Goal: Task Accomplishment & Management: Complete application form

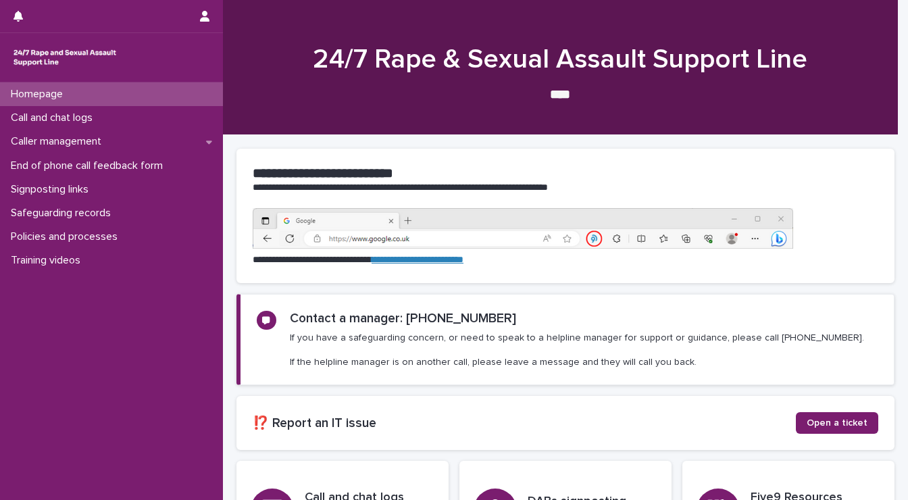
scroll to position [116, 0]
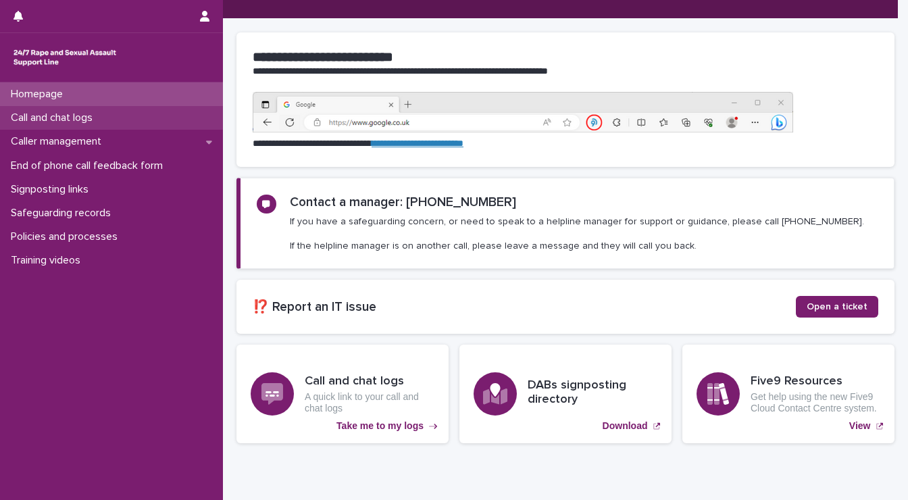
click at [32, 115] on p "Call and chat logs" at bounding box center [54, 117] width 98 height 13
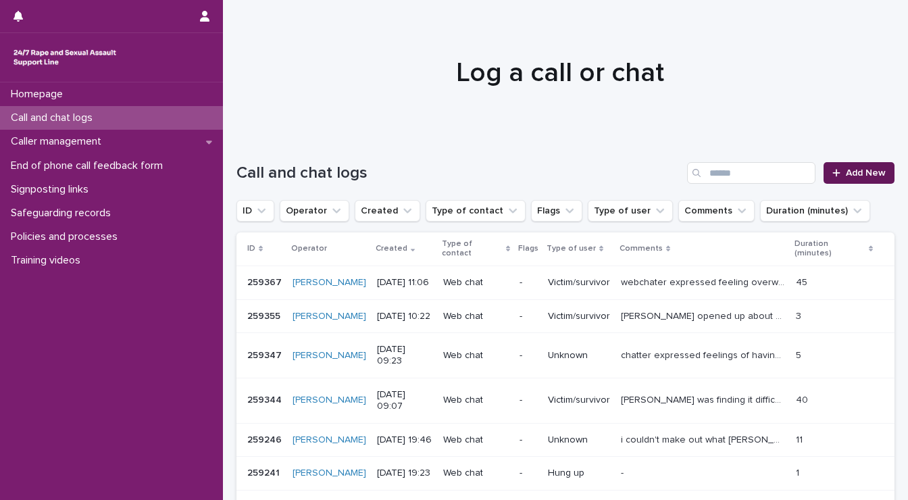
click at [859, 168] on span "Add New" at bounding box center [865, 172] width 40 height 9
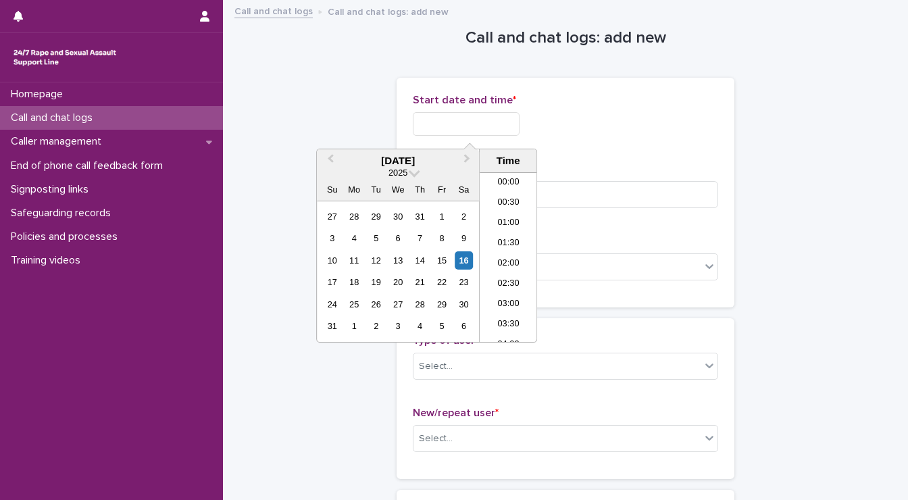
click at [506, 132] on input "text" at bounding box center [466, 124] width 107 height 24
click at [500, 255] on li "12:30" at bounding box center [507, 257] width 57 height 20
click at [483, 122] on input "**********" at bounding box center [466, 124] width 107 height 24
type input "**********"
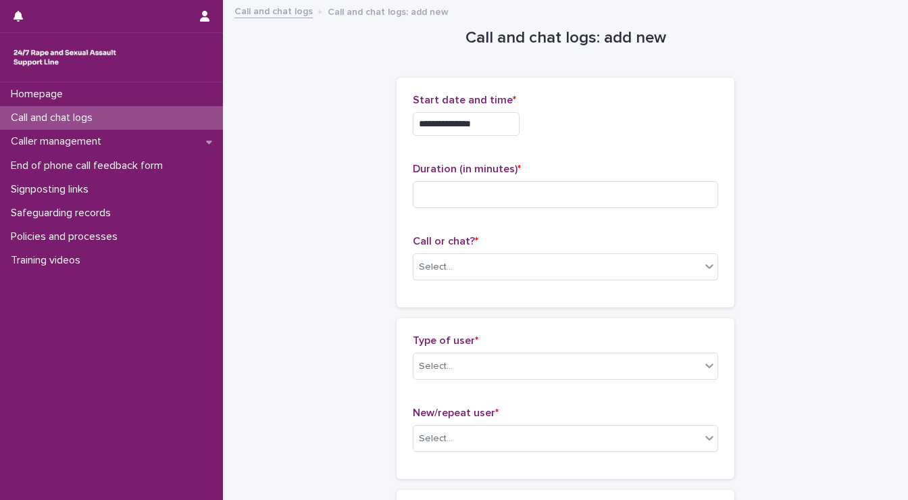
click at [600, 140] on div "**********" at bounding box center [565, 120] width 305 height 53
click at [574, 187] on input at bounding box center [565, 194] width 305 height 27
type input "*"
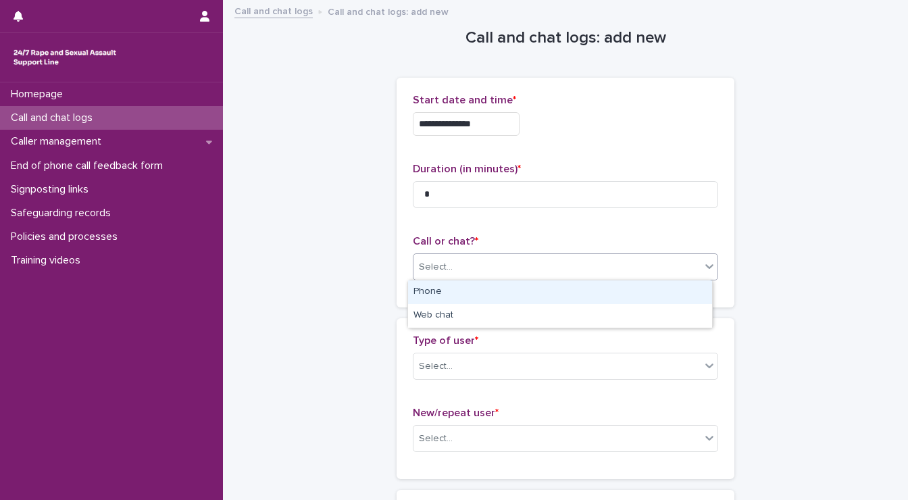
click at [519, 267] on div "Select..." at bounding box center [556, 267] width 287 height 22
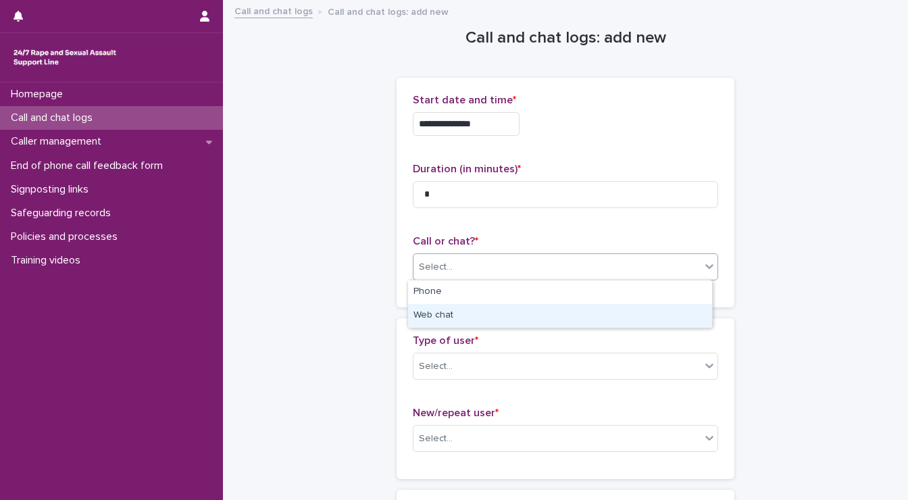
click at [511, 315] on div "Web chat" at bounding box center [560, 316] width 304 height 24
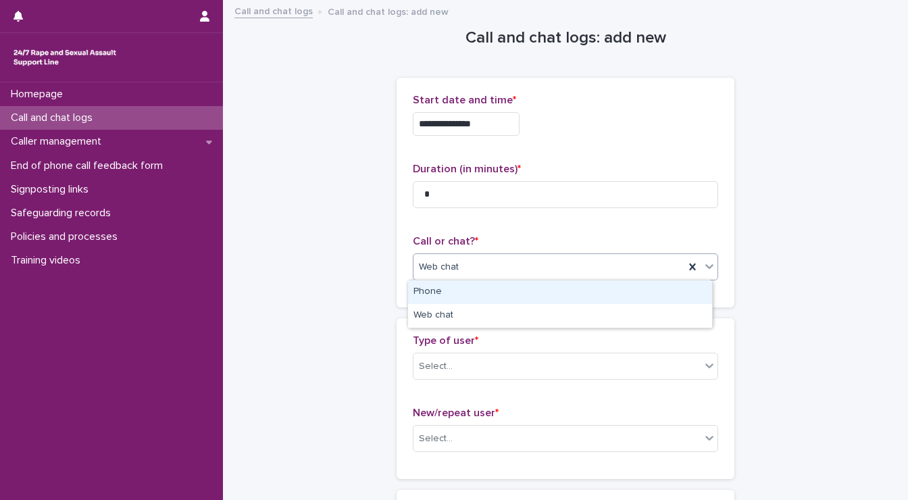
click at [505, 271] on div "Web chat" at bounding box center [548, 267] width 271 height 22
click at [491, 291] on div "Phone" at bounding box center [560, 292] width 304 height 24
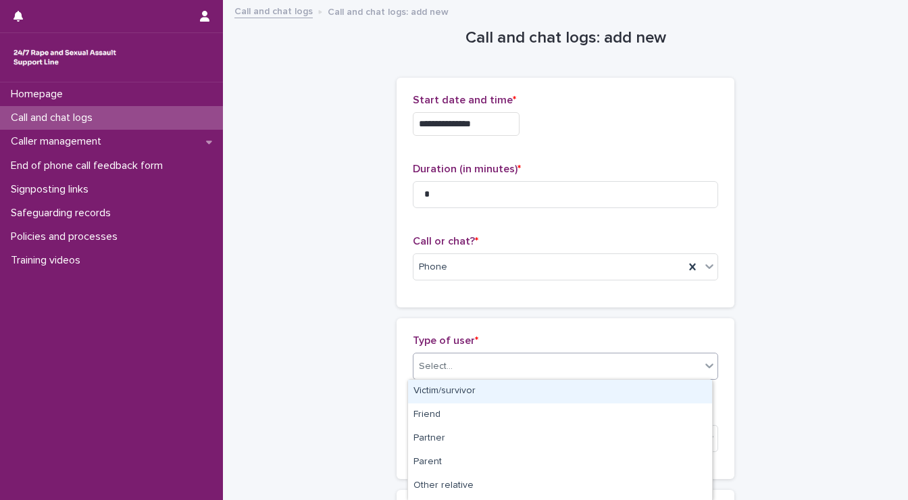
click at [467, 364] on div "Select..." at bounding box center [556, 366] width 287 height 22
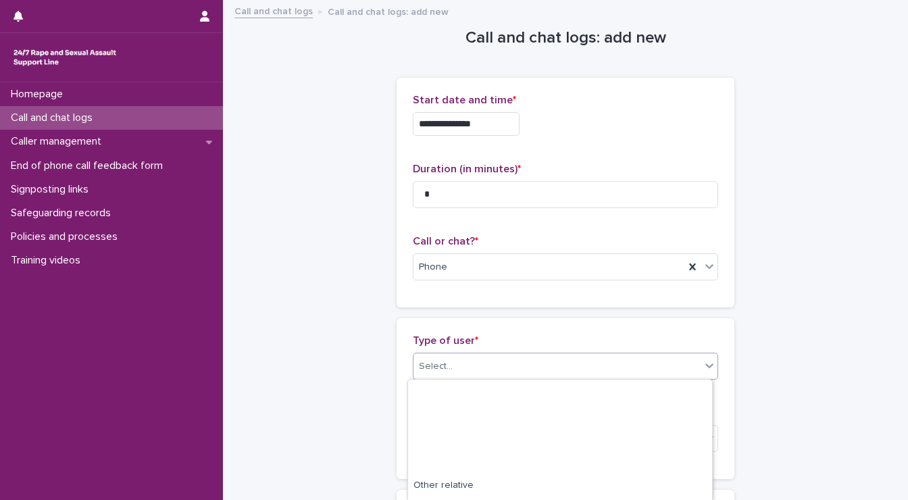
scroll to position [233, 0]
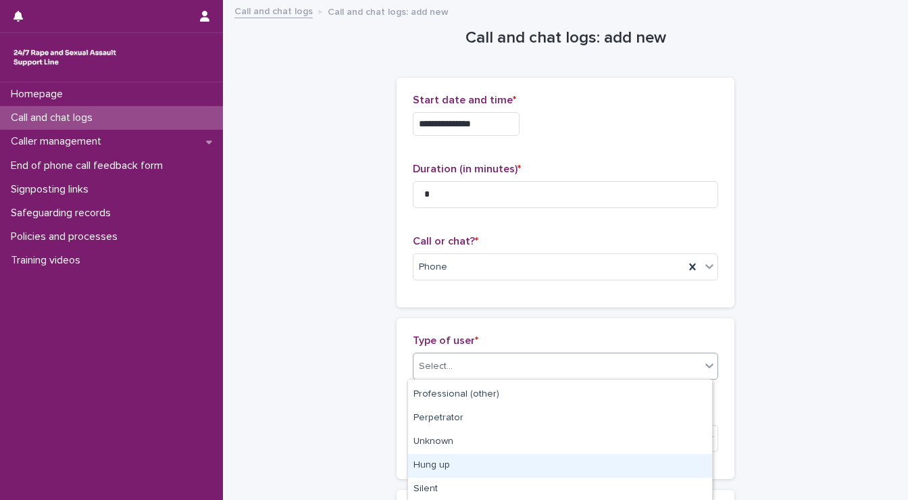
click at [438, 471] on div "Hung up" at bounding box center [560, 466] width 304 height 24
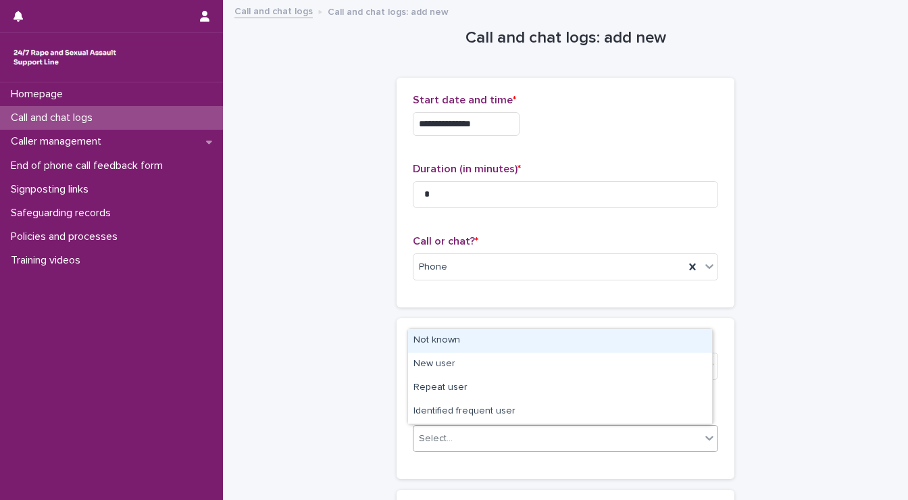
click at [454, 430] on div at bounding box center [454, 438] width 1 height 17
drag, startPoint x: 448, startPoint y: 429, endPoint x: 444, endPoint y: 340, distance: 88.5
click at [444, 340] on div "Not known" at bounding box center [560, 341] width 304 height 24
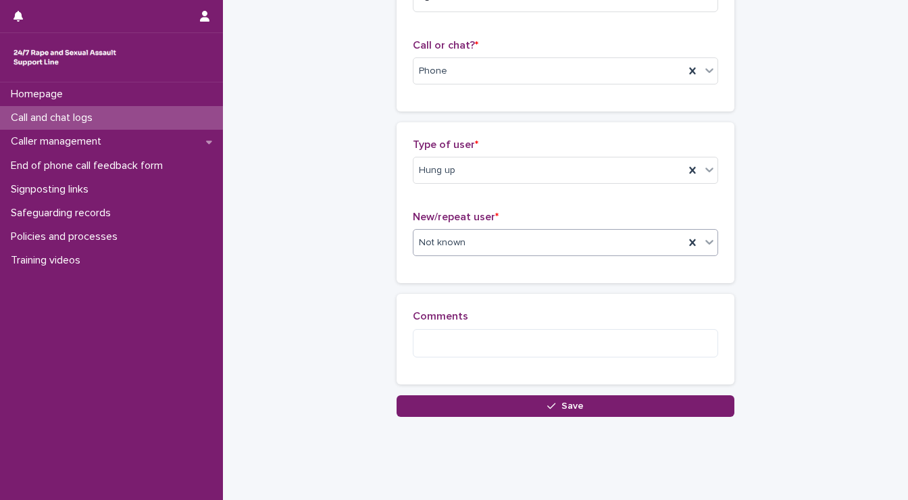
scroll to position [217, 0]
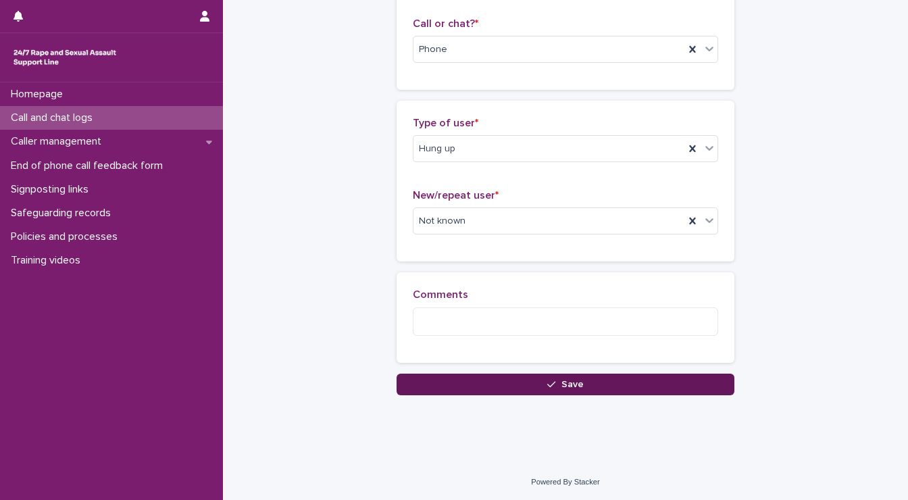
click at [499, 383] on button "Save" at bounding box center [565, 384] width 338 height 22
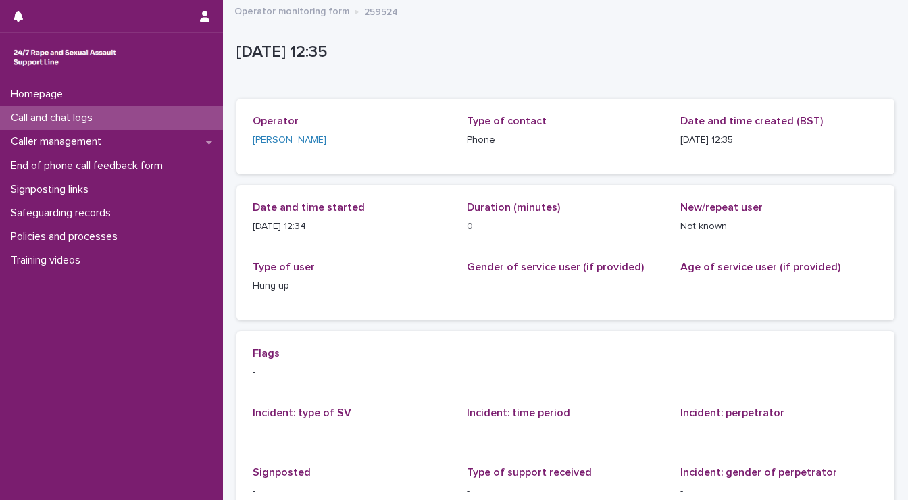
click at [499, 383] on div "Flags -" at bounding box center [565, 368] width 625 height 43
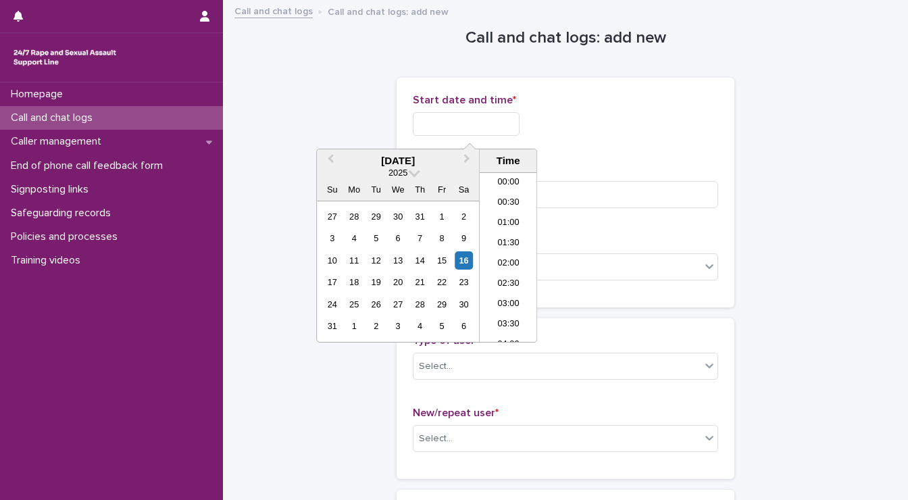
click at [443, 126] on input "text" at bounding box center [466, 124] width 107 height 24
click at [501, 248] on li "12:30" at bounding box center [507, 257] width 57 height 20
click at [491, 118] on input "**********" at bounding box center [466, 124] width 107 height 24
type input "**********"
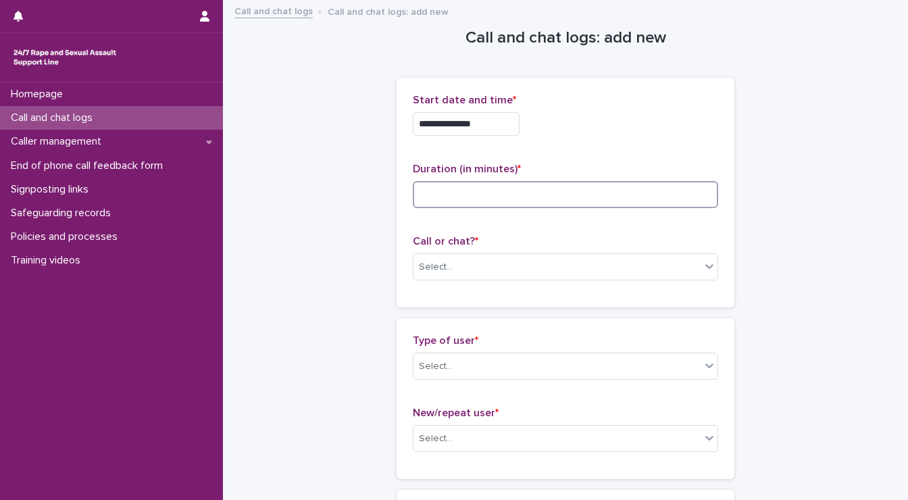
drag, startPoint x: 596, startPoint y: 178, endPoint x: 555, endPoint y: 199, distance: 46.5
click at [555, 199] on div "Duration (in minutes) *" at bounding box center [565, 191] width 305 height 56
click at [555, 199] on input at bounding box center [565, 194] width 305 height 27
type input "*"
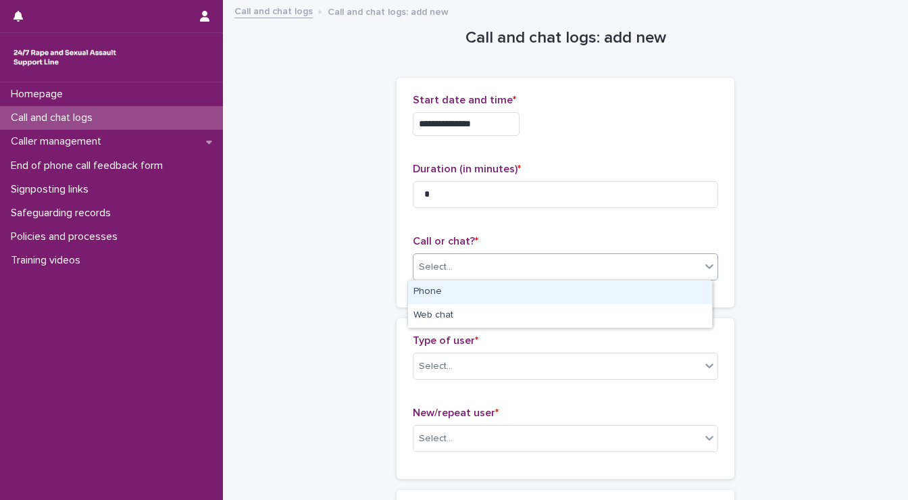
click at [505, 269] on div "Select..." at bounding box center [556, 267] width 287 height 22
click at [458, 288] on div "Phone" at bounding box center [560, 292] width 304 height 24
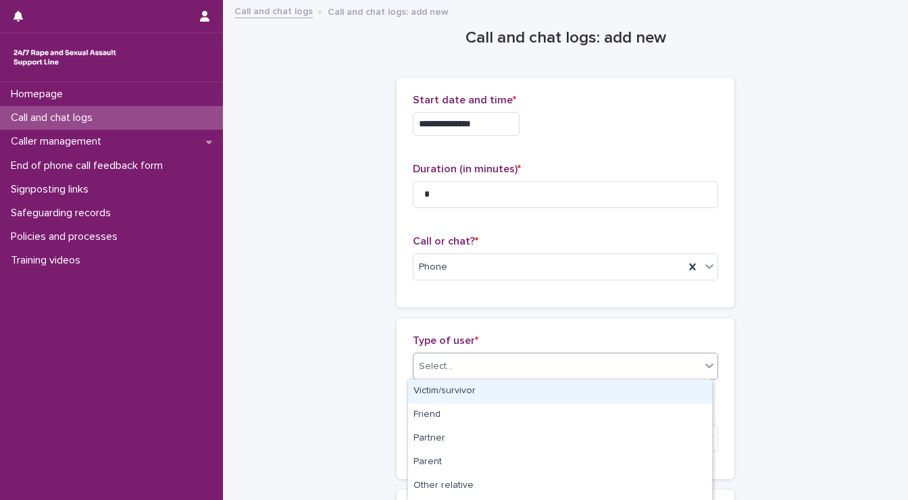
click at [459, 361] on div "Select..." at bounding box center [556, 366] width 287 height 22
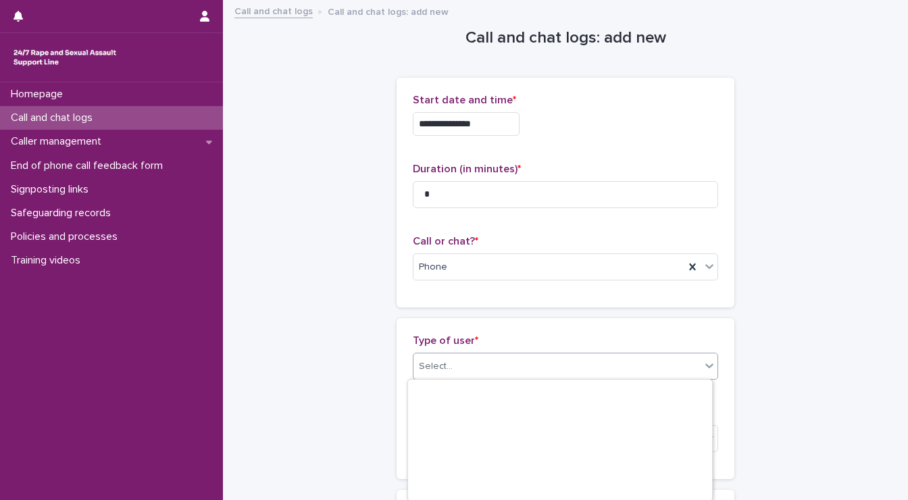
scroll to position [233, 0]
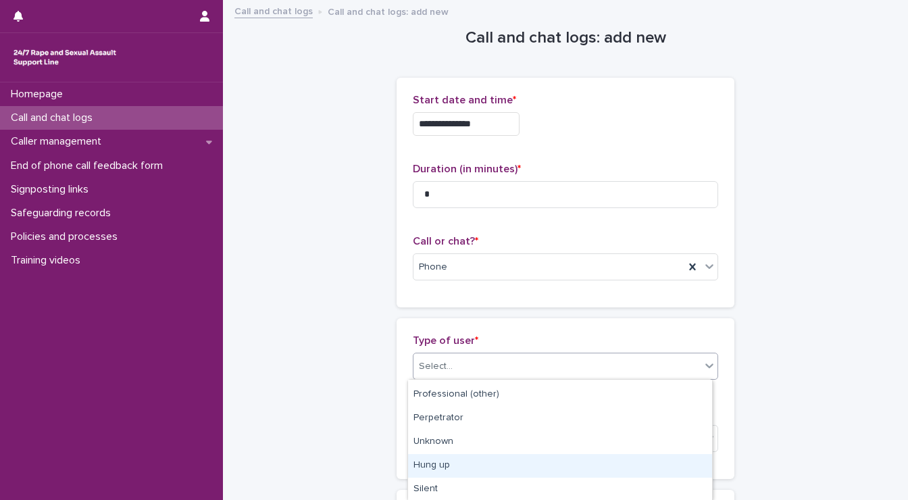
click at [443, 465] on div "Hung up" at bounding box center [560, 466] width 304 height 24
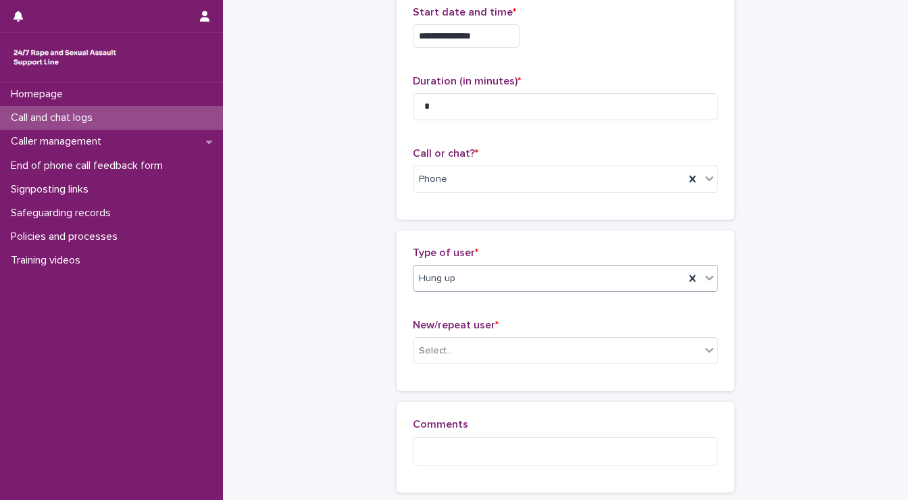
scroll to position [181, 0]
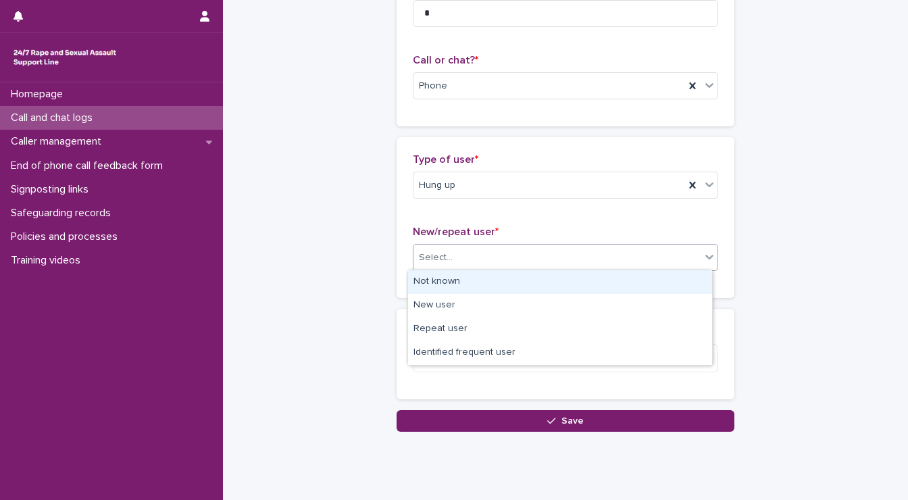
click at [464, 246] on div "Select..." at bounding box center [556, 257] width 287 height 22
click at [446, 286] on div "Not known" at bounding box center [560, 282] width 304 height 24
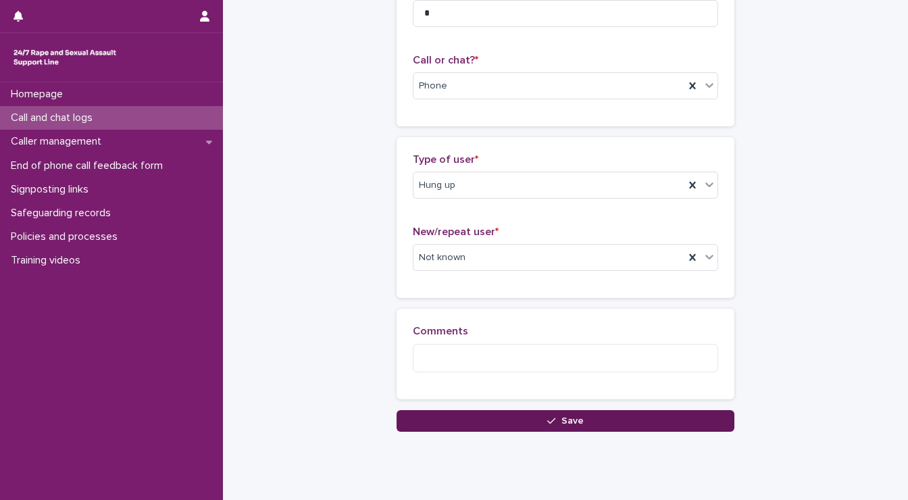
click at [467, 416] on button "Save" at bounding box center [565, 421] width 338 height 22
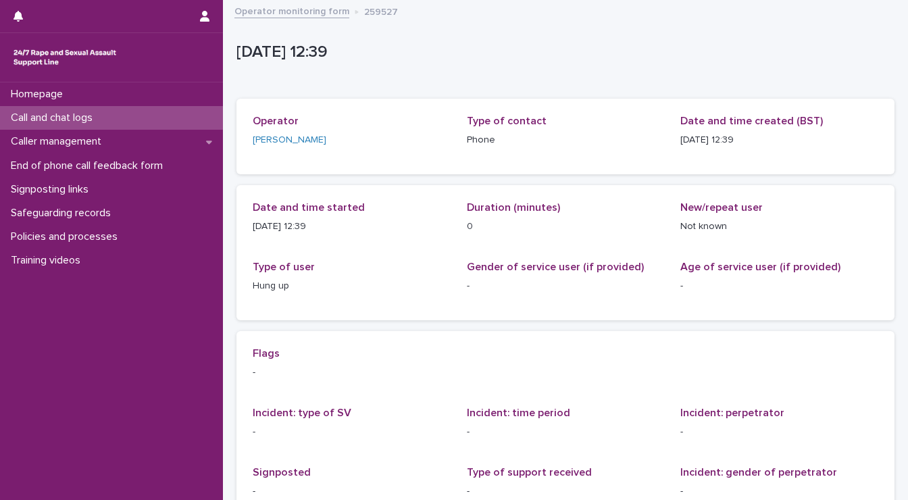
scroll to position [201, 0]
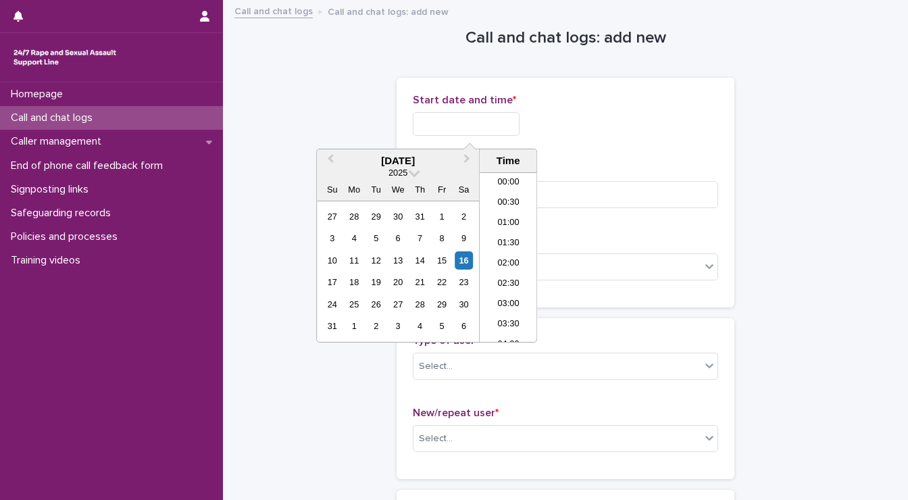
click at [489, 124] on input "text" at bounding box center [466, 124] width 107 height 24
click at [507, 253] on li "12:30" at bounding box center [507, 257] width 57 height 20
click at [492, 115] on input "**********" at bounding box center [466, 124] width 107 height 24
type input "**********"
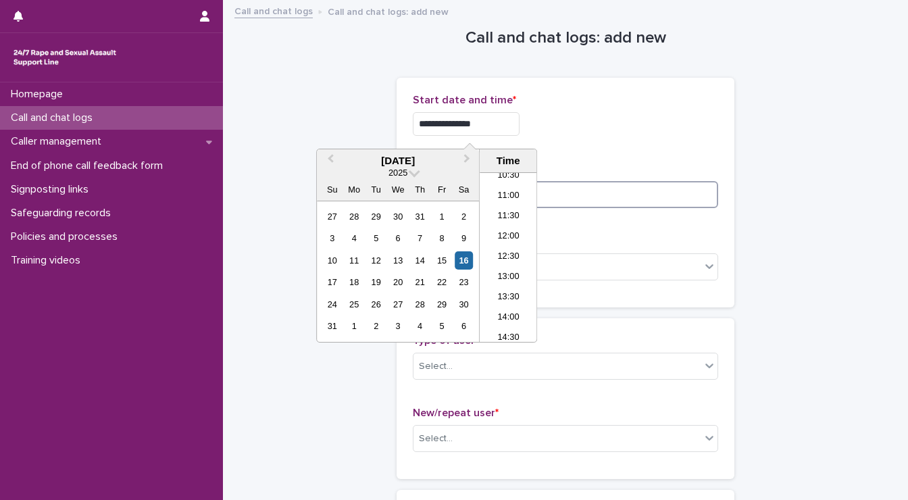
click at [638, 201] on input at bounding box center [565, 194] width 305 height 27
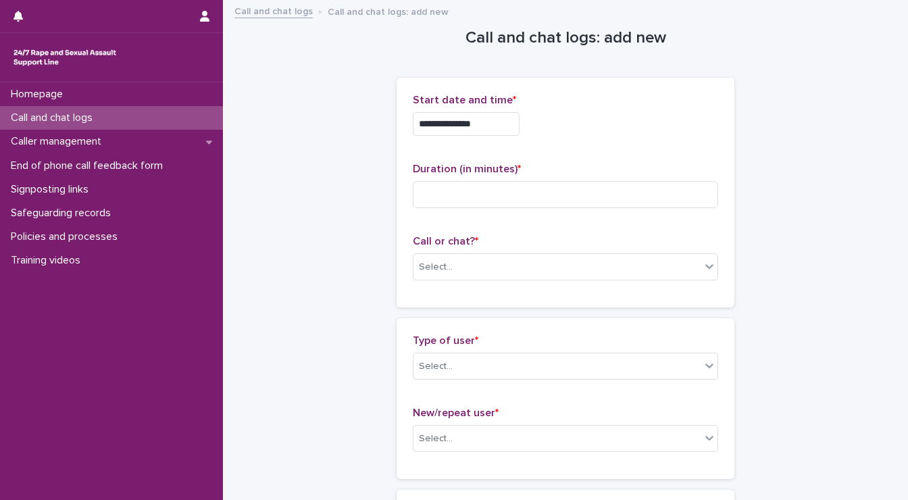
click at [88, 118] on p "Call and chat logs" at bounding box center [54, 117] width 98 height 13
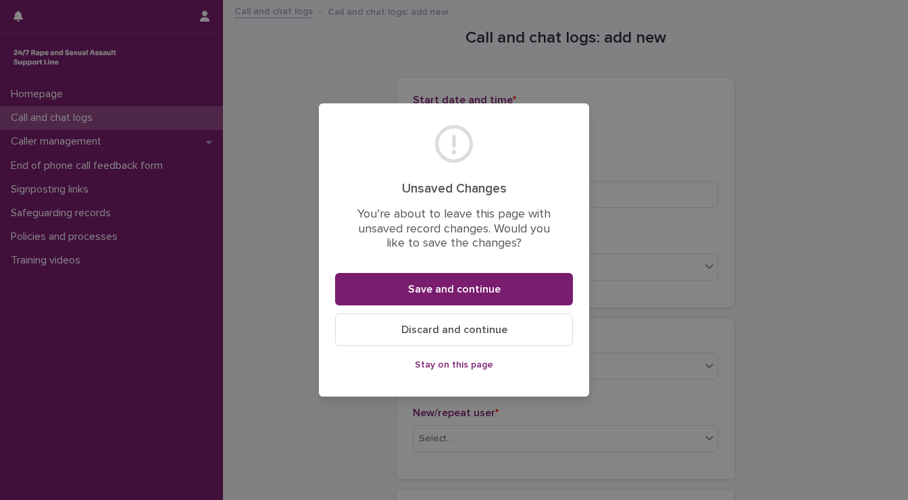
click at [418, 363] on span "Stay on this page" at bounding box center [454, 364] width 78 height 9
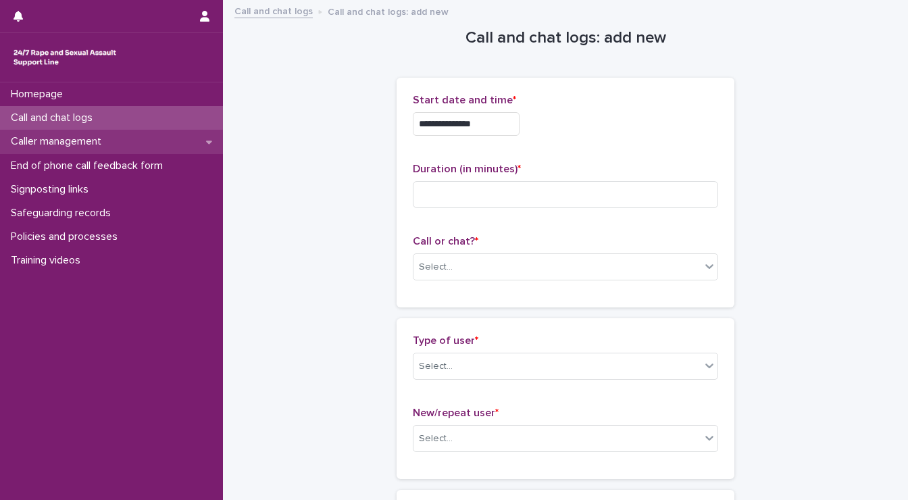
click at [67, 139] on p "Caller management" at bounding box center [58, 141] width 107 height 13
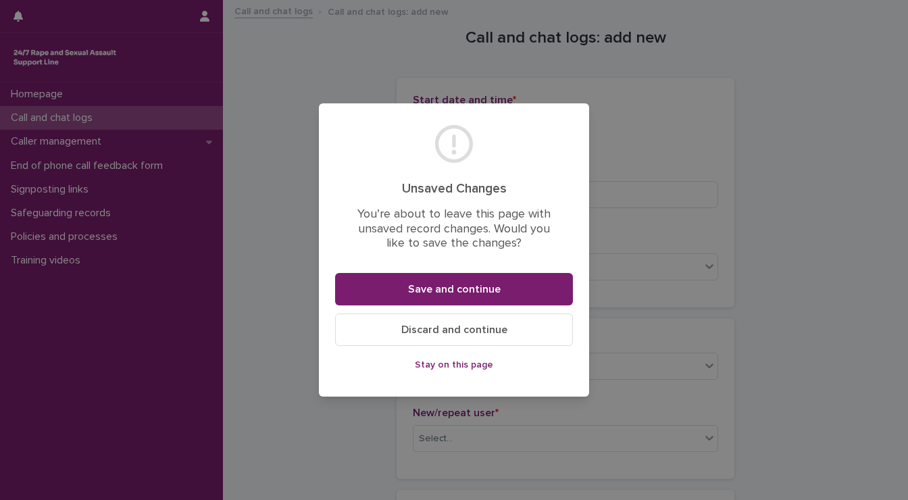
click at [442, 332] on span "Discard and continue" at bounding box center [454, 329] width 106 height 11
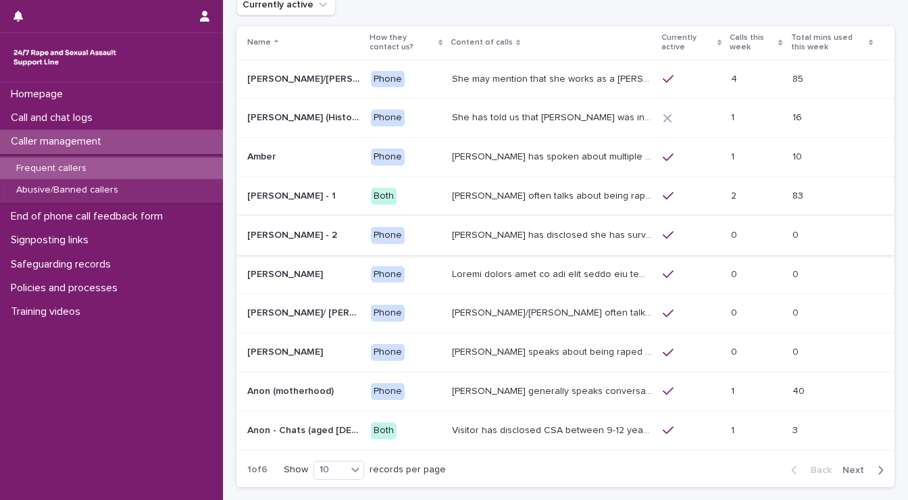
scroll to position [174, 0]
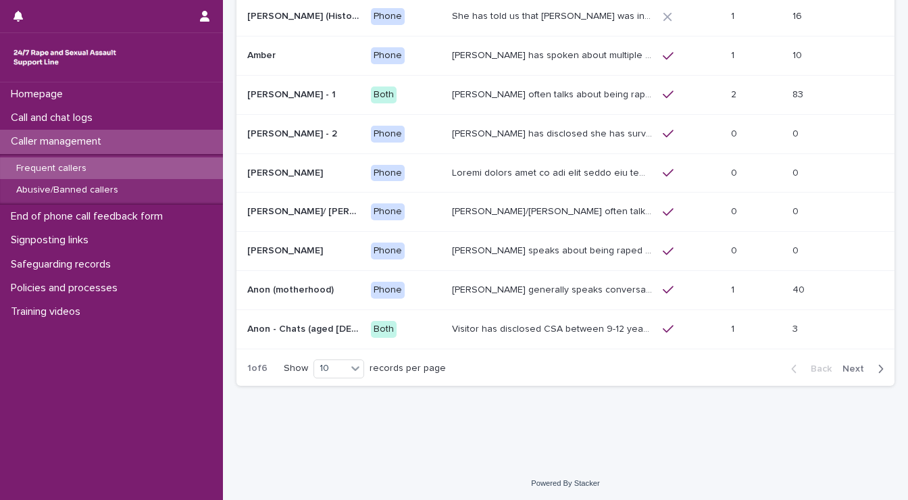
click at [877, 363] on icon "button" at bounding box center [880, 369] width 6 height 12
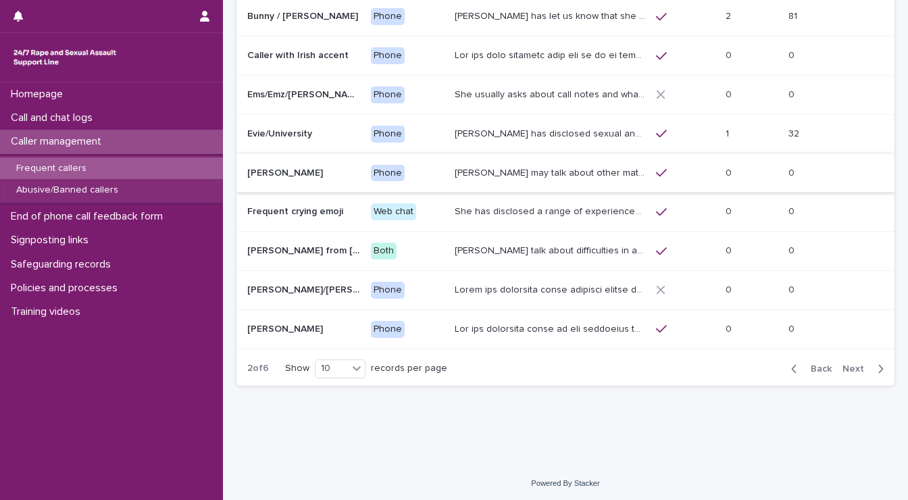
scroll to position [173, 0]
click at [877, 363] on icon "button" at bounding box center [880, 369] width 6 height 12
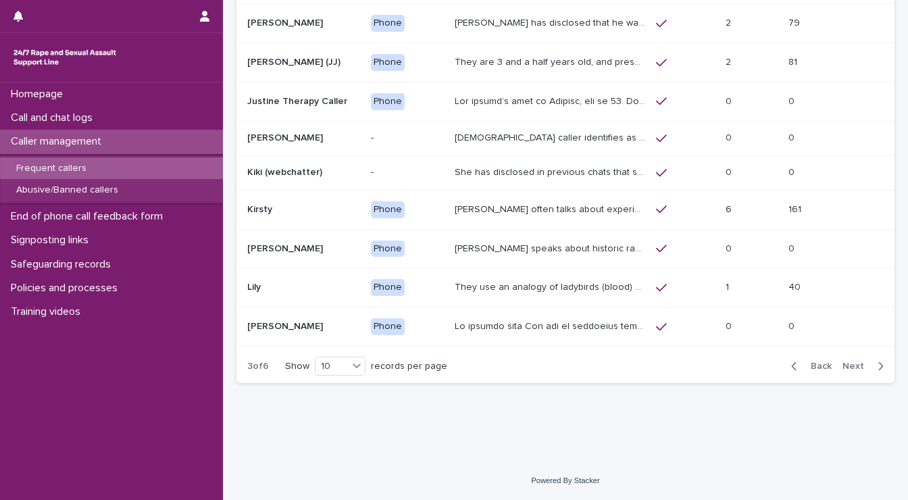
scroll to position [165, 0]
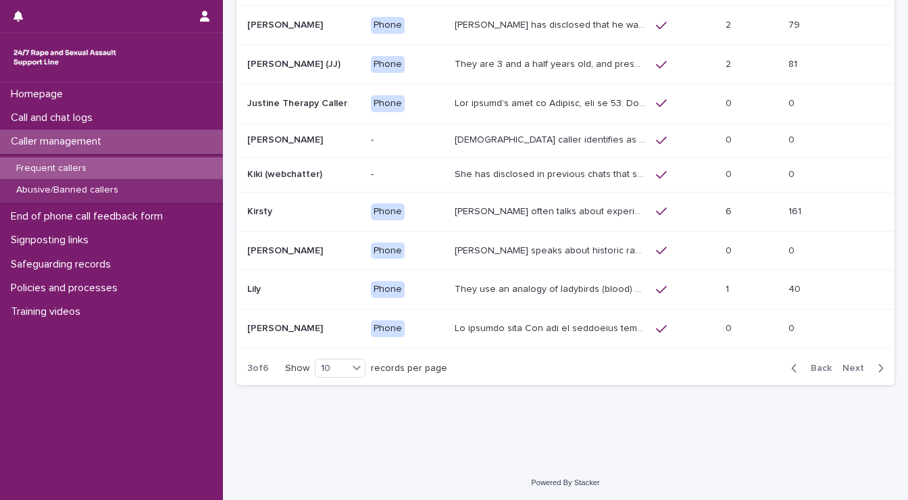
click at [877, 362] on icon "button" at bounding box center [880, 368] width 6 height 12
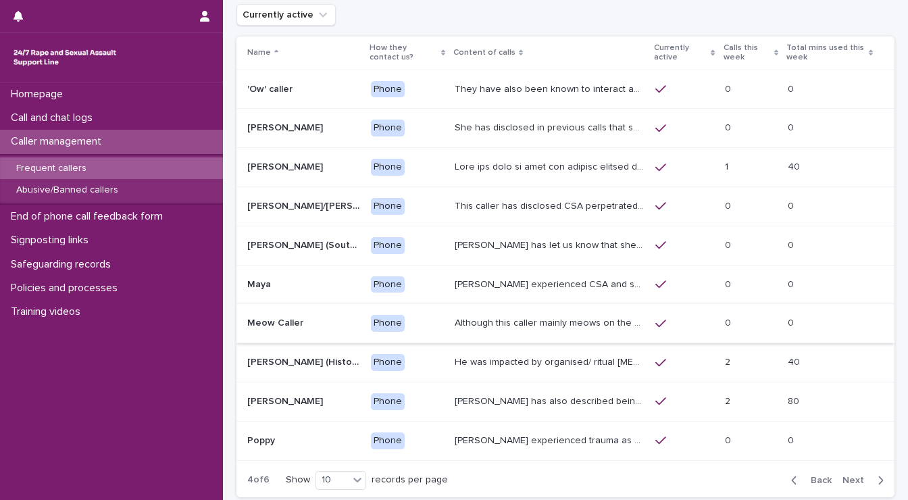
scroll to position [174, 0]
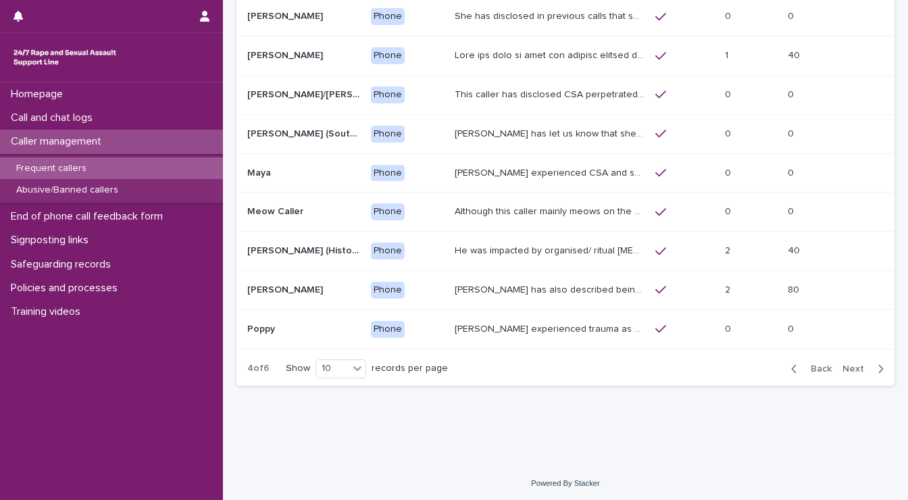
click at [877, 367] on icon "button" at bounding box center [880, 369] width 6 height 12
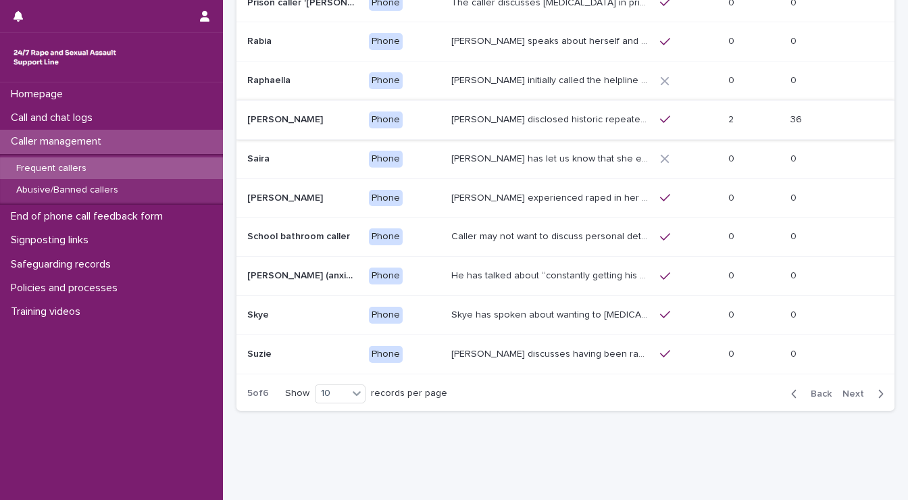
scroll to position [149, 0]
click at [109, 190] on p "Abusive/Banned callers" at bounding box center [67, 189] width 124 height 11
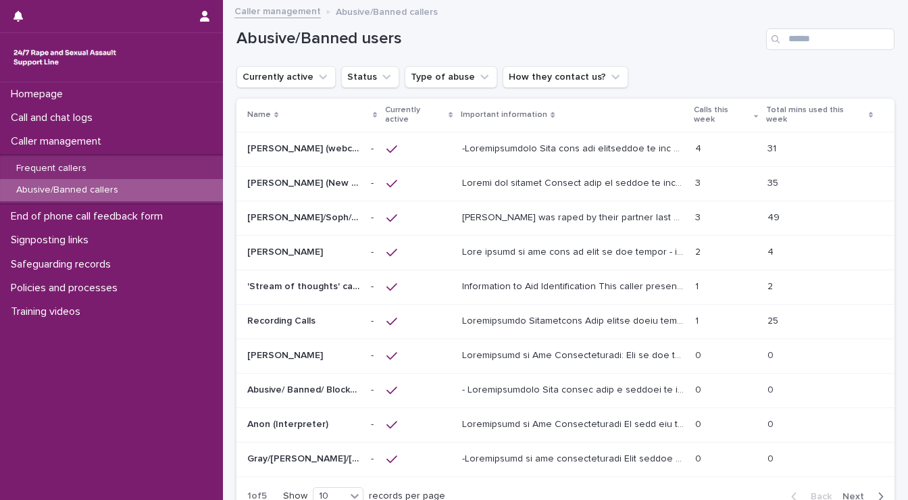
click at [654, 247] on p at bounding box center [574, 251] width 225 height 14
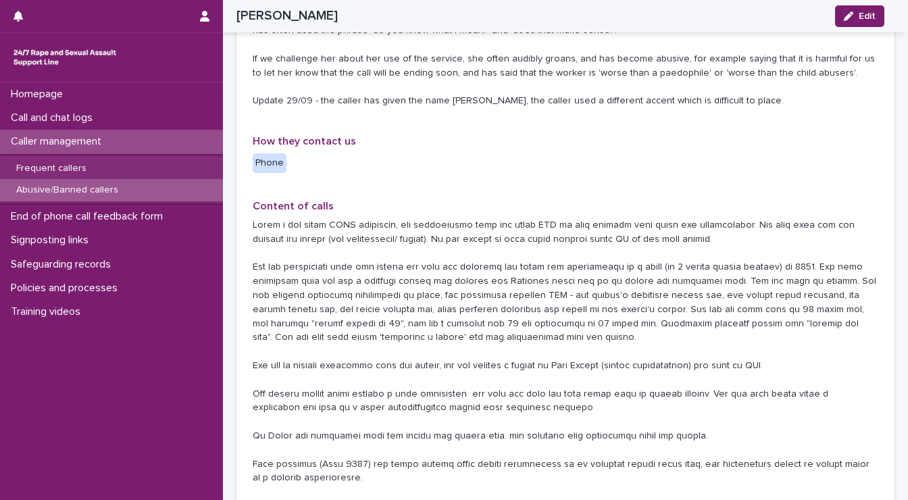
scroll to position [462, 0]
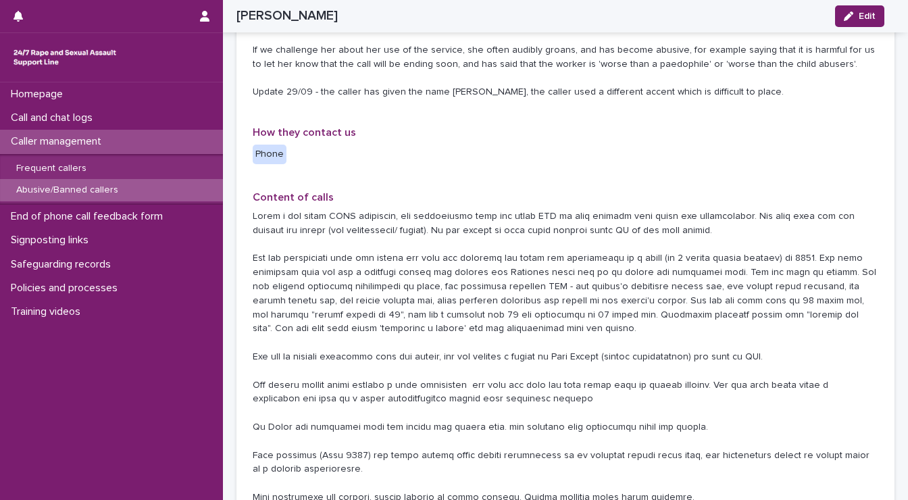
click at [619, 380] on p at bounding box center [565, 356] width 625 height 295
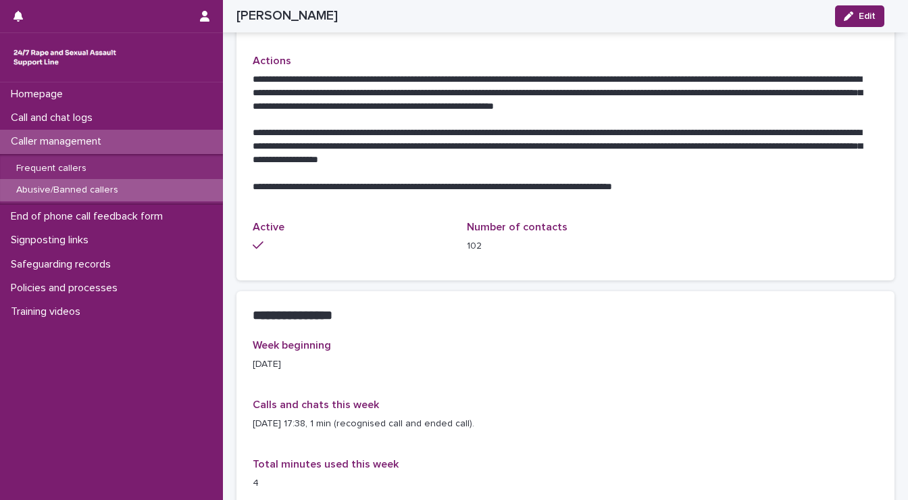
scroll to position [1010, 0]
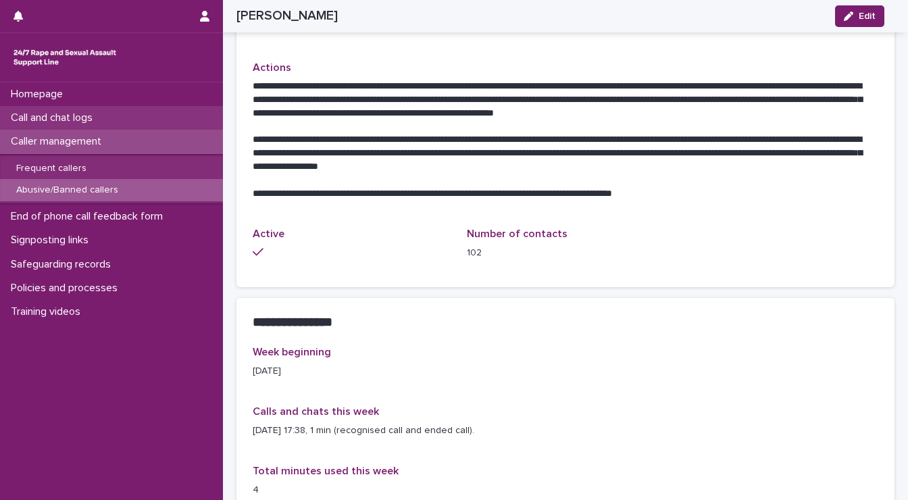
click at [29, 120] on p "Call and chat logs" at bounding box center [54, 117] width 98 height 13
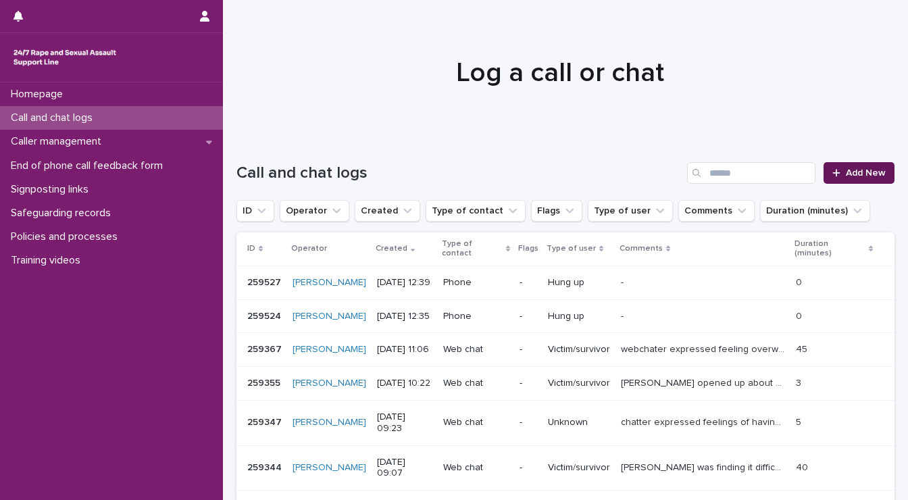
click at [845, 167] on link "Add New" at bounding box center [858, 173] width 71 height 22
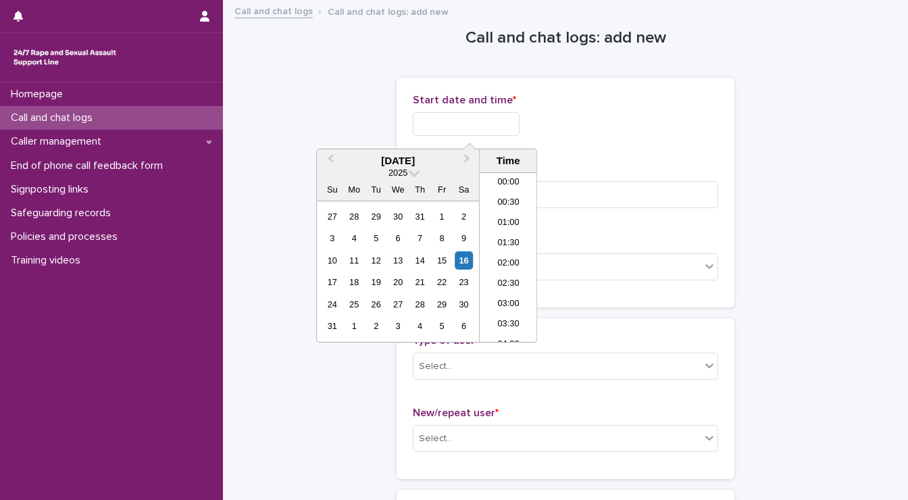
click at [491, 115] on input "text" at bounding box center [466, 124] width 107 height 24
click at [508, 233] on li "12:30" at bounding box center [507, 237] width 57 height 20
click at [500, 128] on input "**********" at bounding box center [466, 124] width 107 height 24
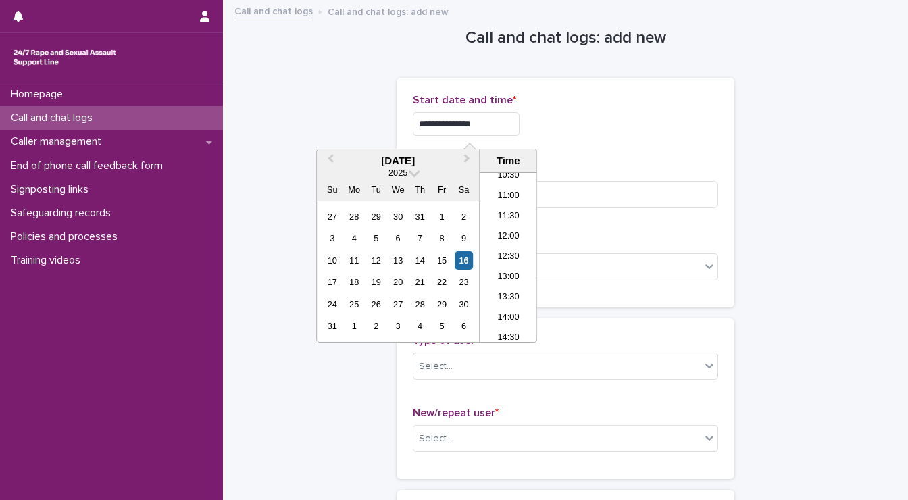
type input "**********"
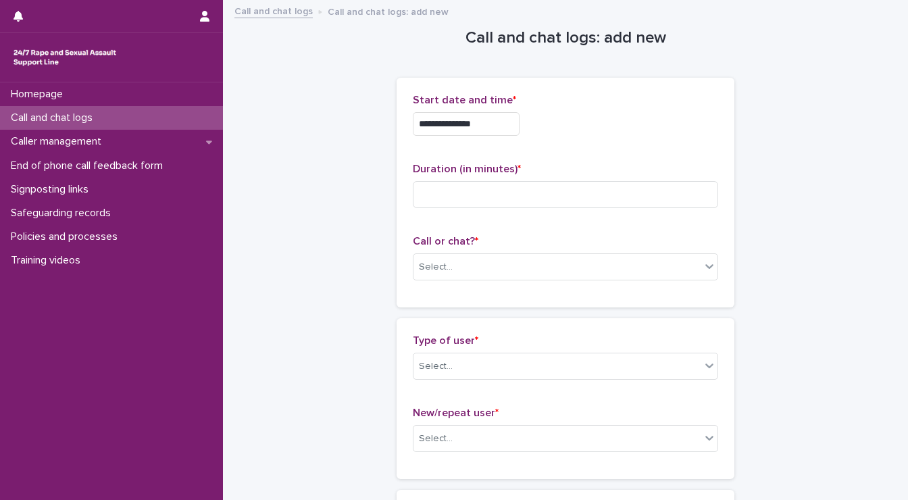
click at [597, 179] on div "Duration (in minutes) *" at bounding box center [565, 191] width 305 height 56
click at [499, 202] on input at bounding box center [565, 194] width 305 height 27
click at [484, 193] on input at bounding box center [565, 194] width 305 height 27
type input "**"
click at [454, 251] on div "Call or chat? * Select..." at bounding box center [565, 263] width 305 height 56
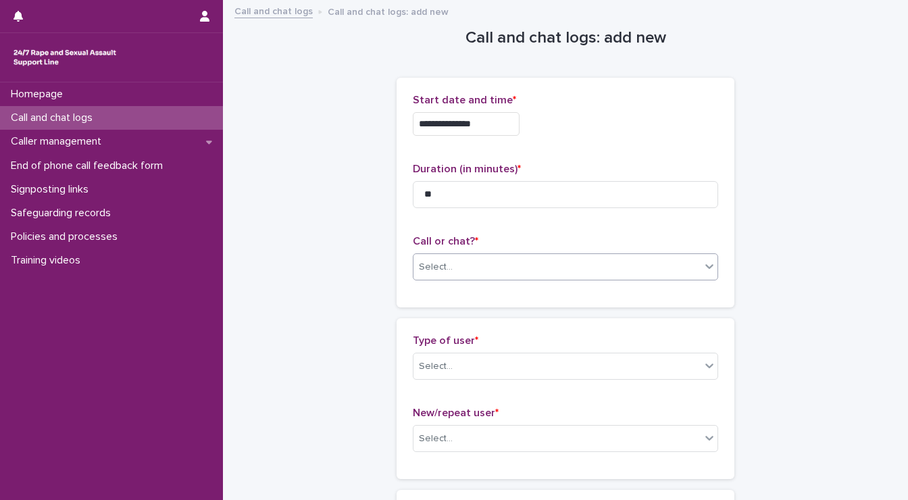
click at [451, 267] on div "Select..." at bounding box center [556, 267] width 287 height 22
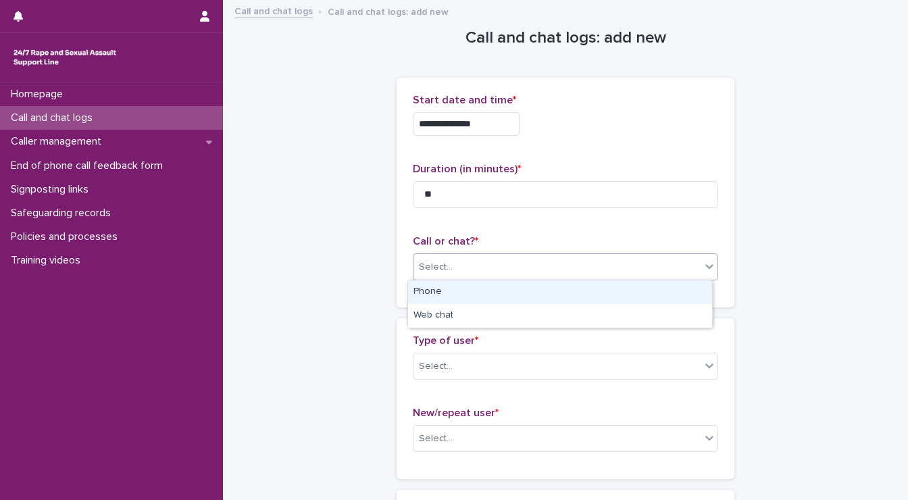
click at [453, 286] on div "Phone" at bounding box center [560, 292] width 304 height 24
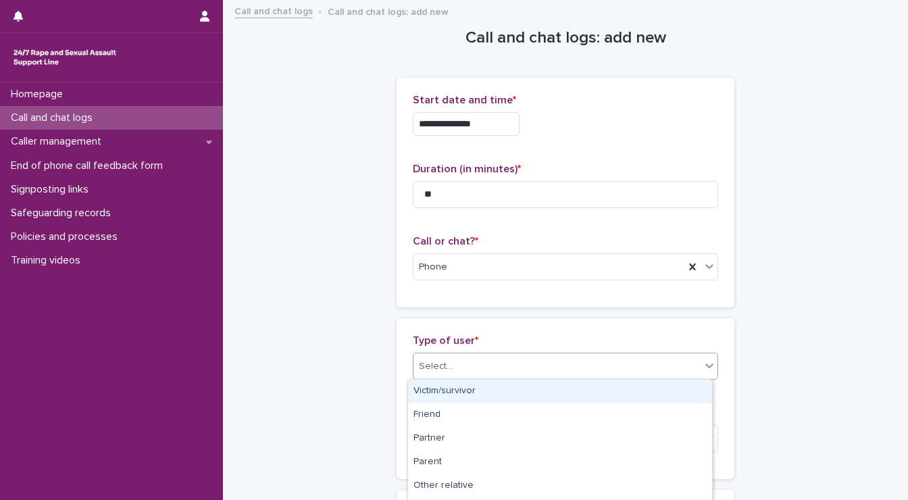
click at [454, 361] on div "Select..." at bounding box center [556, 366] width 287 height 22
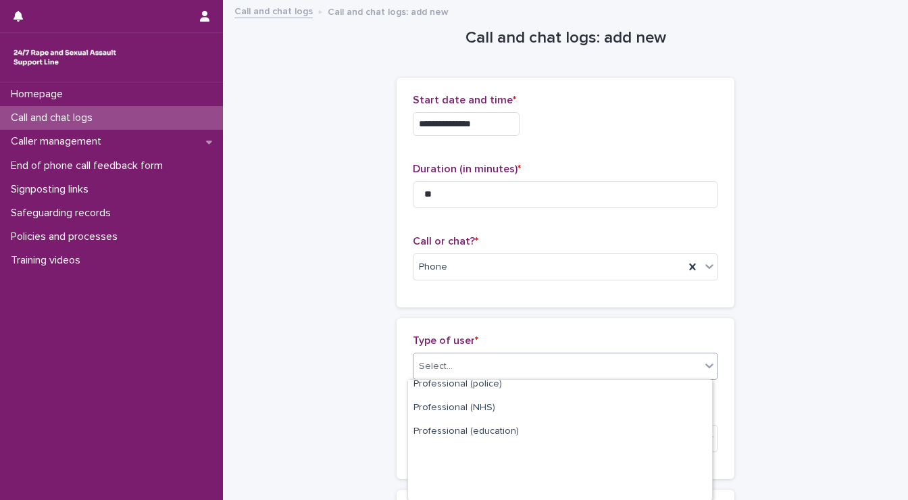
scroll to position [233, 0]
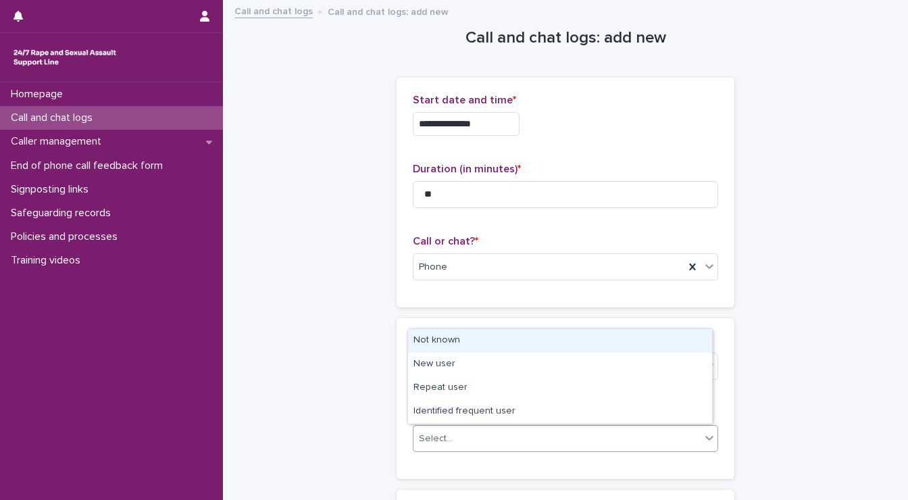
click at [483, 442] on div "Select..." at bounding box center [556, 438] width 287 height 22
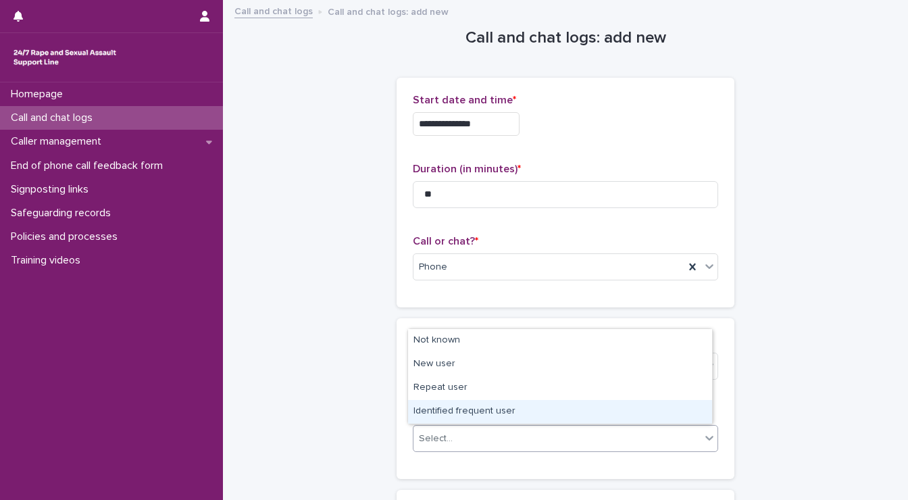
click at [446, 408] on div "Identified frequent user" at bounding box center [560, 412] width 304 height 24
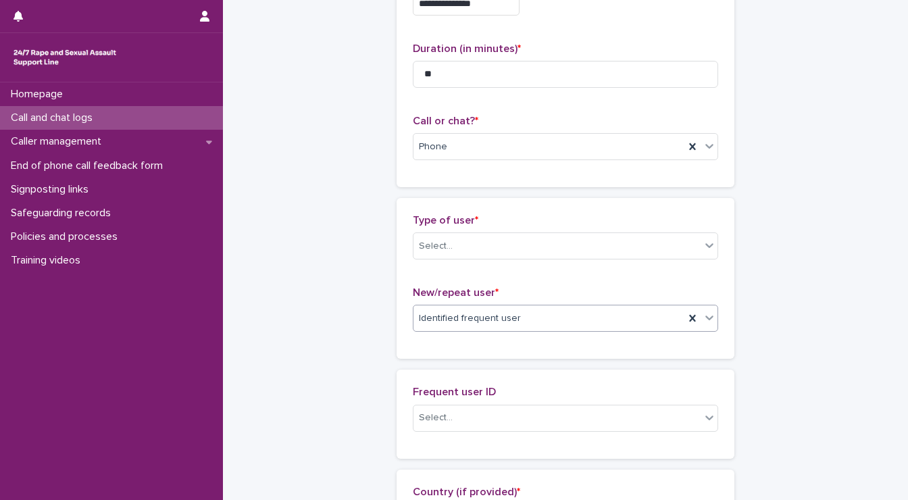
scroll to position [122, 0]
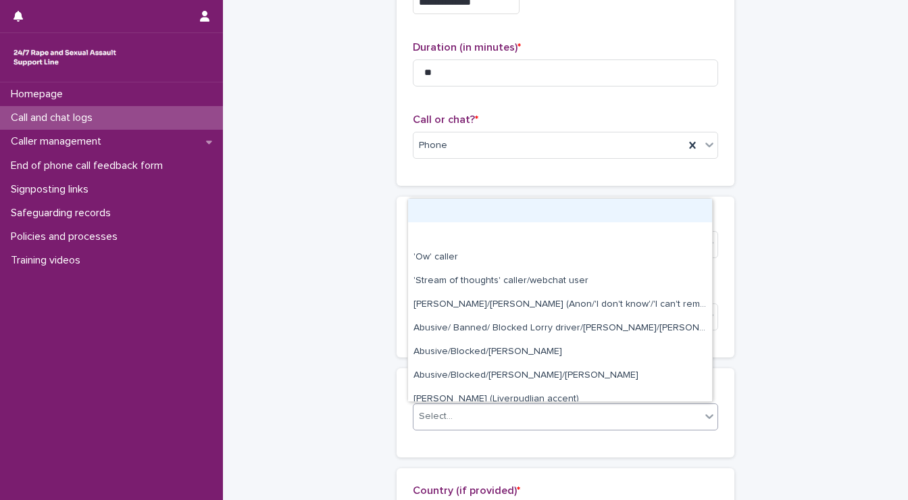
click at [488, 411] on div "Select..." at bounding box center [556, 416] width 287 height 22
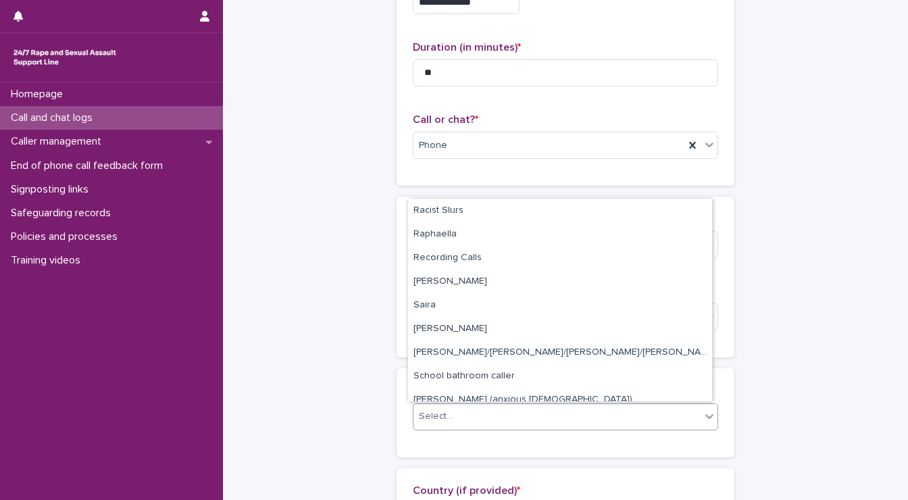
scroll to position [1847, 0]
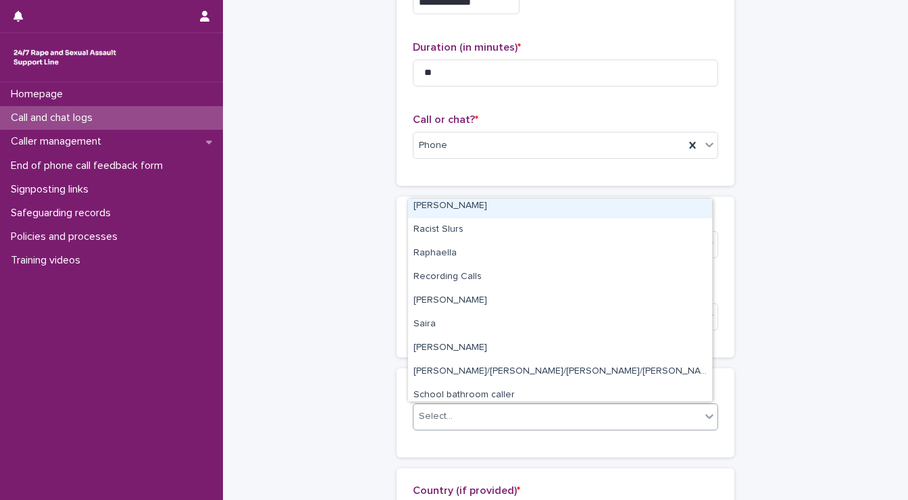
click at [422, 212] on div "[PERSON_NAME]" at bounding box center [560, 206] width 304 height 24
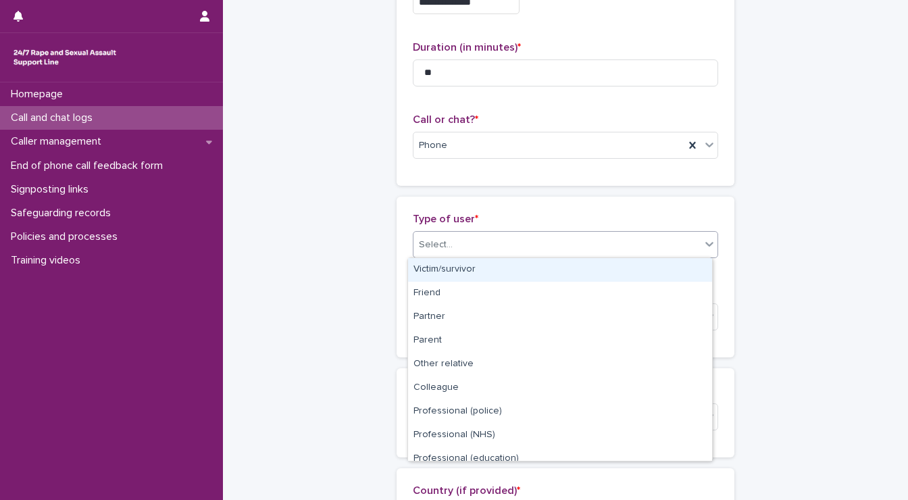
click at [435, 238] on div "Select..." at bounding box center [436, 245] width 34 height 14
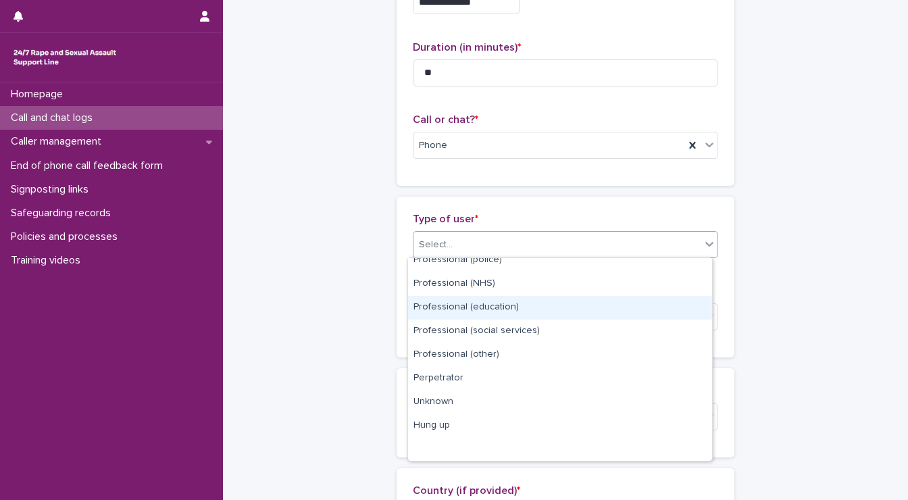
scroll to position [0, 0]
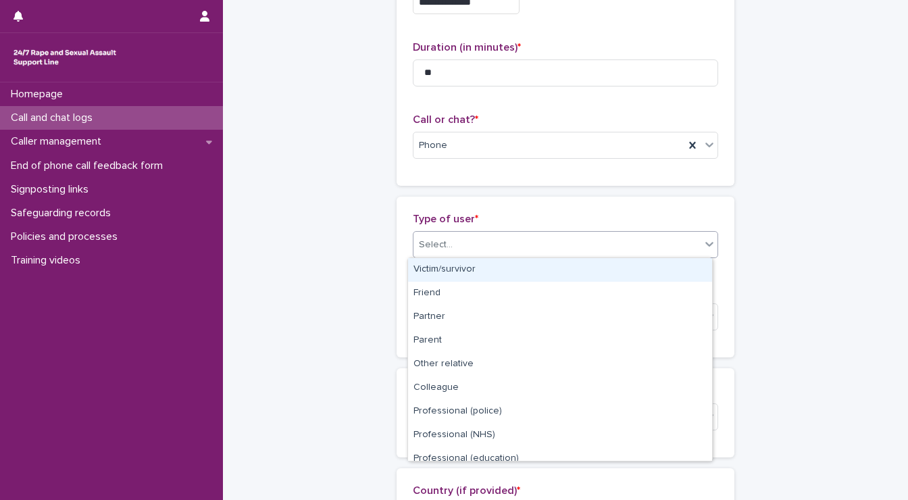
click at [460, 272] on div "Victim/survivor" at bounding box center [560, 270] width 304 height 24
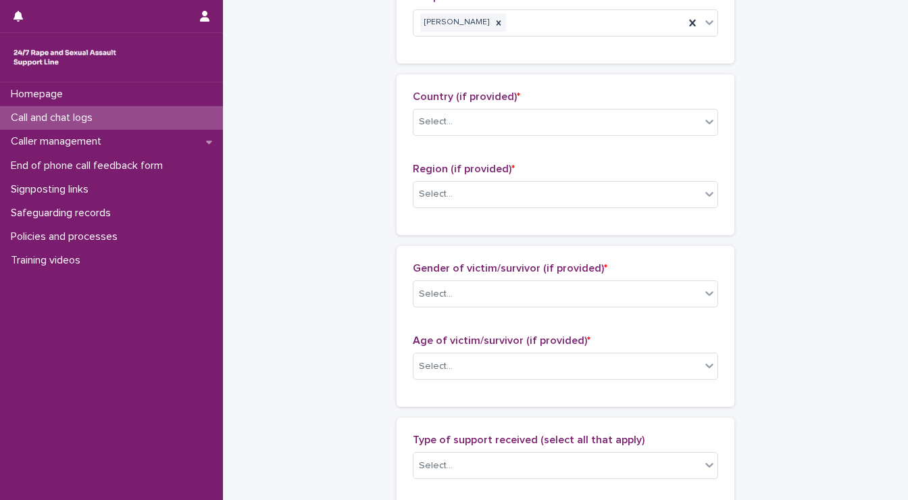
scroll to position [516, 0]
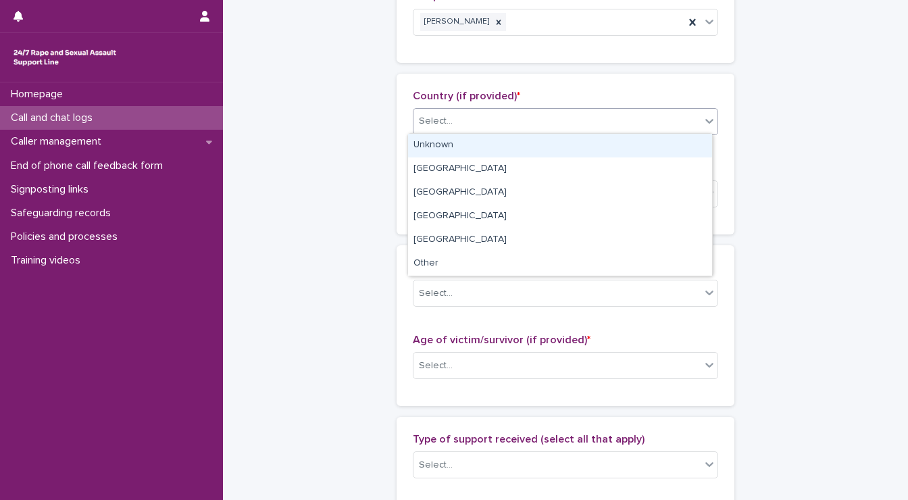
click at [445, 124] on div "Select..." at bounding box center [436, 121] width 34 height 14
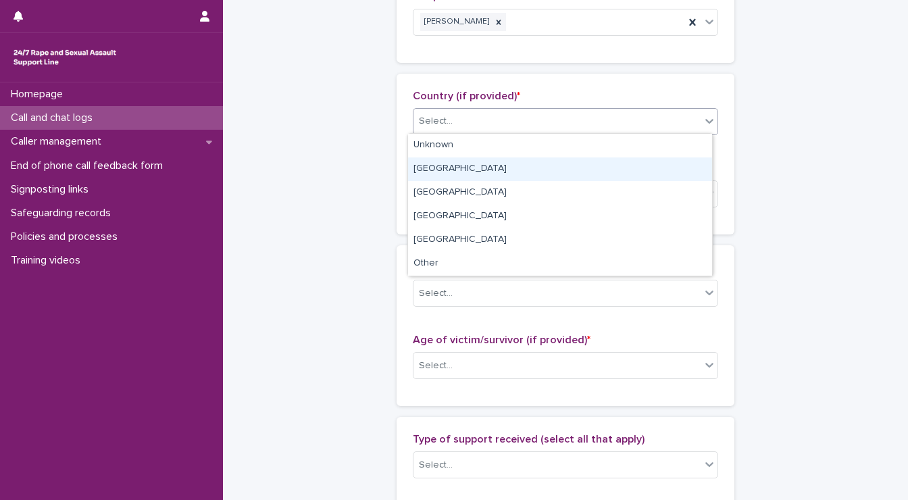
click at [440, 169] on div "[GEOGRAPHIC_DATA]" at bounding box center [560, 169] width 304 height 24
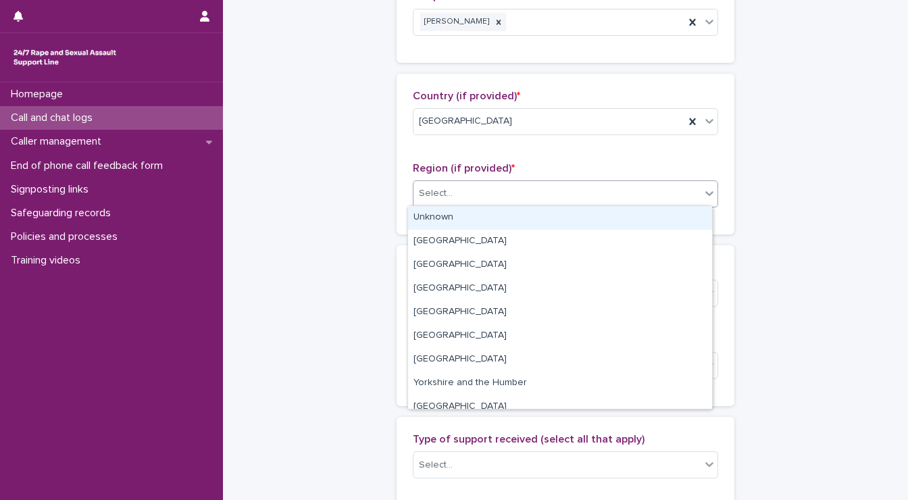
click at [441, 196] on div "Select..." at bounding box center [436, 193] width 34 height 14
click at [446, 215] on div "Unknown" at bounding box center [560, 218] width 304 height 24
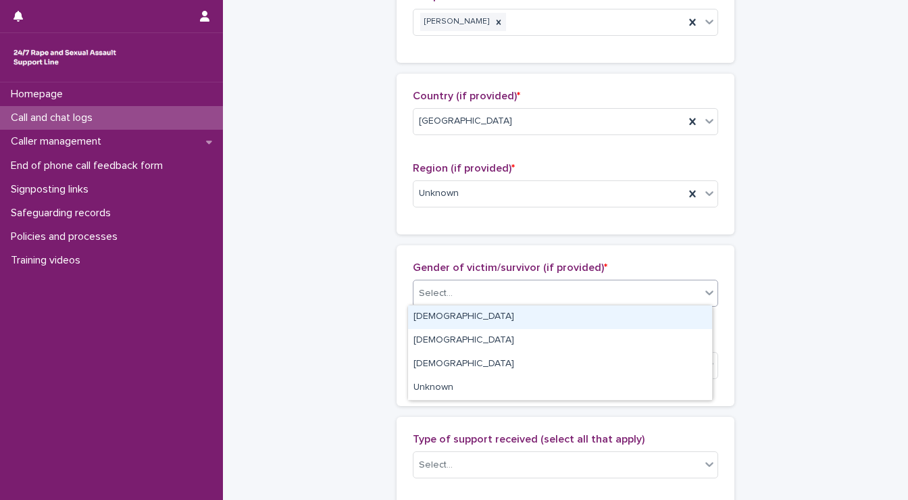
drag, startPoint x: 457, startPoint y: 296, endPoint x: 454, endPoint y: 322, distance: 26.5
click at [454, 322] on body "**********" at bounding box center [454, 250] width 908 height 500
click at [454, 322] on div "[DEMOGRAPHIC_DATA]" at bounding box center [560, 317] width 304 height 24
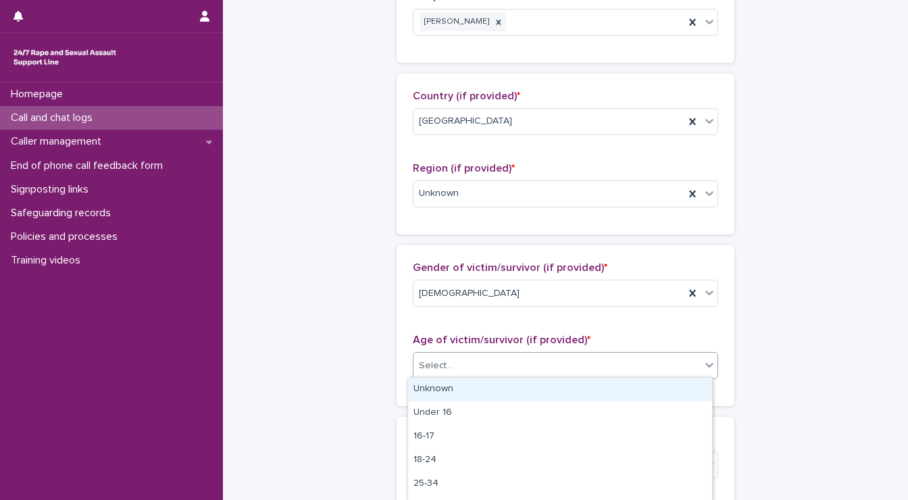
click at [463, 365] on div "Select..." at bounding box center [556, 365] width 287 height 22
click at [435, 399] on div "35-44" at bounding box center [560, 394] width 304 height 24
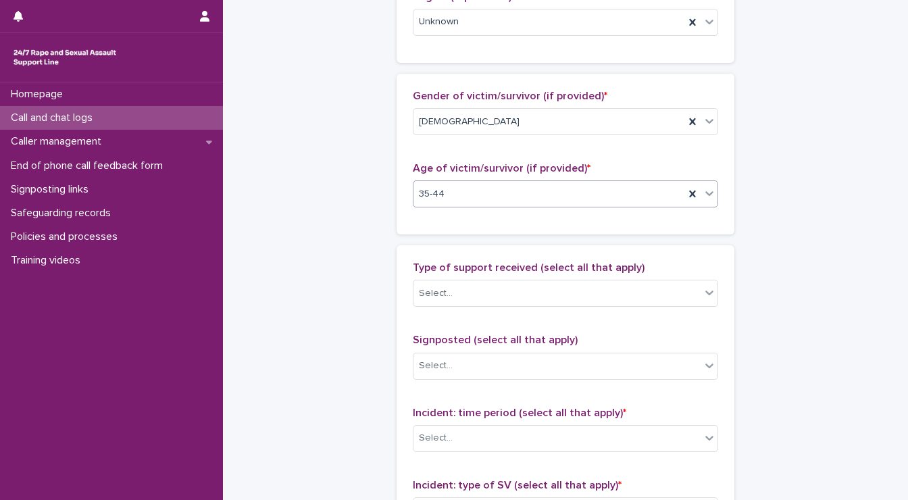
scroll to position [690, 0]
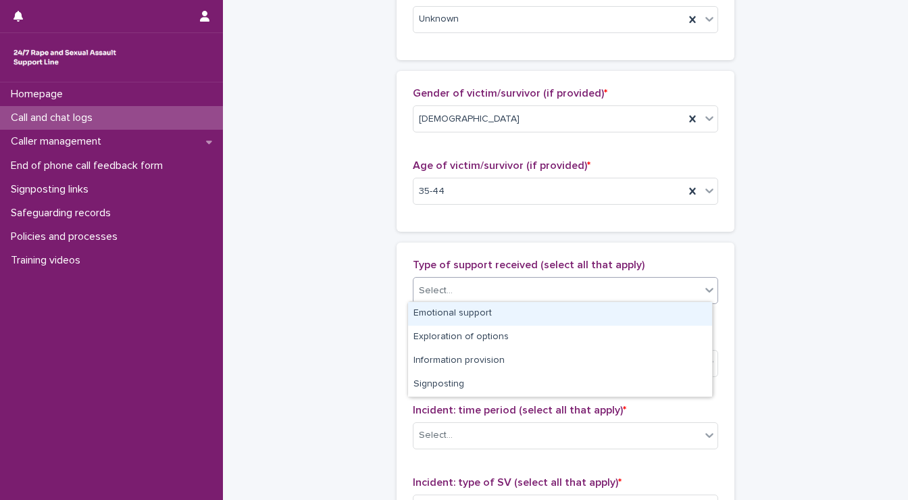
click at [457, 283] on div "Select..." at bounding box center [556, 291] width 287 height 22
click at [467, 312] on div "Emotional support" at bounding box center [560, 314] width 304 height 24
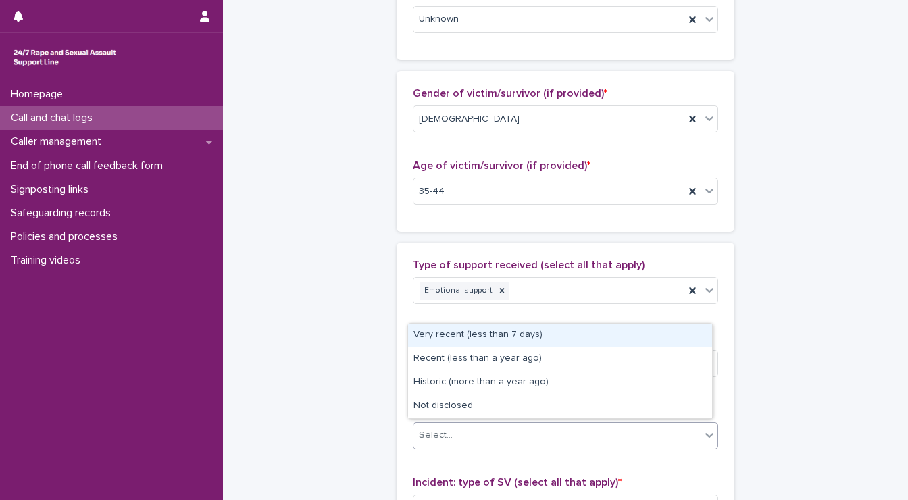
click at [475, 430] on div "Select..." at bounding box center [556, 435] width 287 height 22
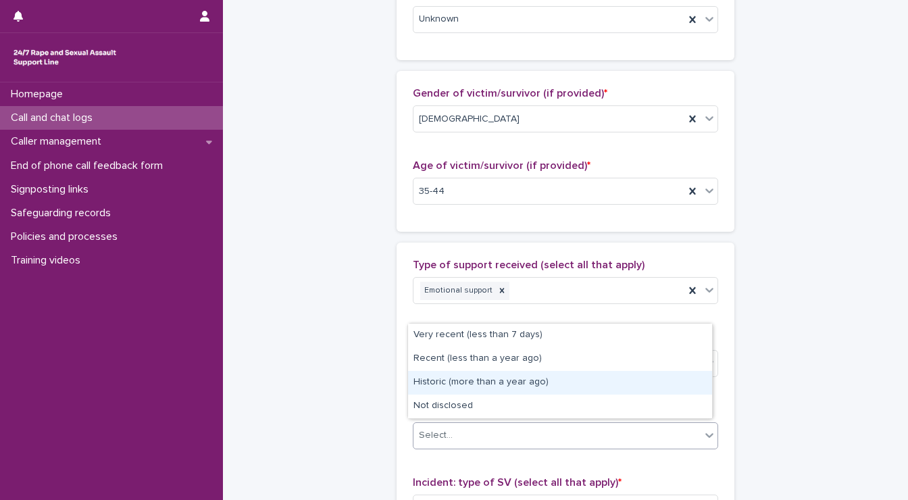
click at [446, 384] on div "Historic (more than a year ago)" at bounding box center [560, 383] width 304 height 24
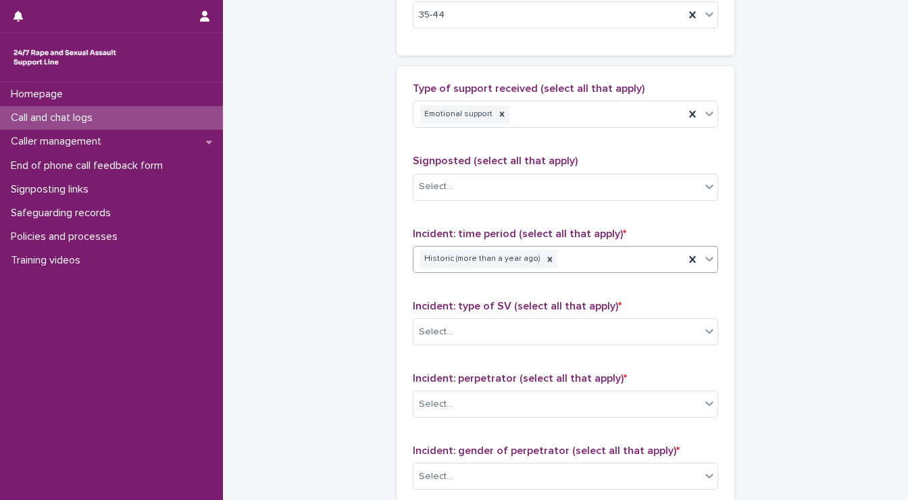
scroll to position [871, 0]
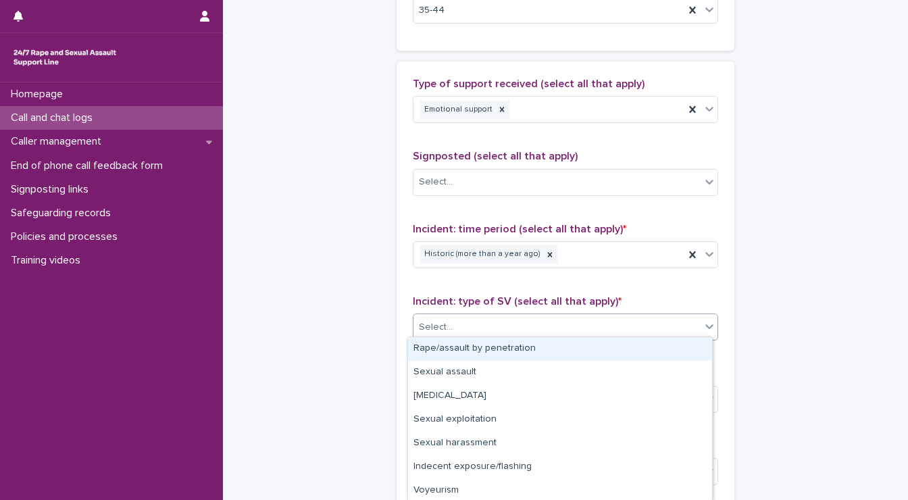
click at [460, 321] on div "Select..." at bounding box center [556, 327] width 287 height 22
click at [461, 354] on div "Rape/assault by penetration" at bounding box center [560, 349] width 304 height 24
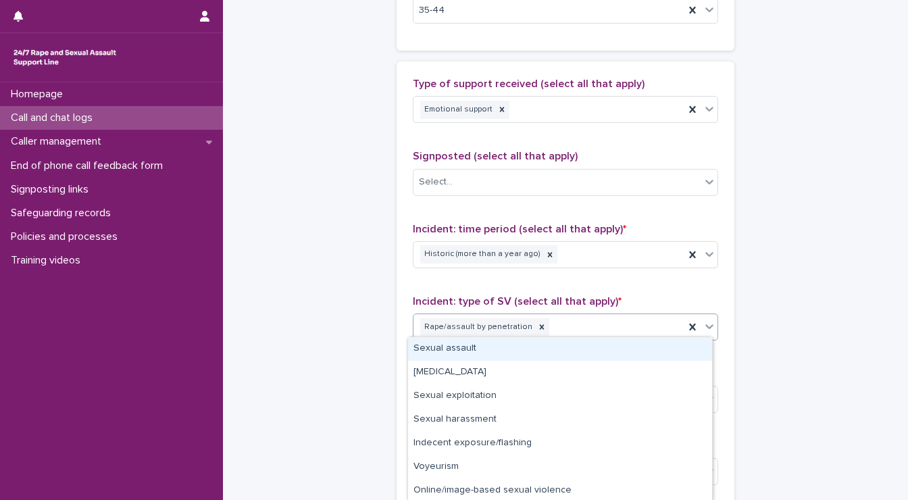
click at [544, 329] on div "Rape/assault by penetration" at bounding box center [548, 327] width 271 height 24
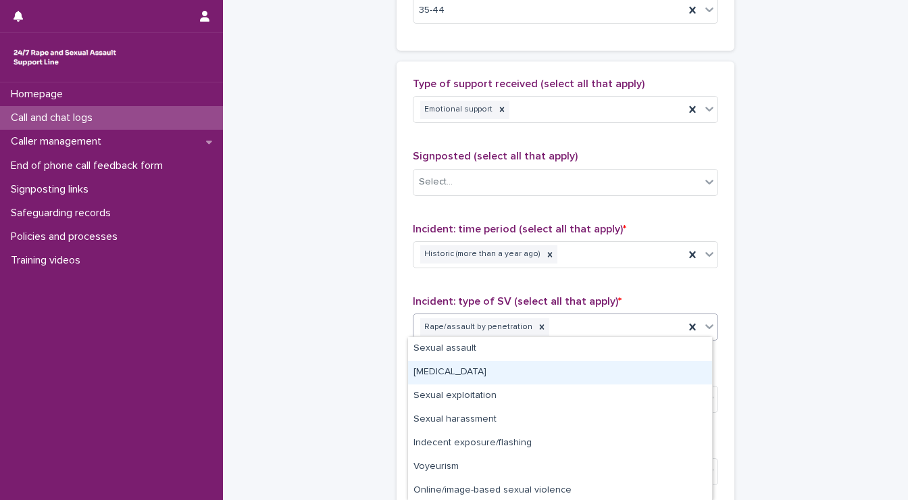
click at [481, 372] on div "[MEDICAL_DATA]" at bounding box center [560, 373] width 304 height 24
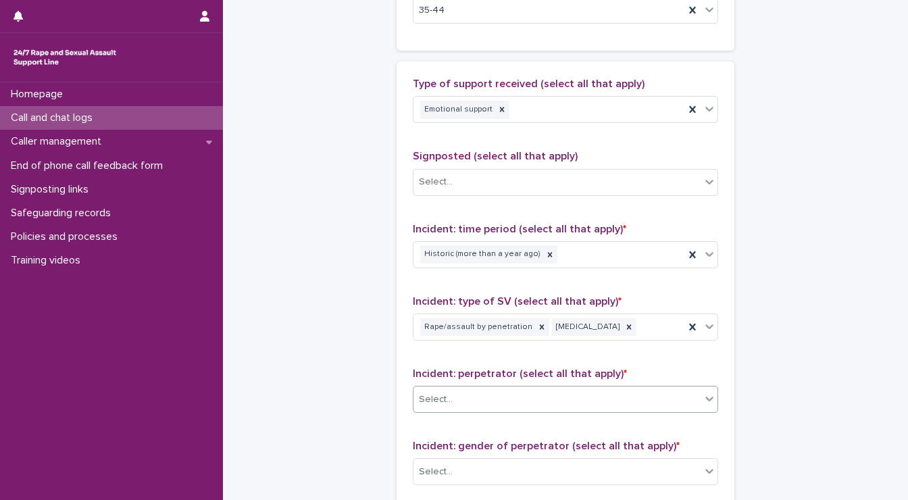
drag, startPoint x: 490, startPoint y: 411, endPoint x: 488, endPoint y: 394, distance: 17.0
click at [488, 394] on div "Incident: perpetrator (select all that apply) * Select..." at bounding box center [565, 395] width 305 height 56
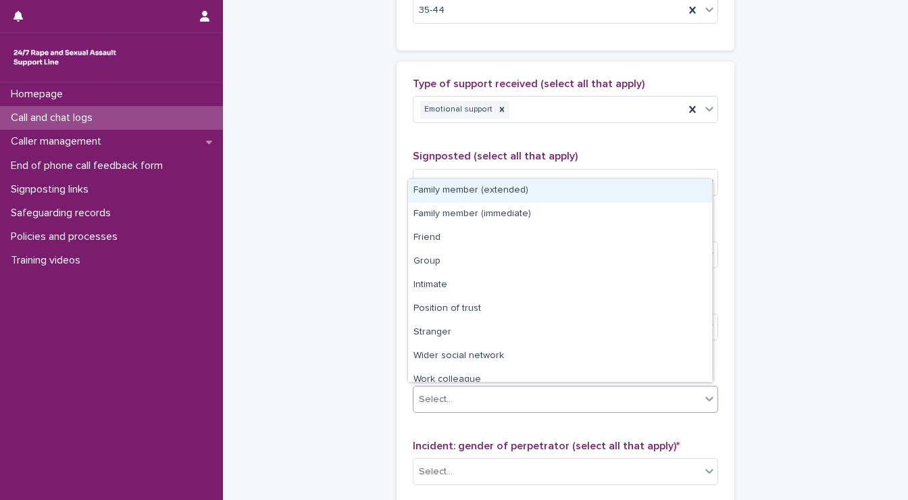
click at [488, 394] on div "Select..." at bounding box center [556, 399] width 287 height 22
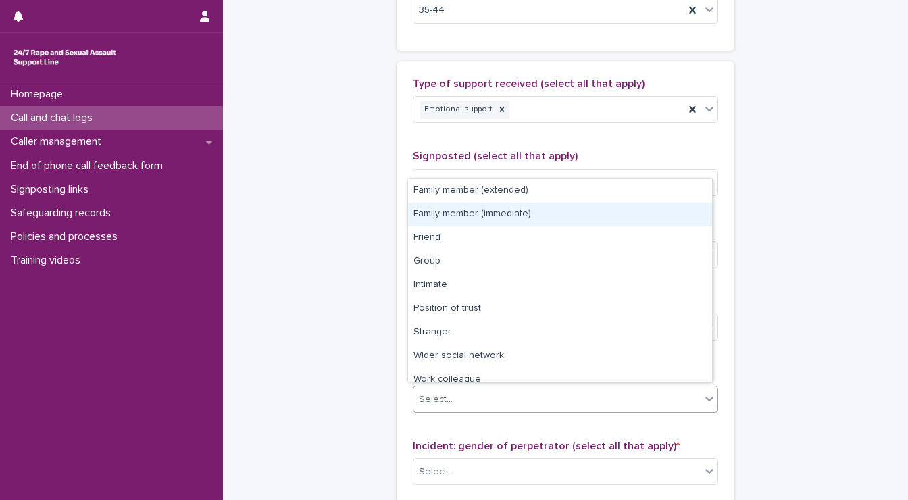
click at [490, 210] on div "Family member (immediate)" at bounding box center [560, 215] width 304 height 24
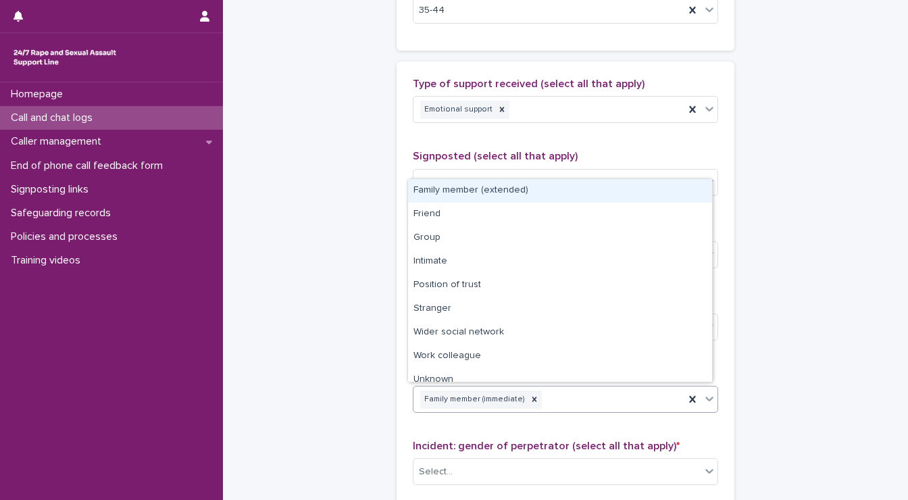
click at [542, 392] on div "Family member (immediate)" at bounding box center [548, 400] width 271 height 24
click at [504, 190] on div "Family member (extended)" at bounding box center [560, 191] width 304 height 24
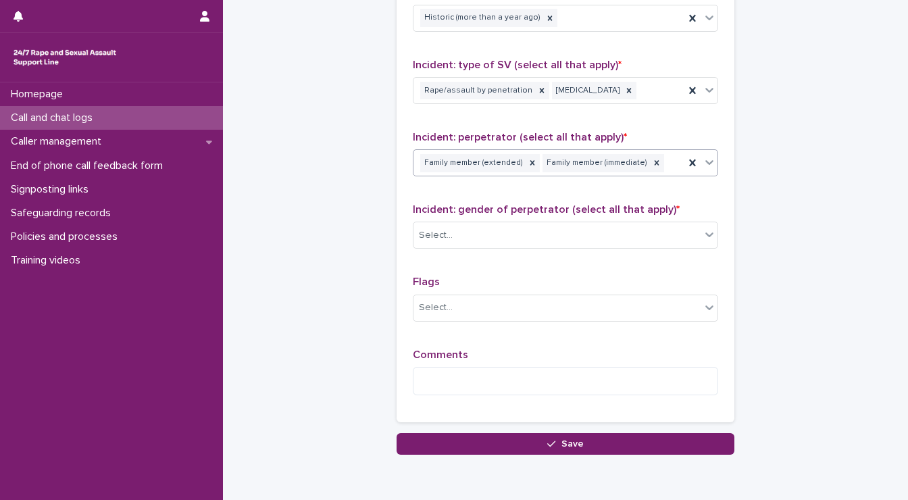
scroll to position [1164, 0]
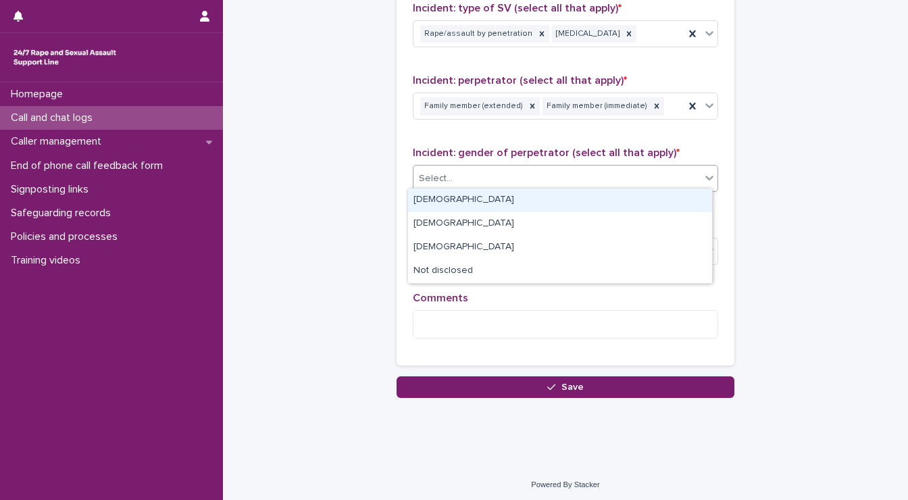
click at [482, 169] on div "Select..." at bounding box center [556, 178] width 287 height 22
click at [450, 206] on div "[DEMOGRAPHIC_DATA]" at bounding box center [560, 200] width 304 height 24
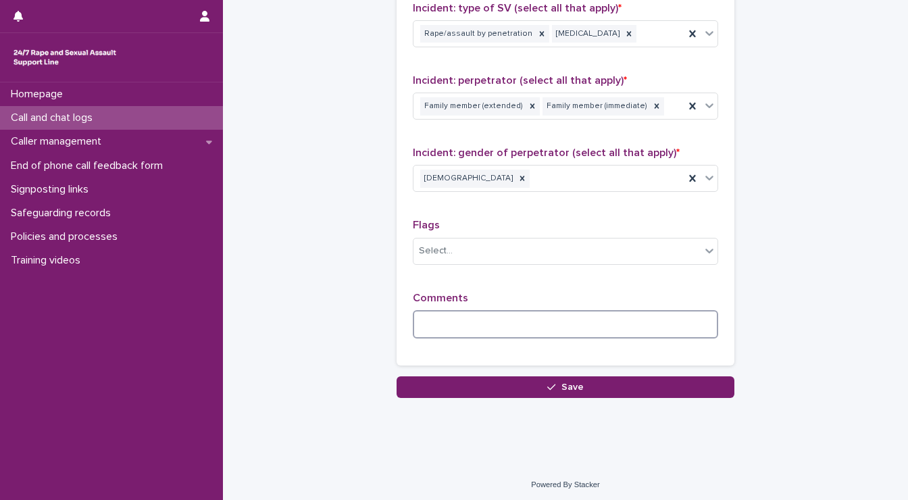
click at [454, 318] on textarea at bounding box center [565, 324] width 305 height 29
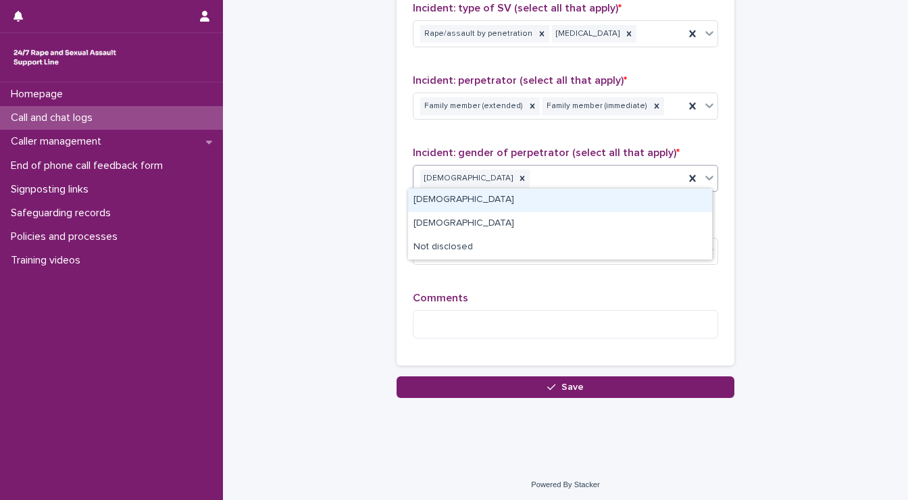
click at [488, 176] on div "[DEMOGRAPHIC_DATA]" at bounding box center [548, 179] width 271 height 24
click at [467, 207] on div "[DEMOGRAPHIC_DATA]" at bounding box center [560, 200] width 304 height 24
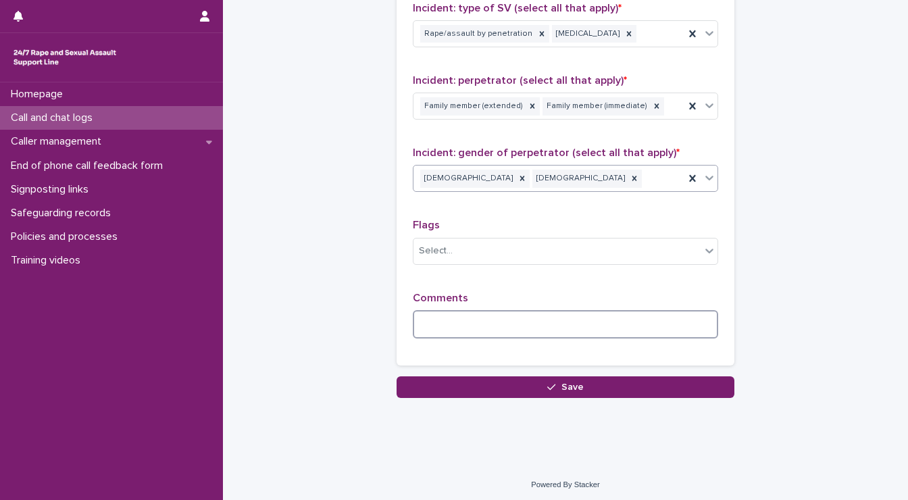
click at [480, 315] on textarea at bounding box center [565, 324] width 305 height 29
click at [418, 321] on textarea "**********" at bounding box center [565, 324] width 305 height 29
click at [564, 321] on textarea "**********" at bounding box center [565, 324] width 305 height 29
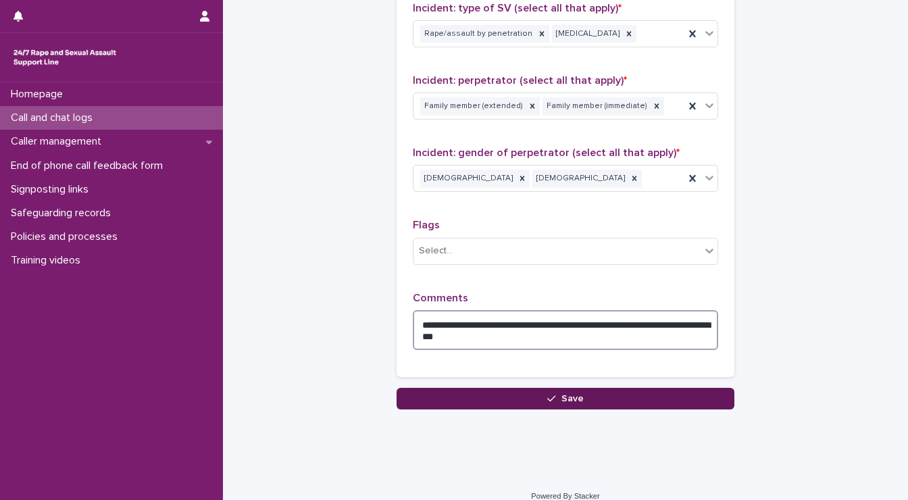
type textarea "**********"
click at [571, 394] on span "Save" at bounding box center [572, 398] width 22 height 9
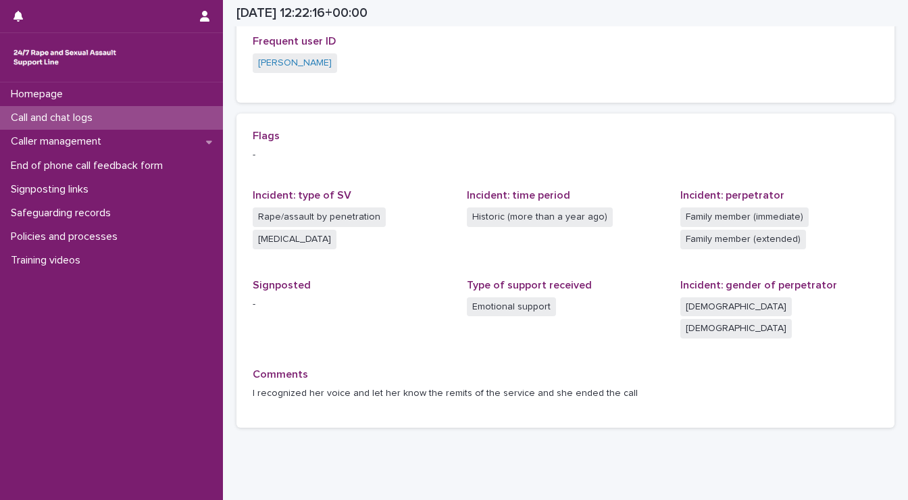
scroll to position [334, 0]
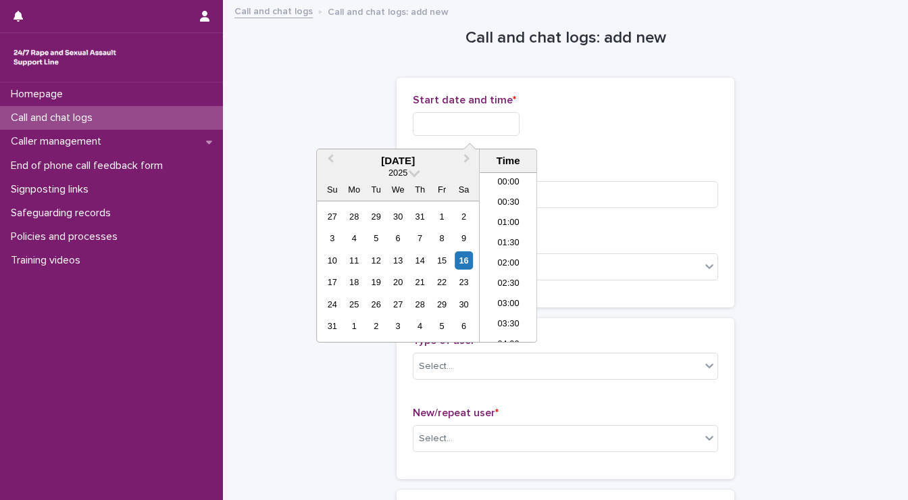
click at [473, 134] on input "text" at bounding box center [466, 124] width 107 height 24
click at [506, 253] on li "13:00" at bounding box center [507, 257] width 57 height 20
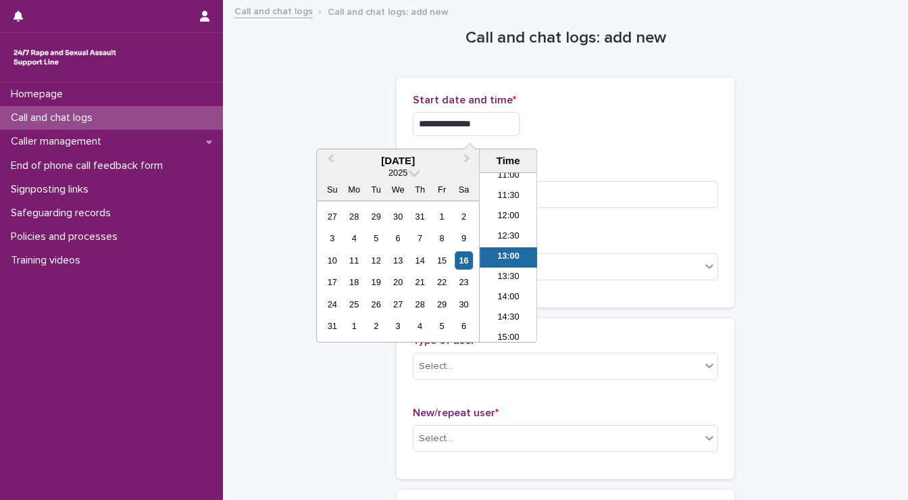
click at [490, 129] on input "**********" at bounding box center [466, 124] width 107 height 24
type input "**********"
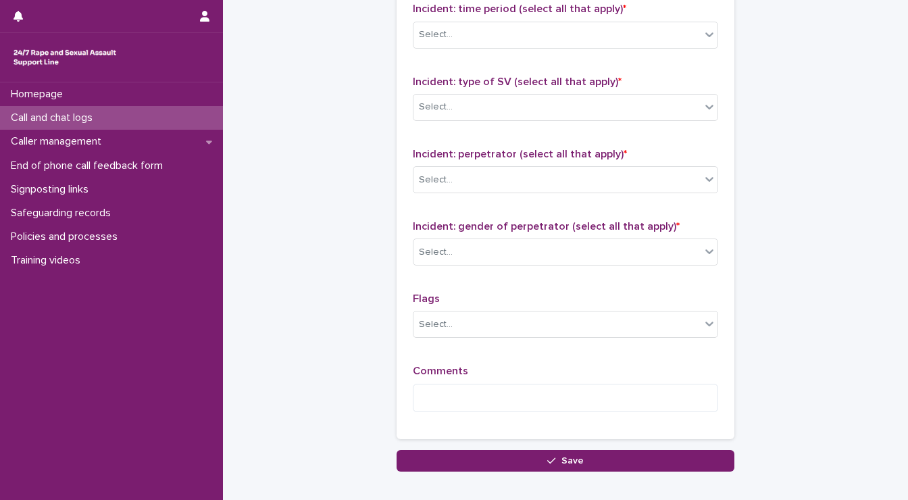
scroll to position [1064, 0]
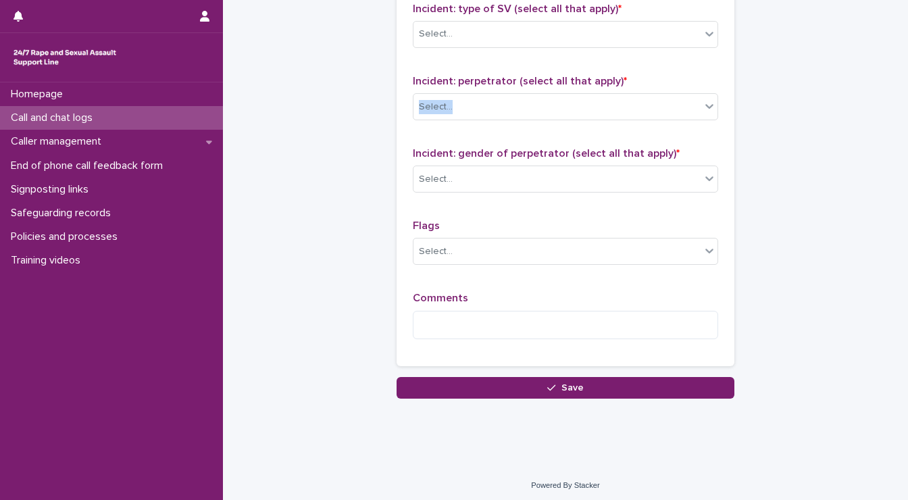
click at [478, 317] on textarea at bounding box center [565, 325] width 305 height 29
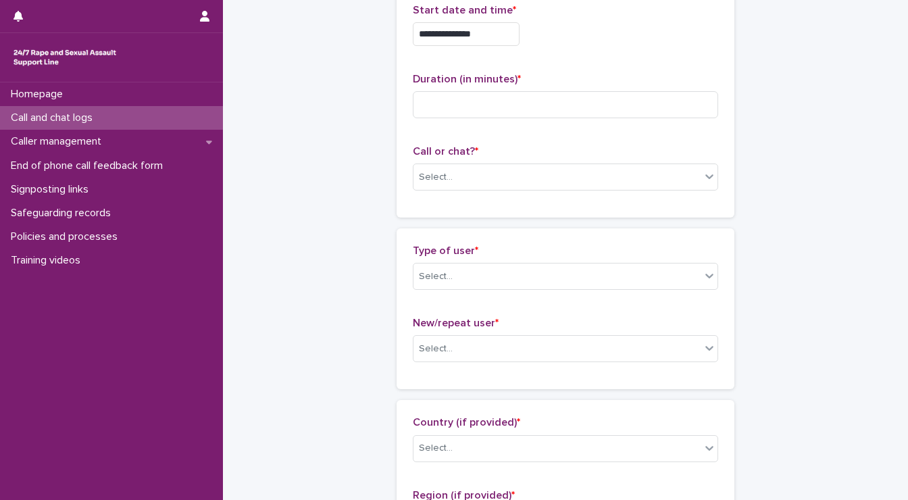
scroll to position [0, 0]
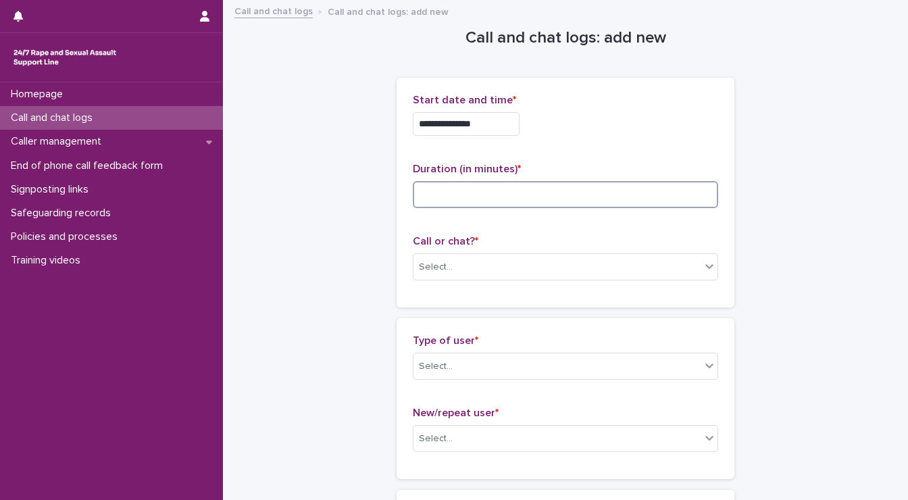
click at [450, 199] on input at bounding box center [565, 194] width 305 height 27
type input "**"
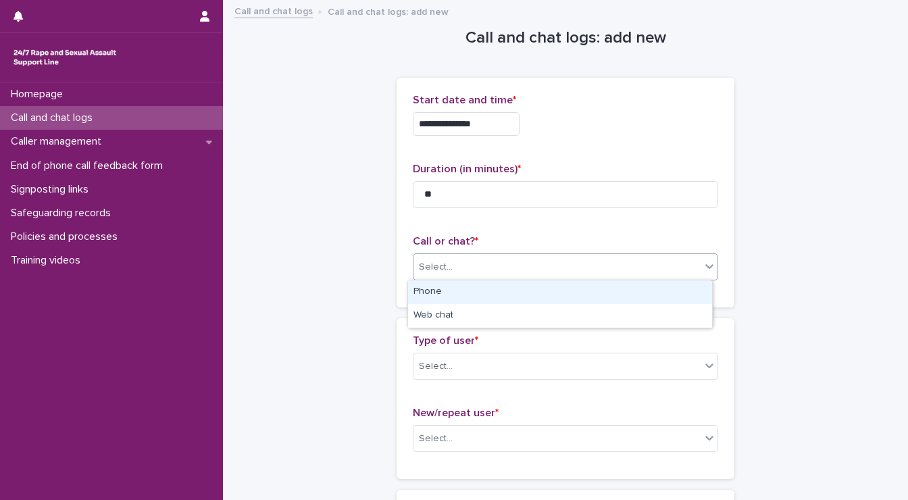
click at [465, 263] on div "Select..." at bounding box center [556, 267] width 287 height 22
click at [461, 299] on div "Phone" at bounding box center [560, 292] width 304 height 24
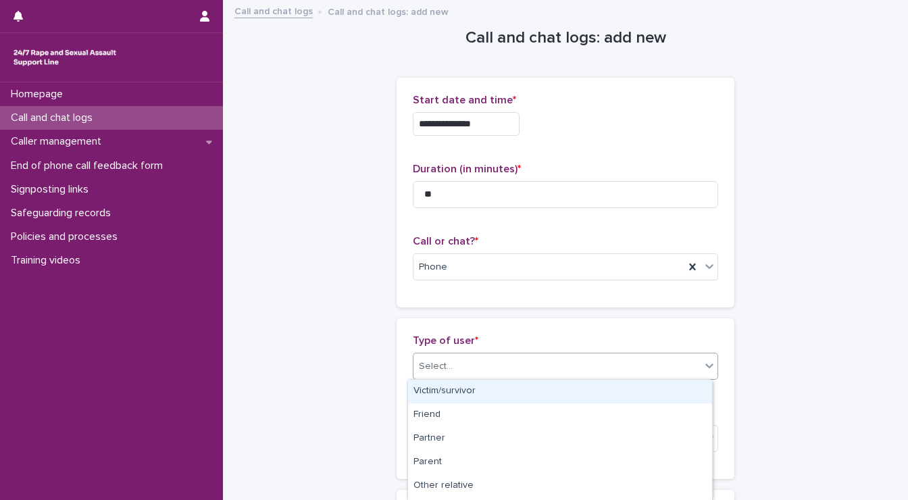
click at [467, 364] on div "Select..." at bounding box center [556, 366] width 287 height 22
click at [455, 385] on div "Victim/survivor" at bounding box center [560, 391] width 304 height 24
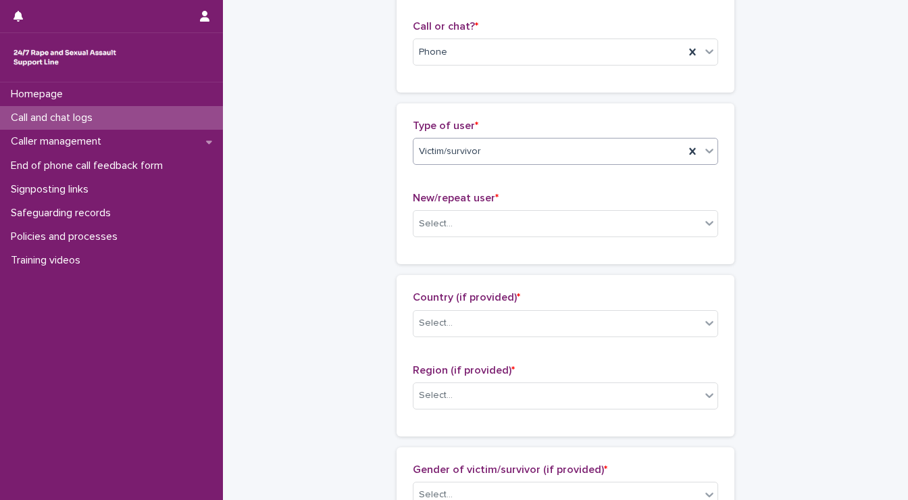
scroll to position [242, 0]
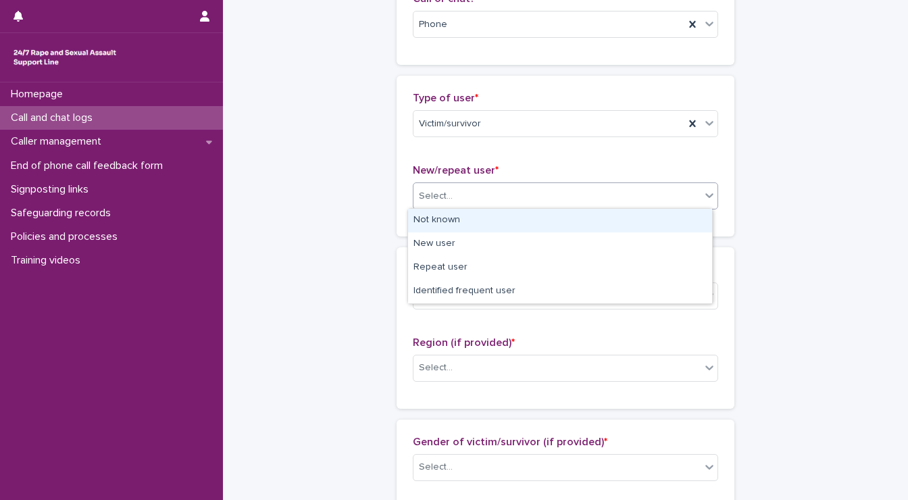
click at [440, 186] on div "Select..." at bounding box center [556, 196] width 287 height 22
click at [447, 221] on div "Not known" at bounding box center [560, 221] width 304 height 24
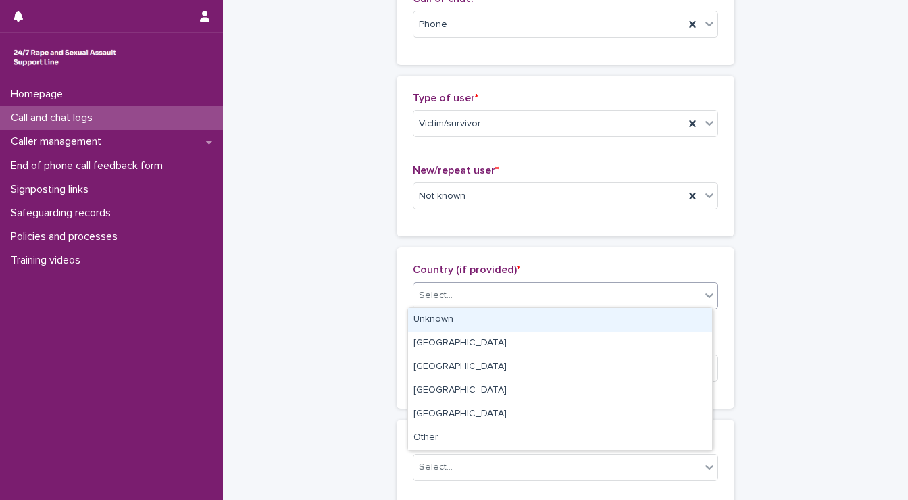
click at [454, 300] on div at bounding box center [454, 295] width 1 height 14
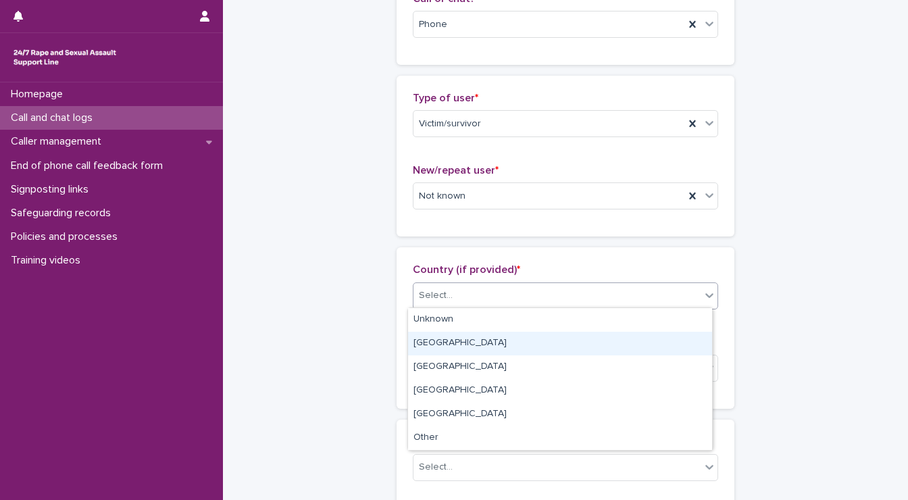
click at [446, 347] on div "[GEOGRAPHIC_DATA]" at bounding box center [560, 344] width 304 height 24
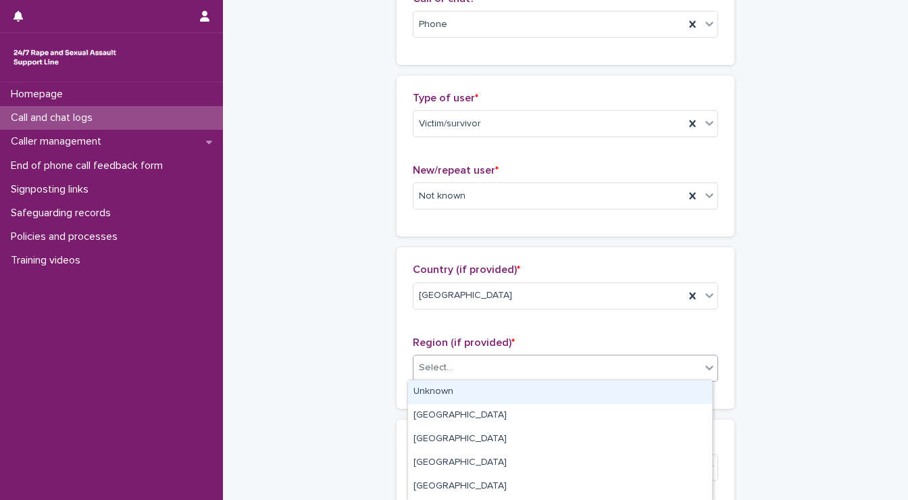
click at [455, 369] on div "Select..." at bounding box center [556, 368] width 287 height 22
click at [455, 391] on div "Unknown" at bounding box center [560, 392] width 304 height 24
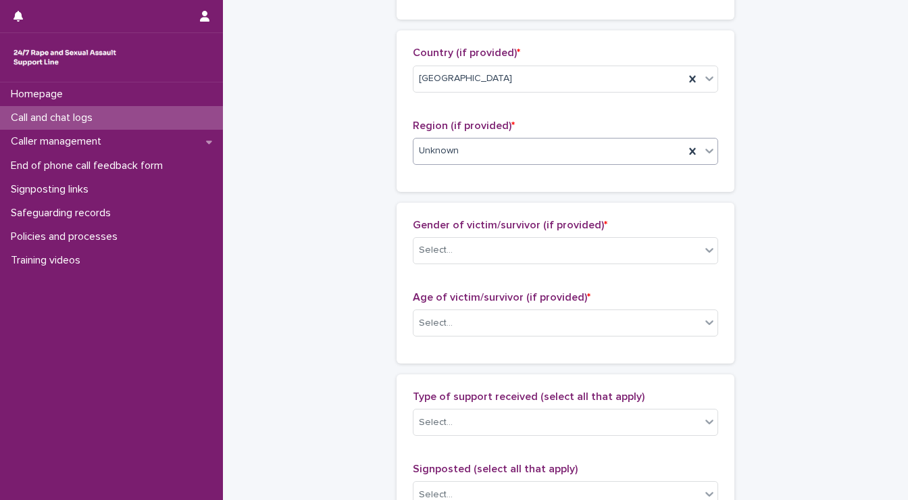
scroll to position [467, 0]
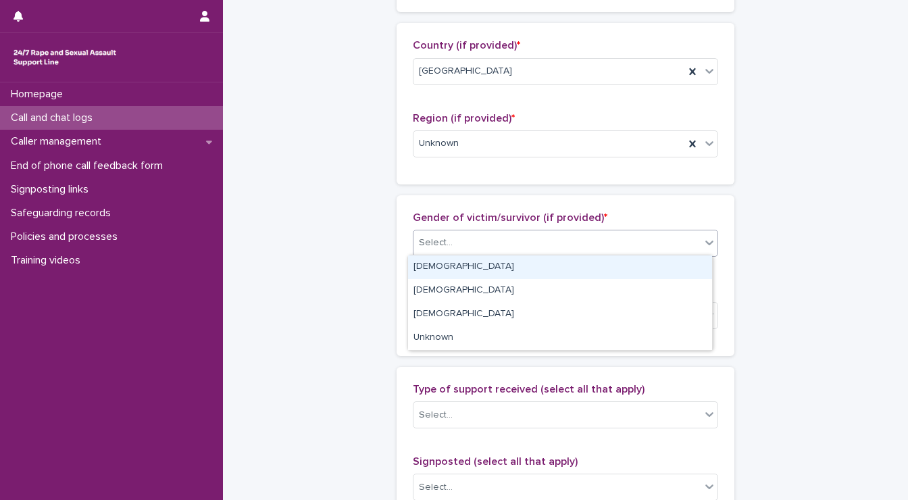
click at [451, 236] on div "Select..." at bounding box center [556, 243] width 287 height 22
click at [447, 264] on div "[DEMOGRAPHIC_DATA]" at bounding box center [560, 267] width 304 height 24
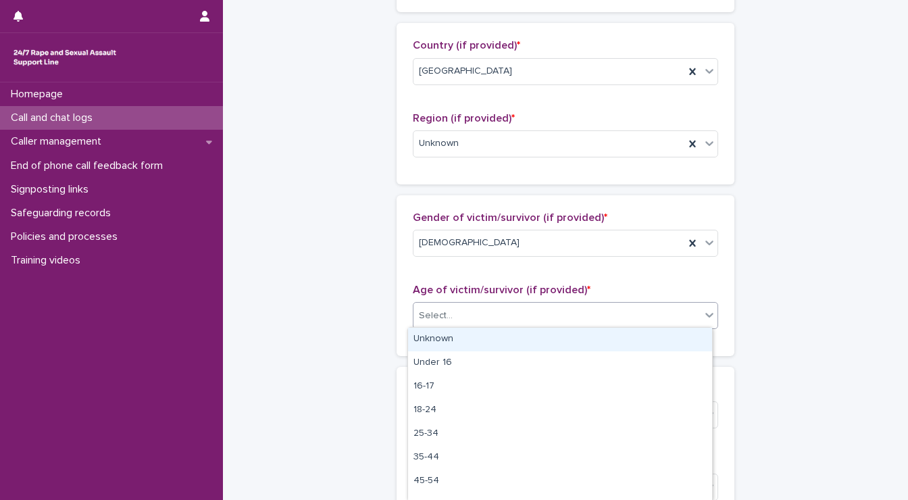
click at [450, 310] on div "Select..." at bounding box center [556, 316] width 287 height 22
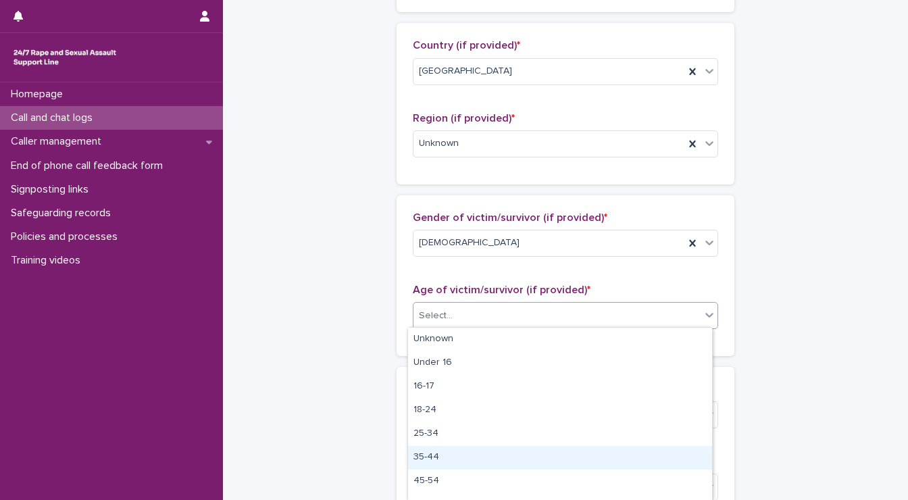
drag, startPoint x: 433, startPoint y: 469, endPoint x: 440, endPoint y: 450, distance: 20.1
click at [440, 450] on div "35-44" at bounding box center [560, 458] width 304 height 24
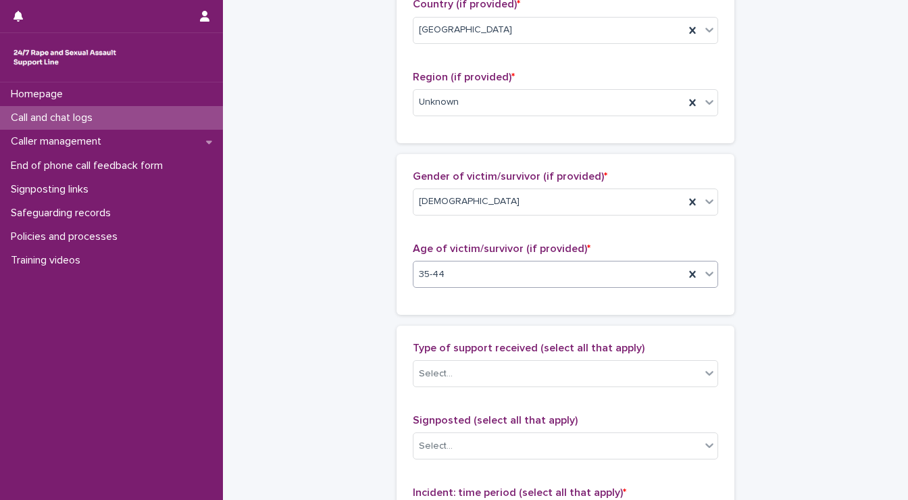
scroll to position [525, 0]
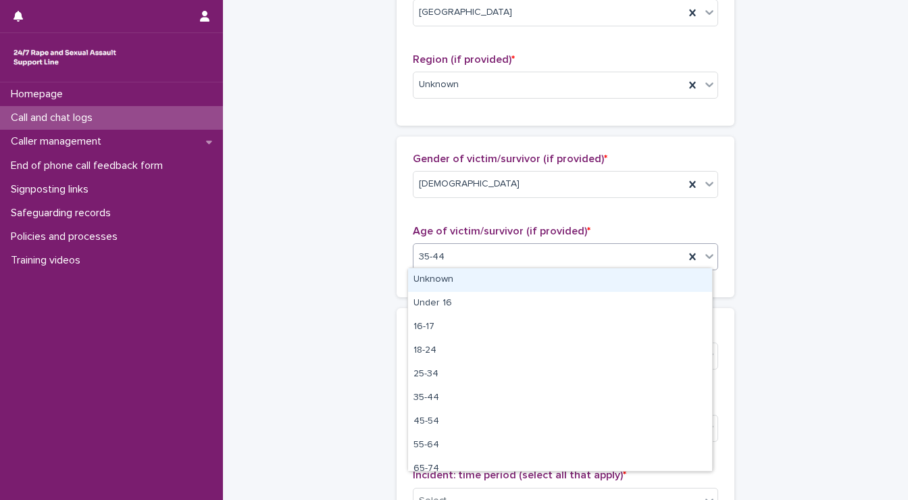
click at [465, 255] on div "35-44" at bounding box center [548, 257] width 271 height 22
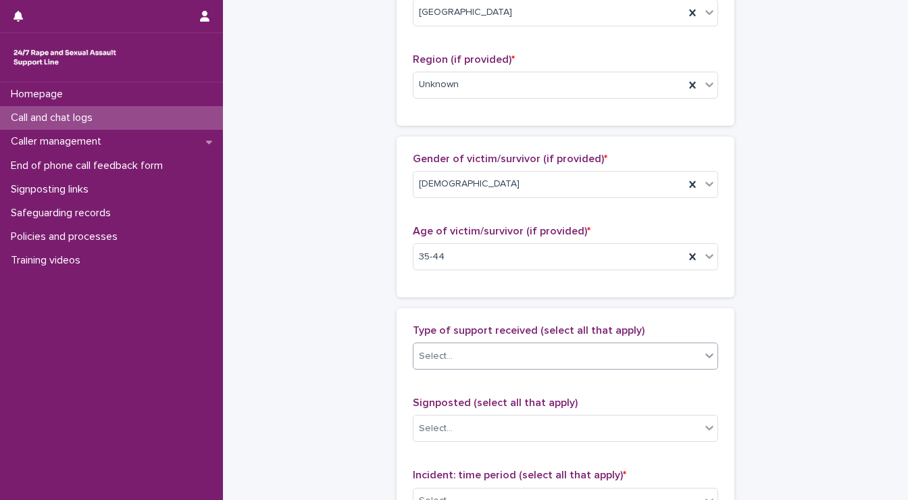
click at [532, 350] on div "Select..." at bounding box center [556, 356] width 287 height 22
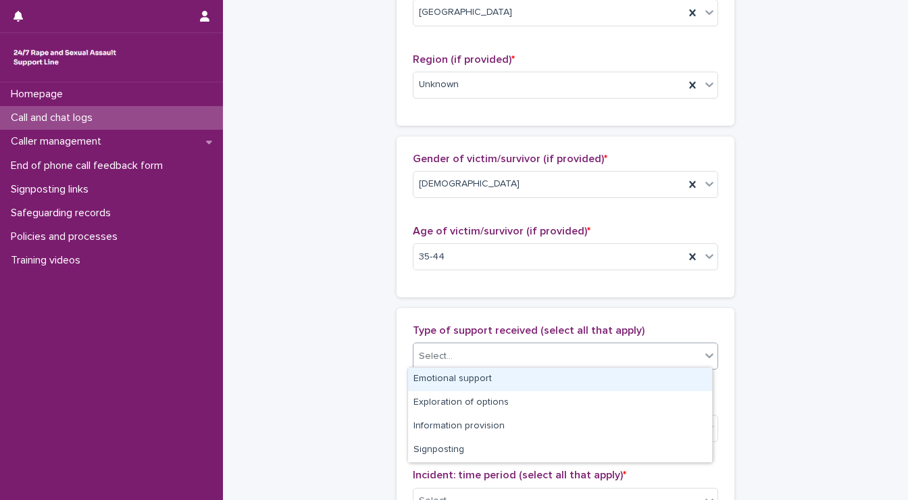
click at [485, 374] on div "Emotional support" at bounding box center [560, 379] width 304 height 24
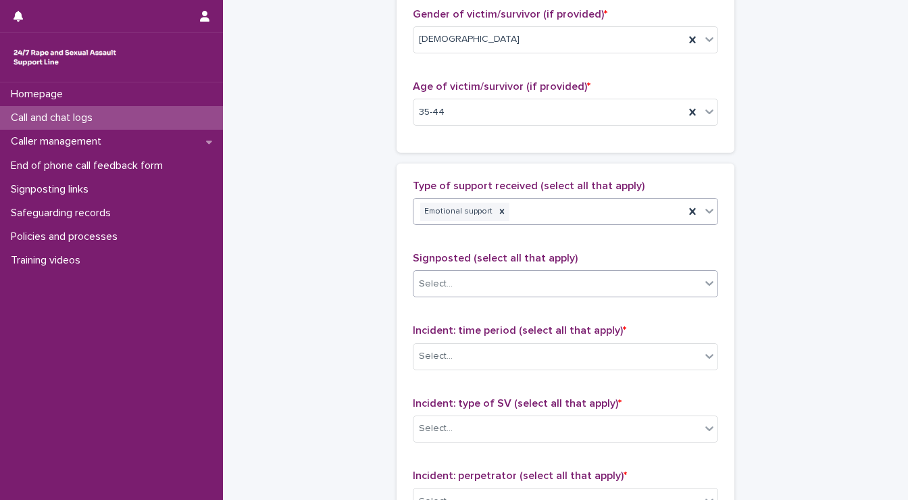
scroll to position [671, 0]
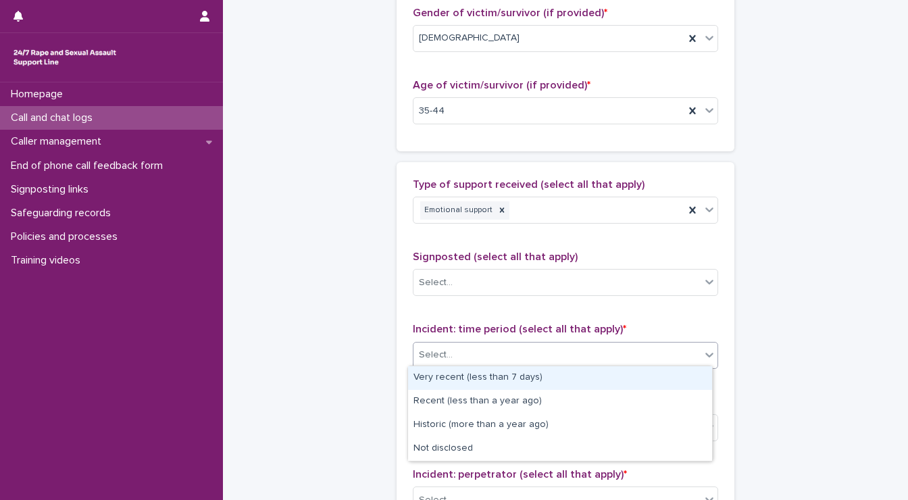
click at [496, 344] on div "Select..." at bounding box center [556, 355] width 287 height 22
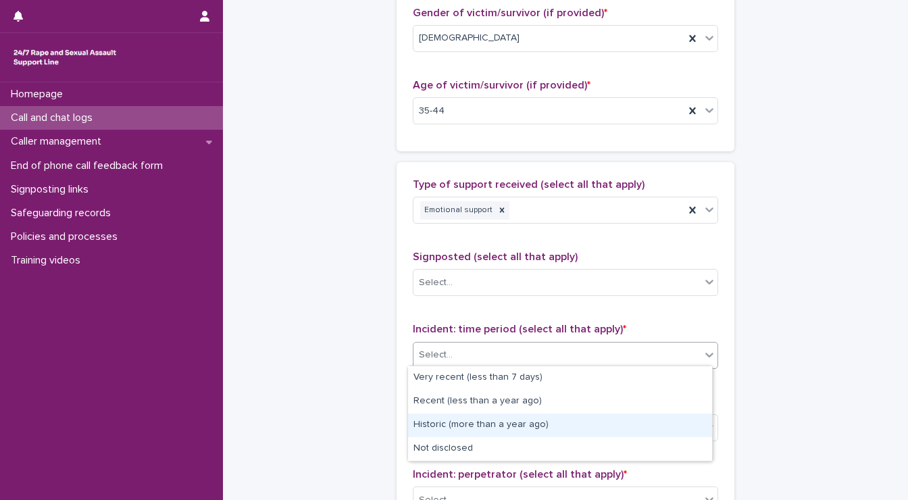
click at [475, 423] on div "Historic (more than a year ago)" at bounding box center [560, 425] width 304 height 24
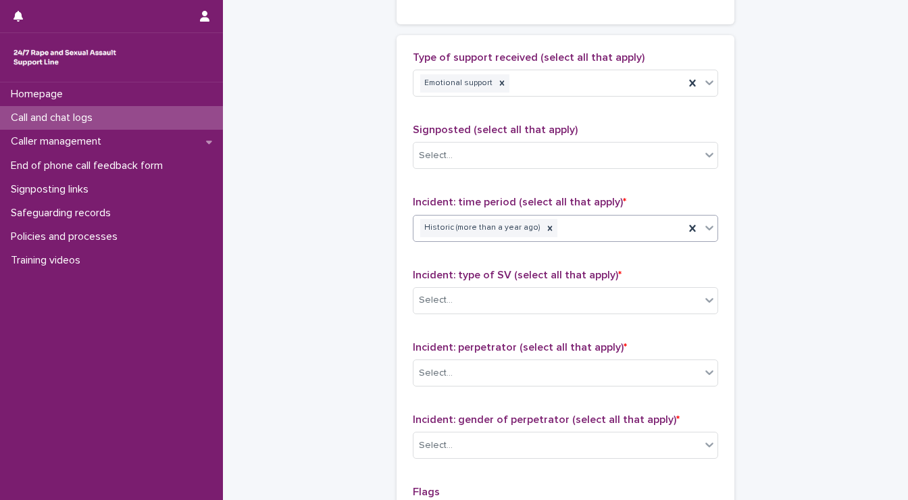
scroll to position [799, 0]
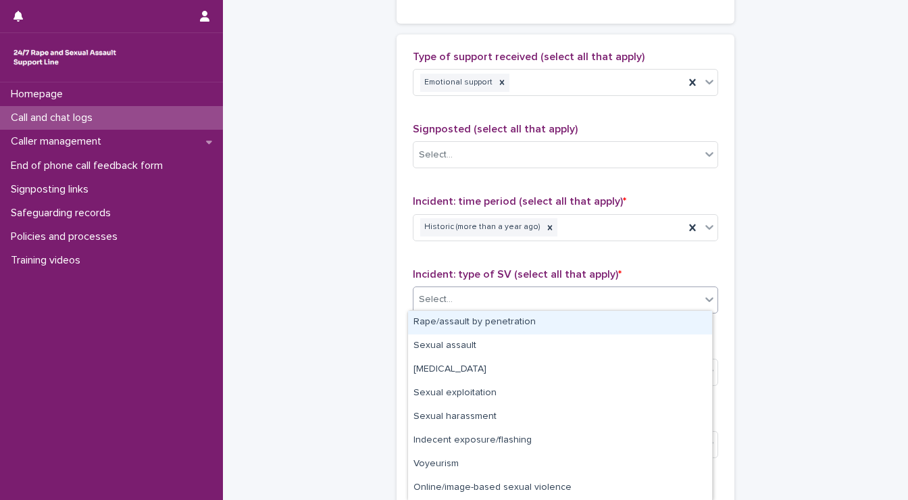
click at [460, 292] on div "Select..." at bounding box center [556, 299] width 287 height 22
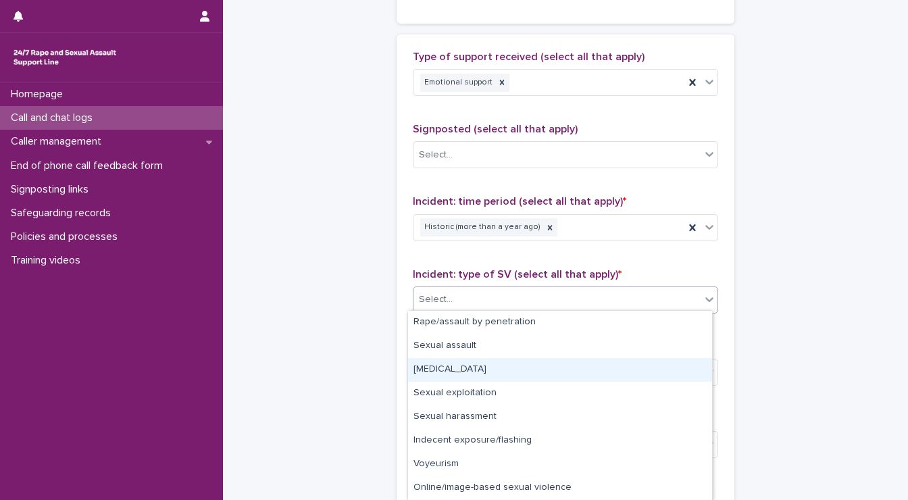
click at [433, 373] on div "[MEDICAL_DATA]" at bounding box center [560, 370] width 304 height 24
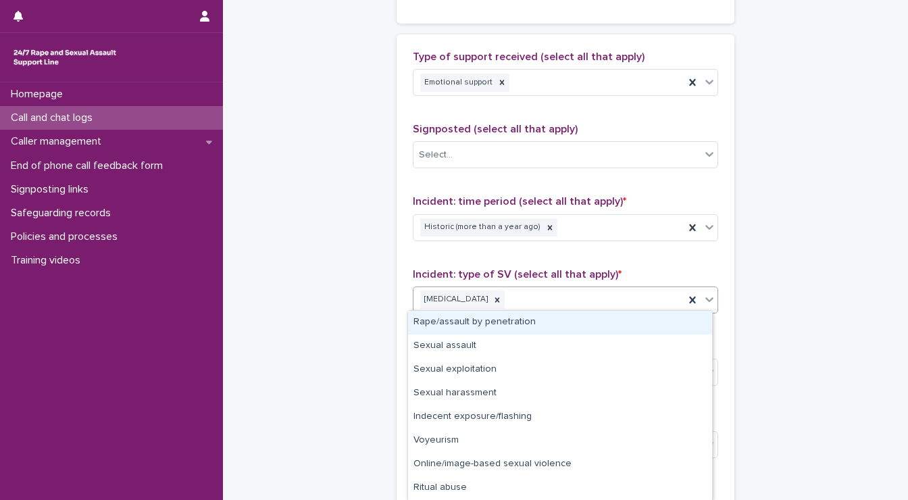
click at [525, 290] on div "[MEDICAL_DATA]" at bounding box center [548, 300] width 271 height 24
click at [490, 320] on div "Rape/assault by penetration" at bounding box center [560, 323] width 304 height 24
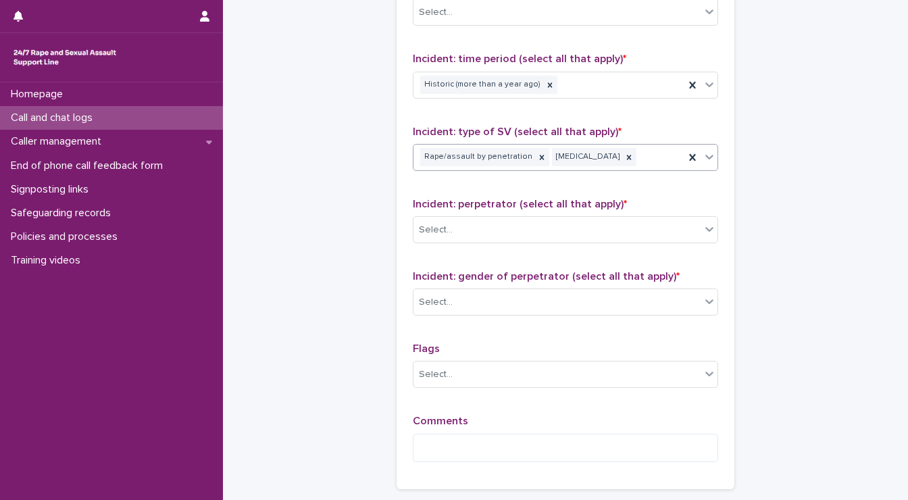
scroll to position [948, 0]
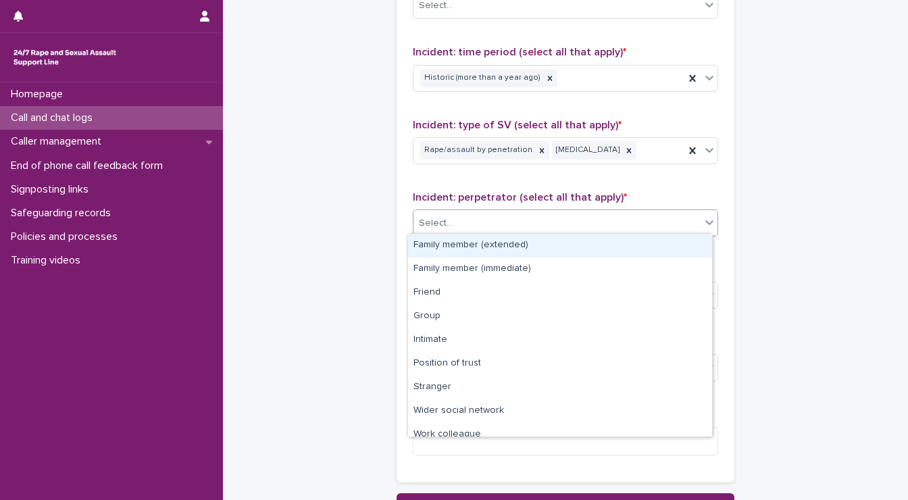
click at [467, 221] on div "Select..." at bounding box center [556, 223] width 287 height 22
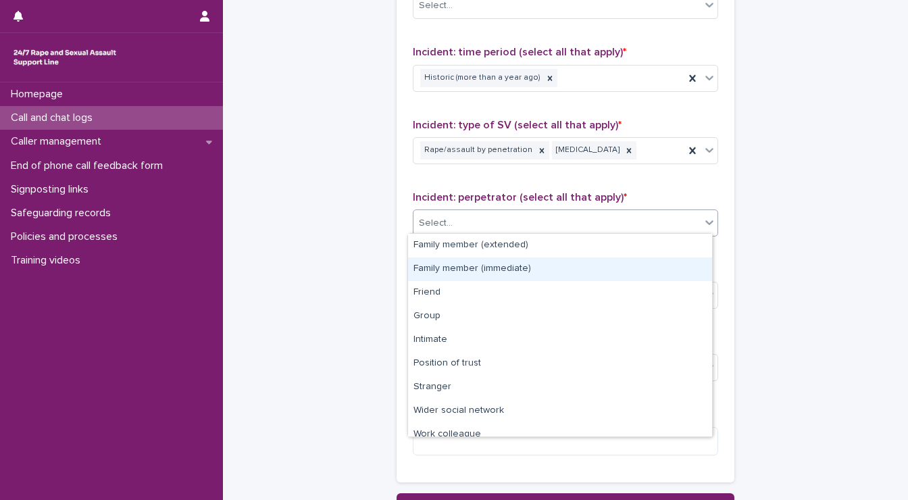
click at [453, 261] on div "Family member (immediate)" at bounding box center [560, 269] width 304 height 24
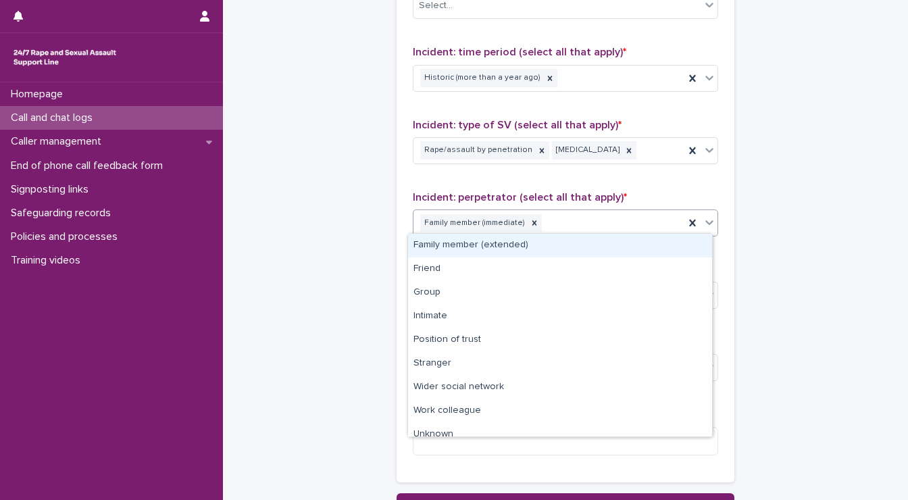
click at [553, 217] on div "Family member (immediate)" at bounding box center [548, 223] width 271 height 24
click at [515, 242] on div "Family member (extended)" at bounding box center [560, 246] width 304 height 24
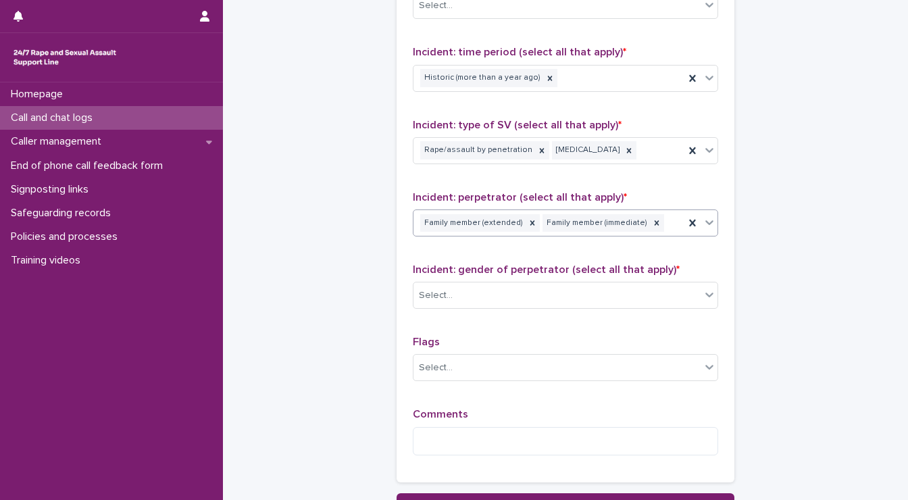
scroll to position [1064, 0]
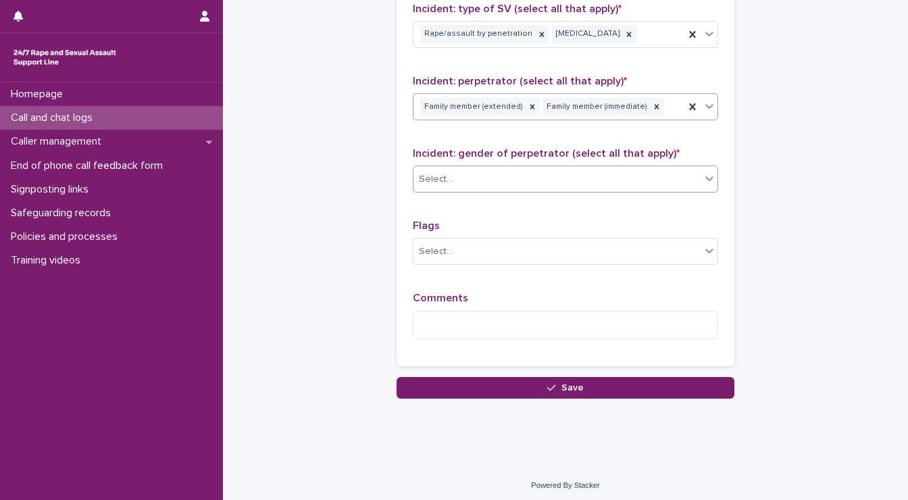
click at [483, 178] on div "Select..." at bounding box center [556, 179] width 287 height 22
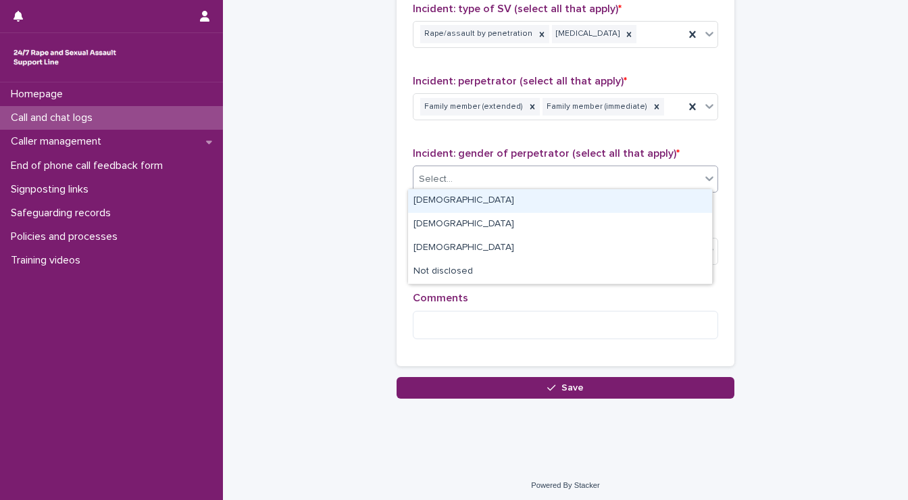
click at [451, 205] on div "[DEMOGRAPHIC_DATA]" at bounding box center [560, 201] width 304 height 24
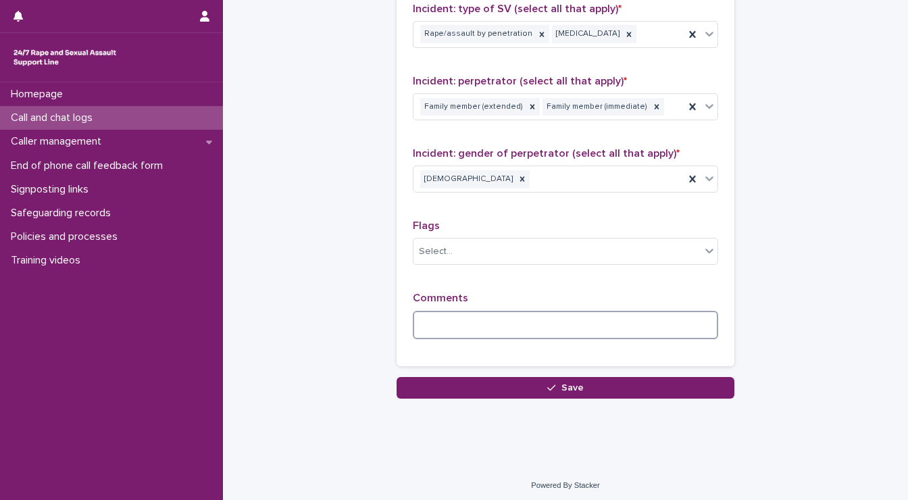
click at [477, 323] on textarea at bounding box center [565, 325] width 305 height 29
click at [497, 321] on textarea "**********" at bounding box center [565, 325] width 305 height 29
click at [562, 323] on textarea "**********" at bounding box center [565, 325] width 305 height 29
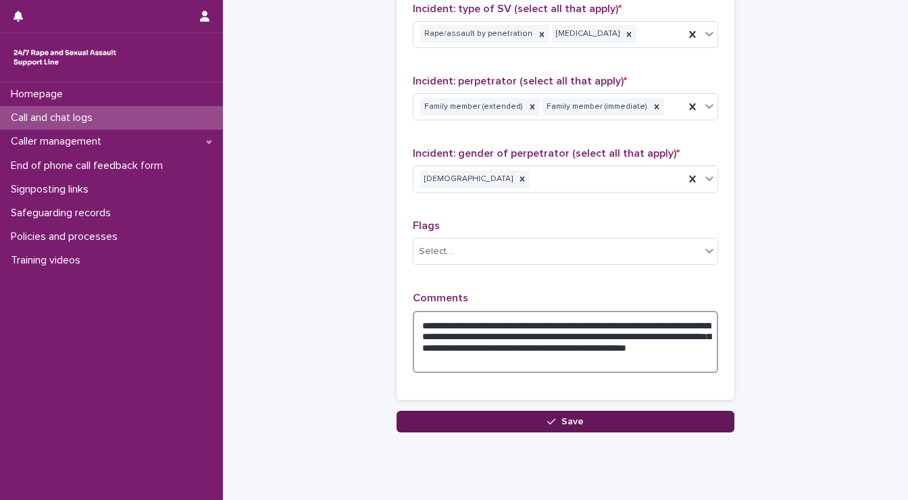
type textarea "**********"
click at [536, 413] on button "Save" at bounding box center [565, 422] width 338 height 22
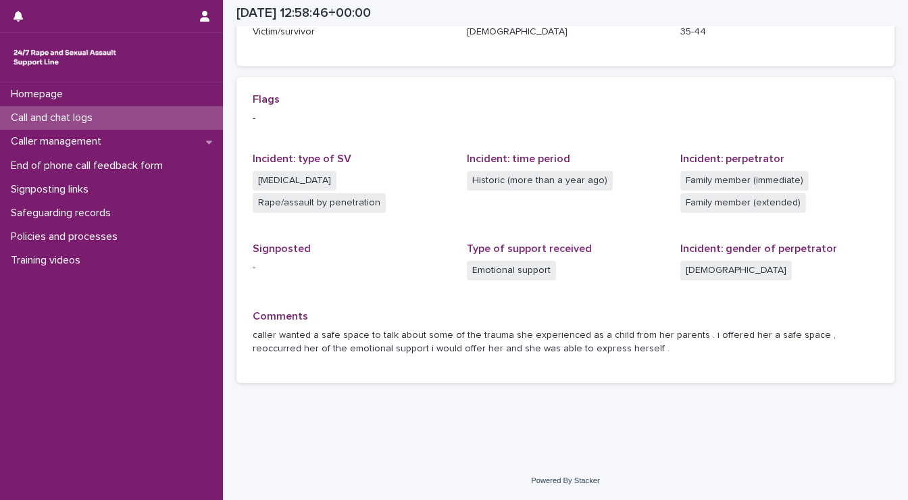
scroll to position [254, 0]
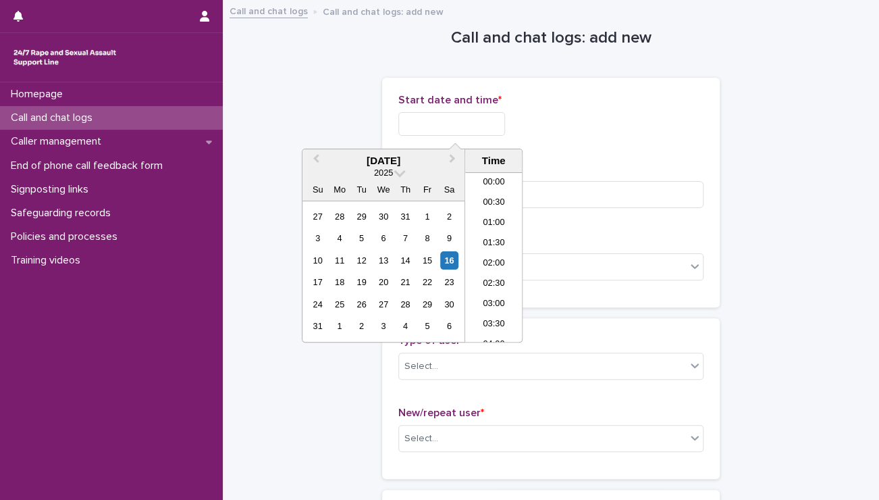
click at [483, 124] on input "text" at bounding box center [451, 124] width 107 height 24
click at [483, 255] on li "14:00" at bounding box center [493, 257] width 57 height 20
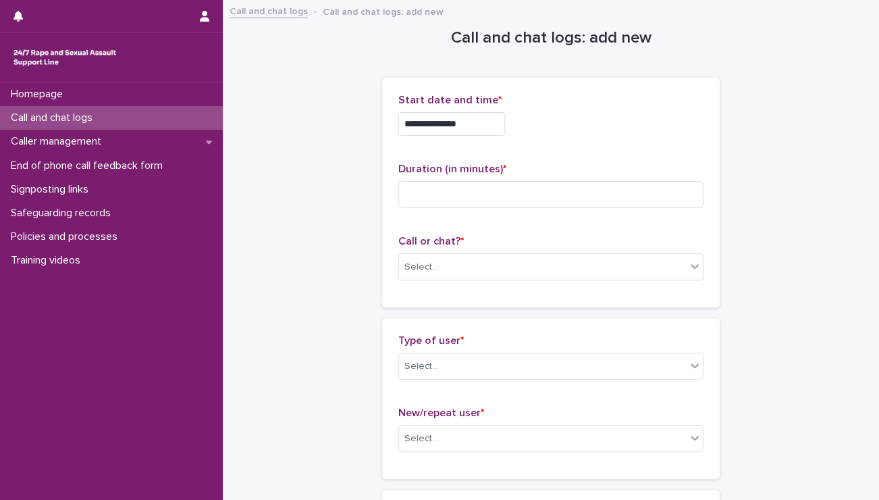
click at [479, 123] on input "**********" at bounding box center [451, 124] width 107 height 24
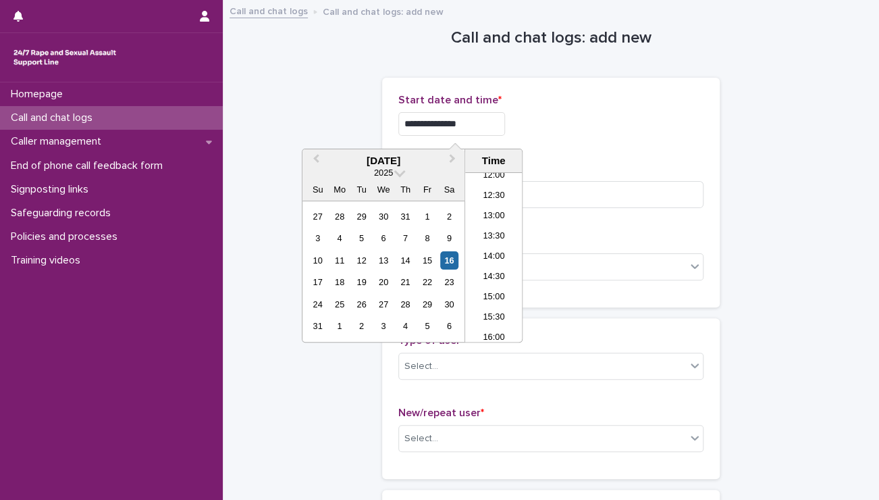
type input "**********"
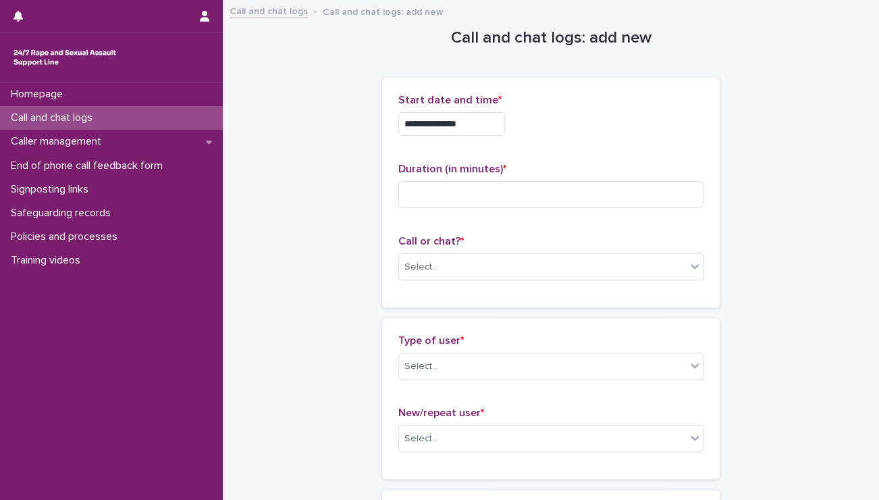
click at [575, 147] on div "**********" at bounding box center [550, 192] width 305 height 197
click at [499, 185] on input at bounding box center [550, 194] width 305 height 27
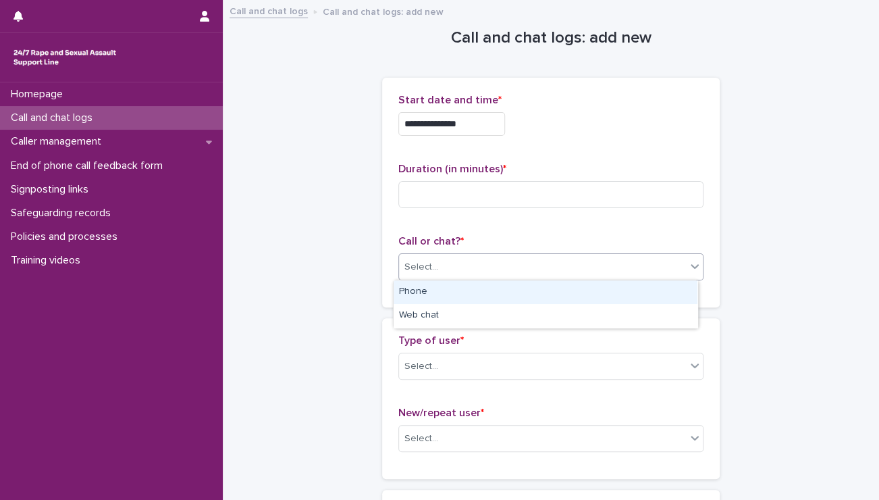
click at [415, 270] on div "Select..." at bounding box center [421, 267] width 34 height 14
click at [415, 284] on div "Phone" at bounding box center [546, 292] width 304 height 24
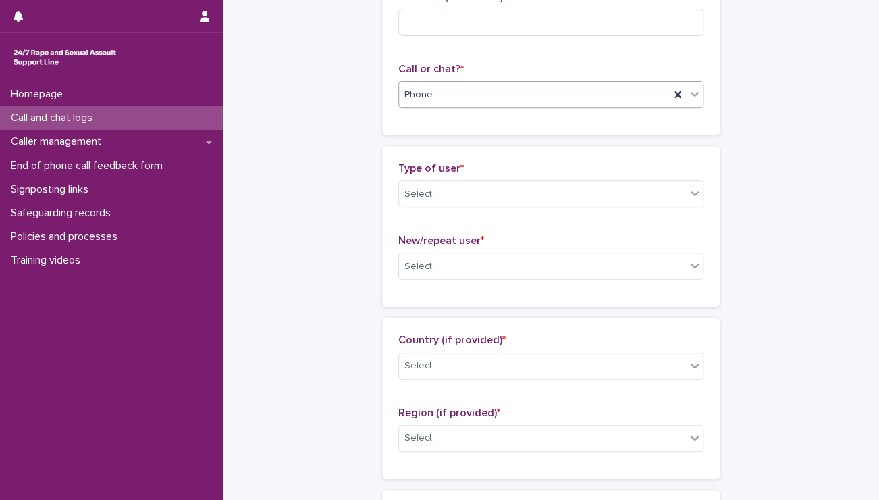
scroll to position [172, 0]
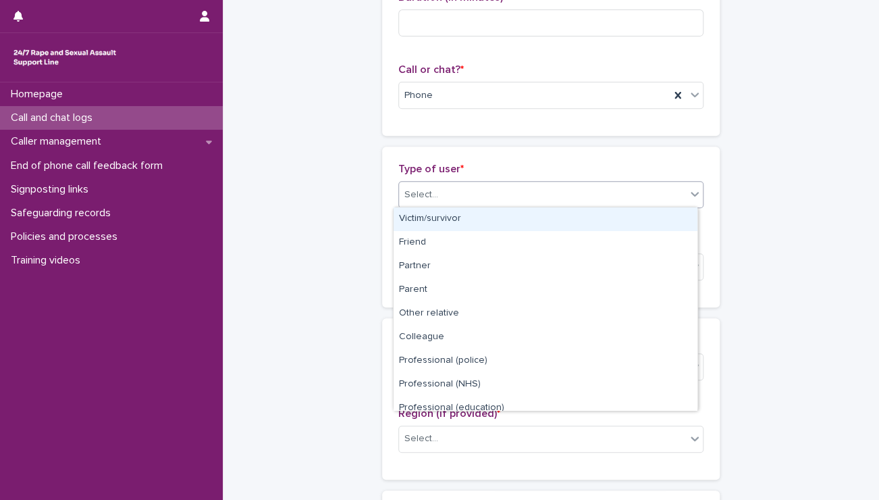
click at [415, 194] on div "Select..." at bounding box center [421, 195] width 34 height 14
click at [415, 221] on div "Victim/survivor" at bounding box center [546, 219] width 304 height 24
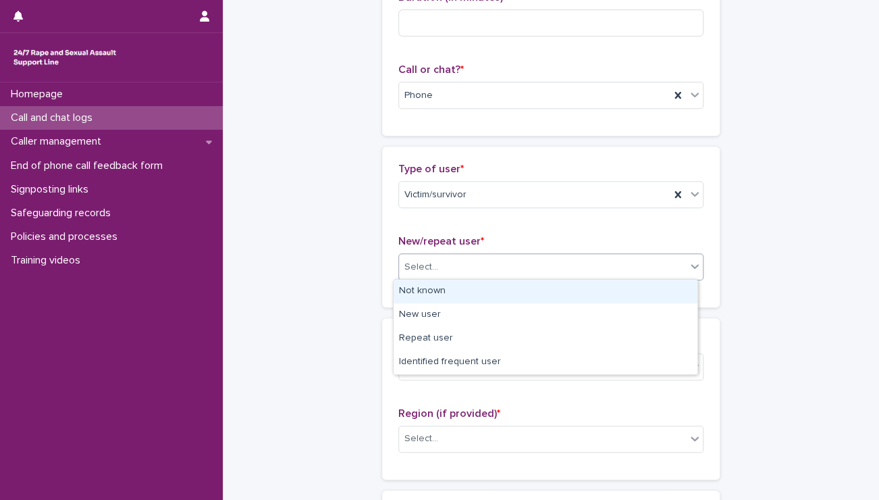
click at [406, 265] on div "Select..." at bounding box center [421, 267] width 34 height 14
click at [426, 294] on div "Not known" at bounding box center [546, 292] width 304 height 24
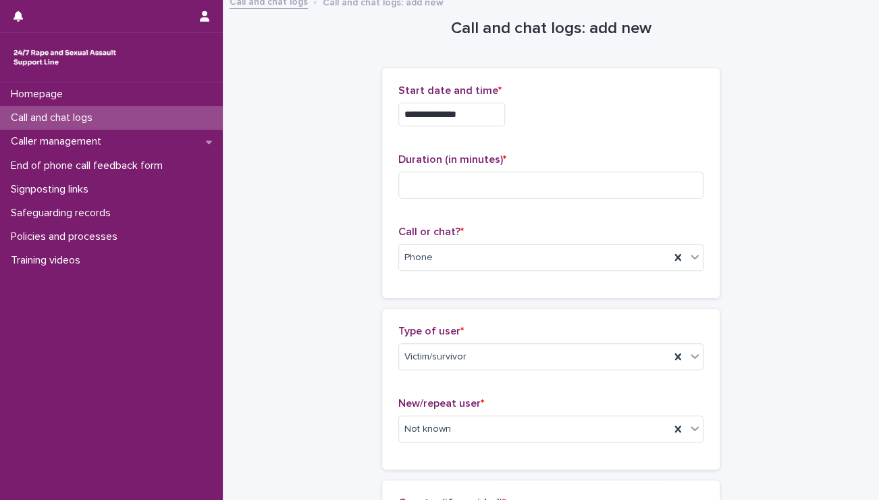
scroll to position [0, 0]
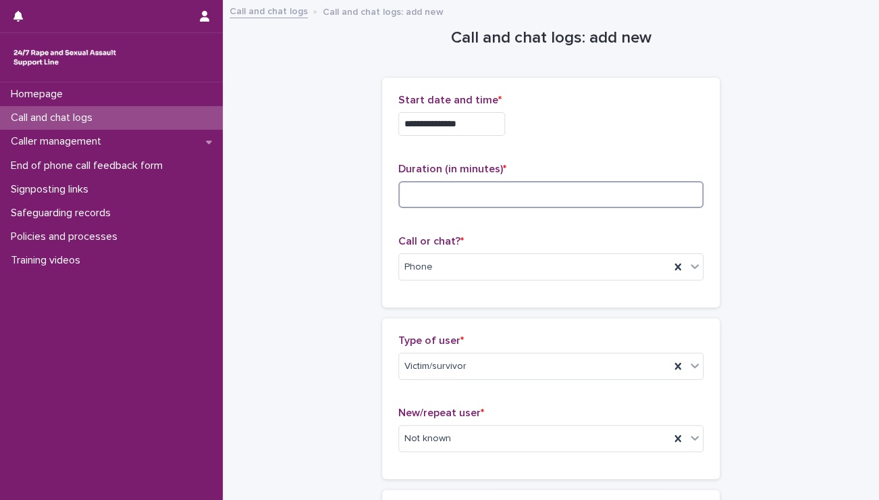
click at [448, 199] on input at bounding box center [550, 194] width 305 height 27
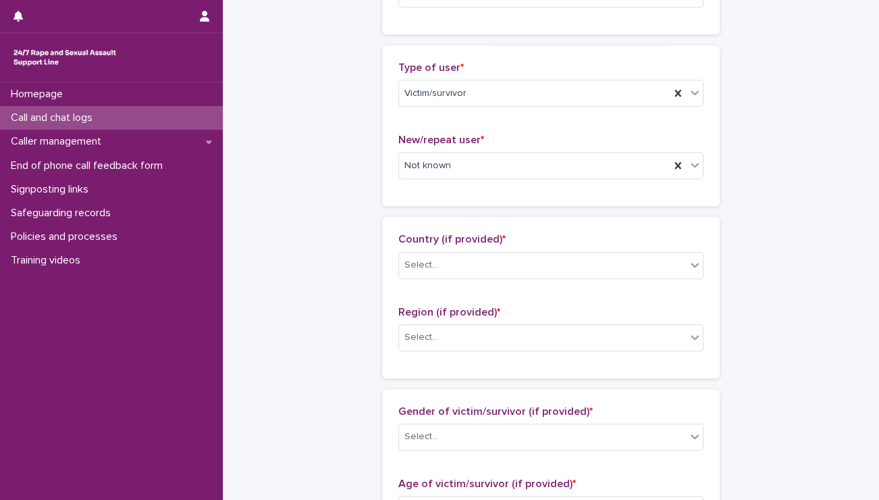
scroll to position [278, 0]
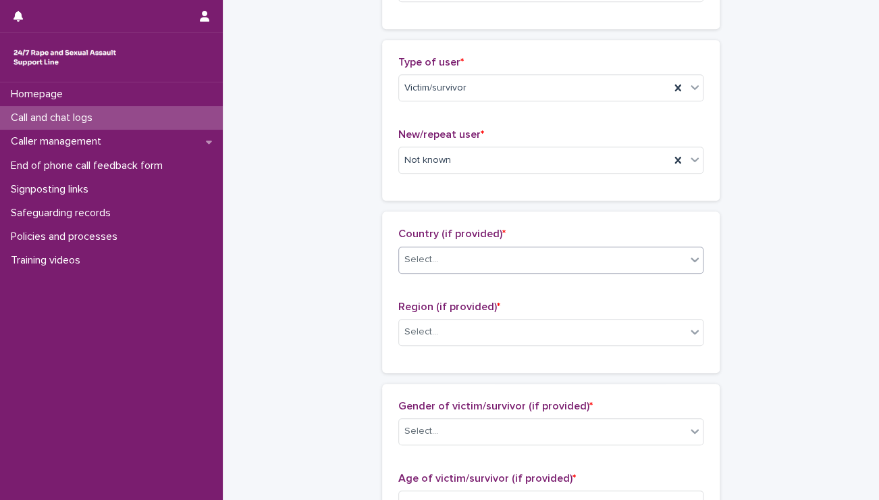
type input "**"
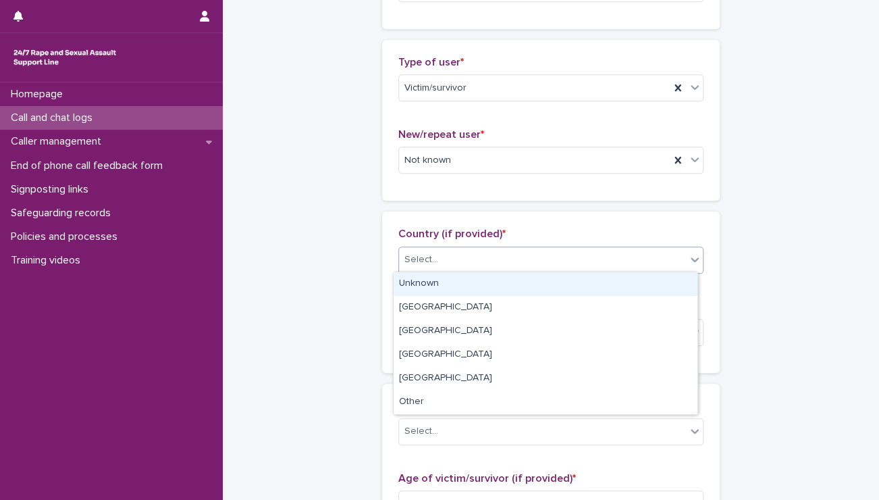
click at [408, 262] on div "Select..." at bounding box center [421, 260] width 34 height 14
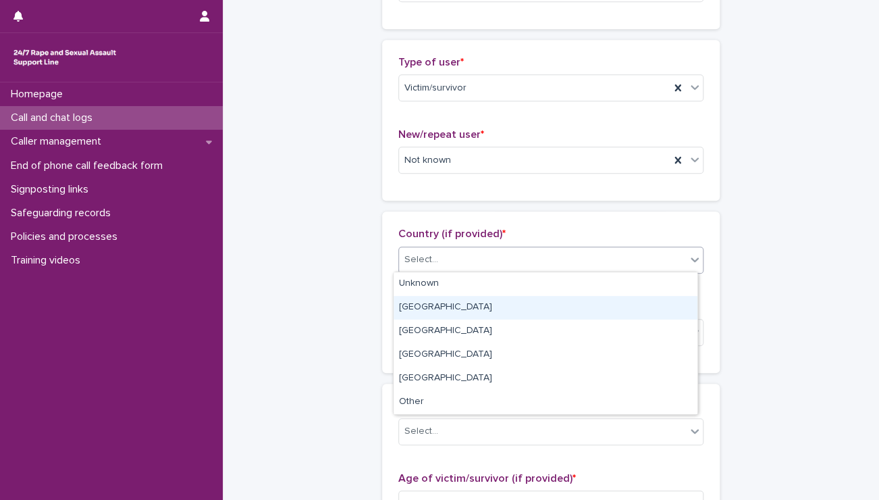
click at [421, 305] on div "[GEOGRAPHIC_DATA]" at bounding box center [546, 308] width 304 height 24
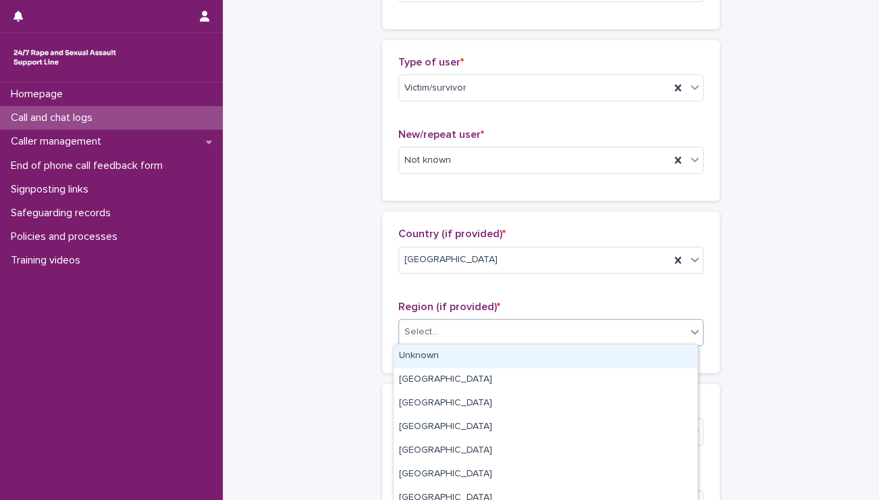
click at [422, 330] on div "Select..." at bounding box center [421, 332] width 34 height 14
click at [424, 357] on div "Unknown" at bounding box center [546, 356] width 304 height 24
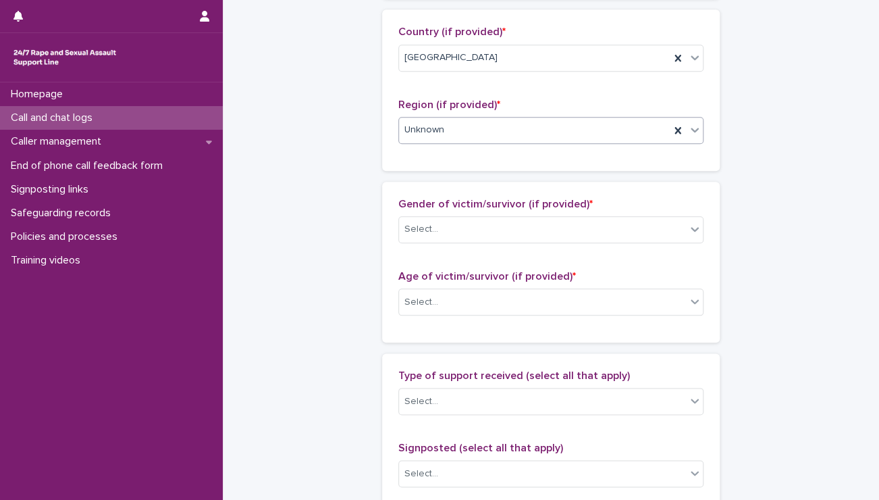
scroll to position [510, 0]
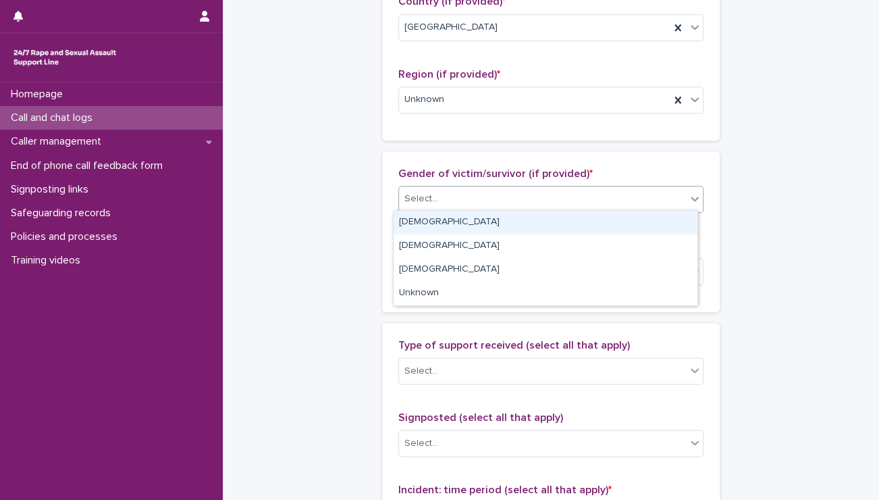
click at [415, 202] on div "Select..." at bounding box center [421, 199] width 34 height 14
click at [415, 218] on div "[DEMOGRAPHIC_DATA]" at bounding box center [546, 223] width 304 height 24
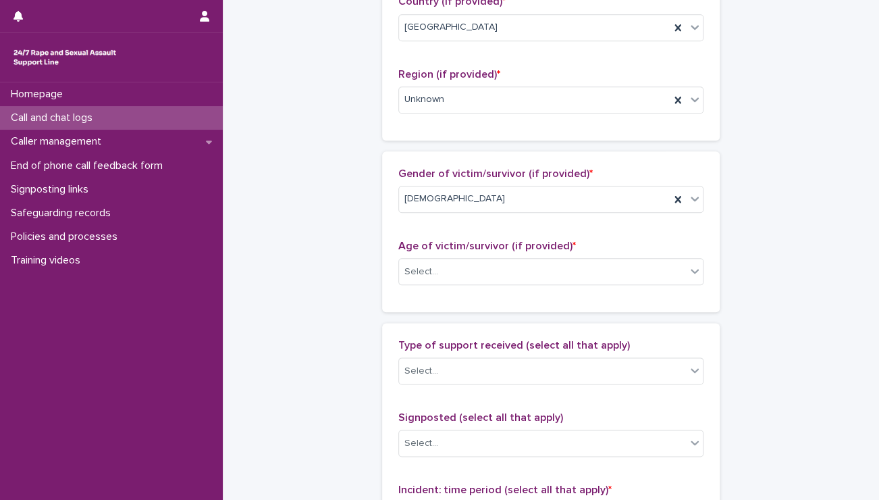
click at [417, 245] on span "Age of victim/survivor (if provided) *" at bounding box center [487, 245] width 178 height 11
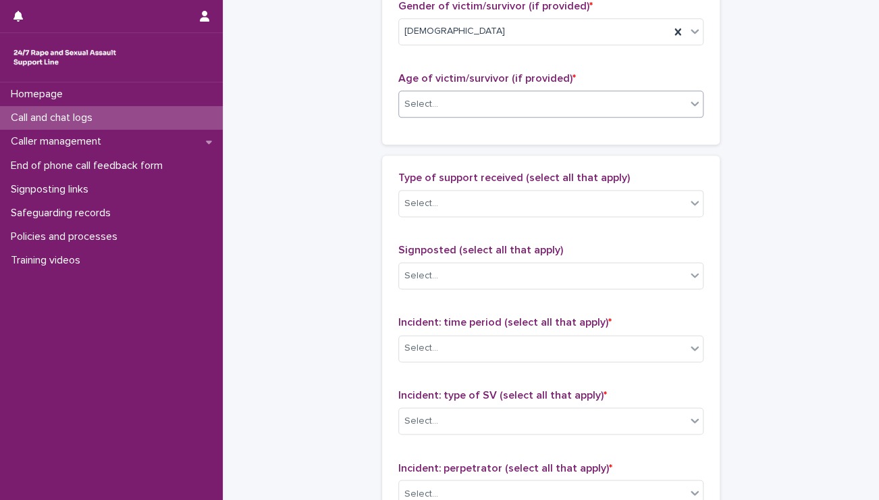
scroll to position [681, 0]
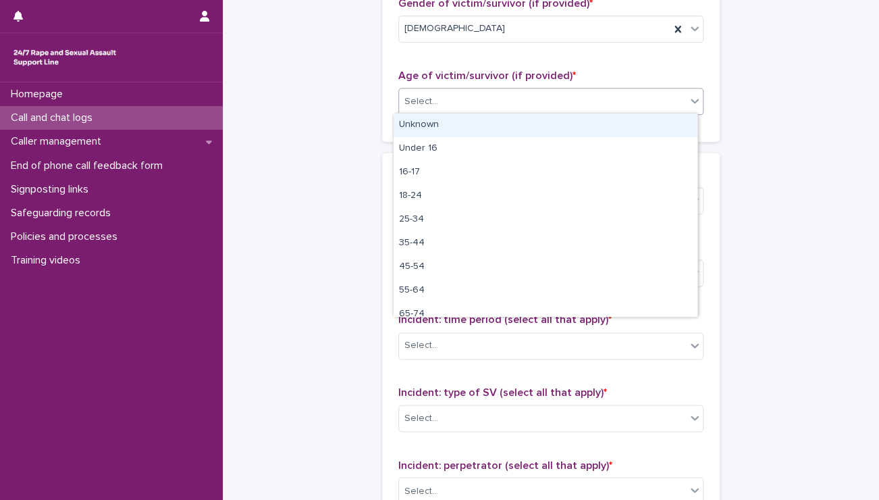
click at [499, 94] on div "Select..." at bounding box center [542, 101] width 287 height 22
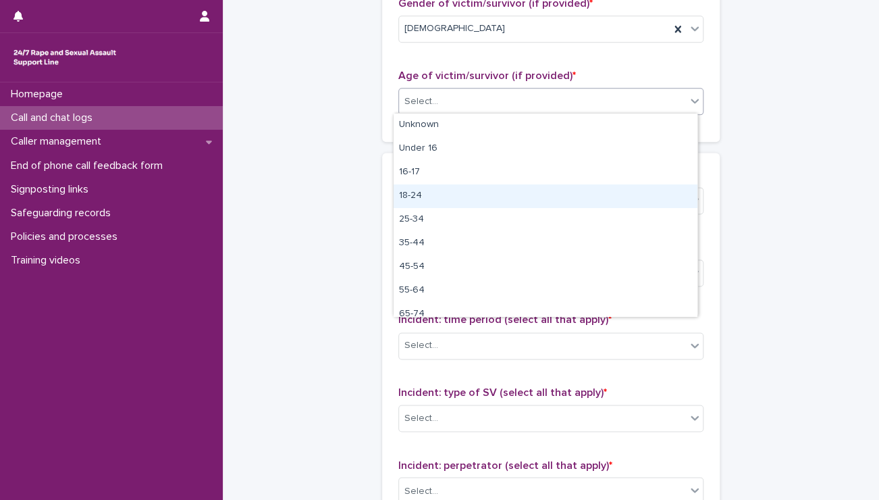
click at [446, 196] on div "18-24" at bounding box center [546, 196] width 304 height 24
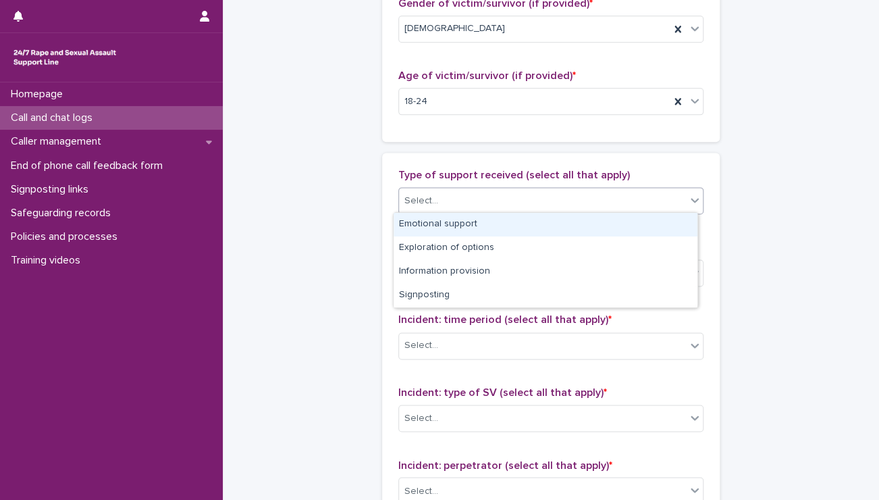
click at [446, 199] on div "Select..." at bounding box center [542, 201] width 287 height 22
click at [448, 222] on div "Emotional support" at bounding box center [546, 225] width 304 height 24
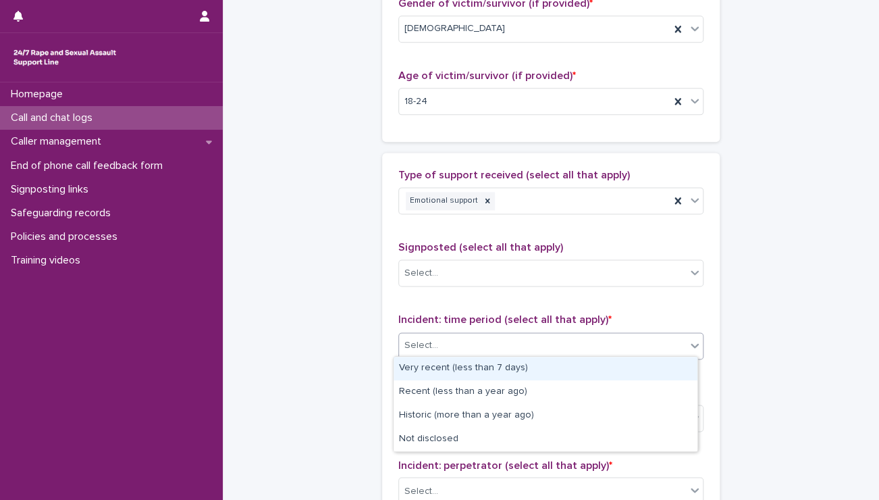
click at [413, 338] on div "Select..." at bounding box center [421, 345] width 34 height 14
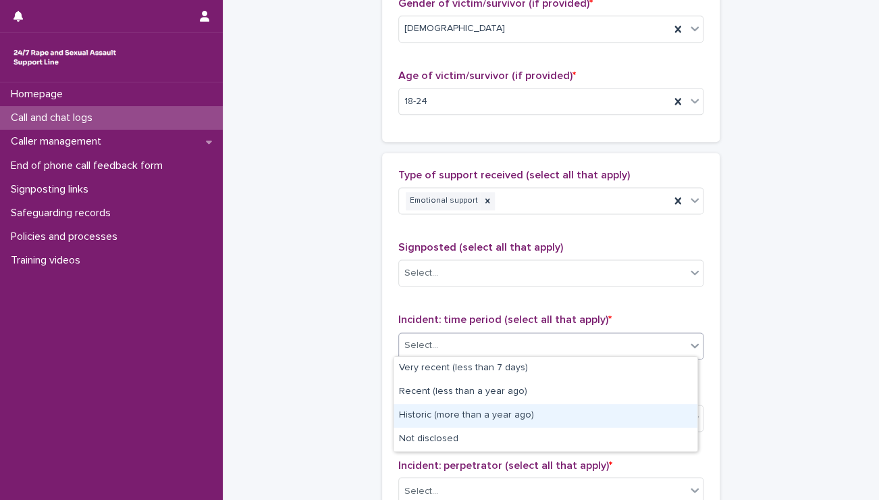
click at [423, 412] on div "Historic (more than a year ago)" at bounding box center [546, 416] width 304 height 24
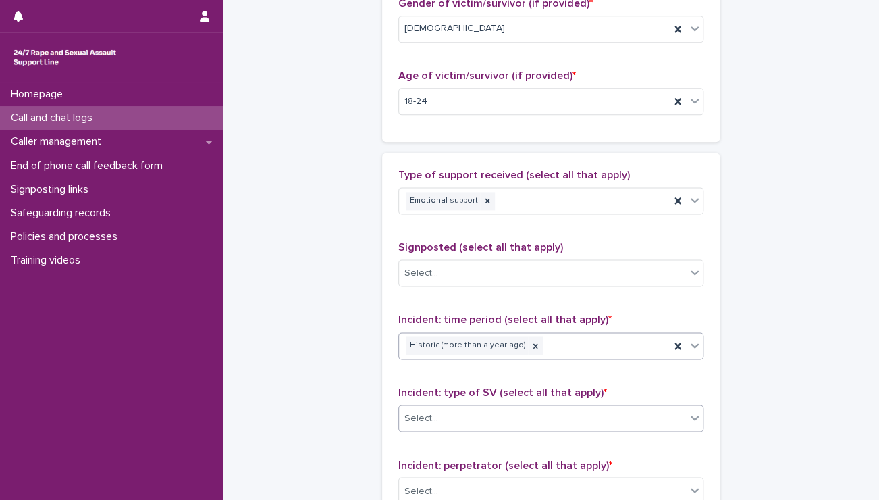
click at [427, 411] on div "Select..." at bounding box center [421, 418] width 34 height 14
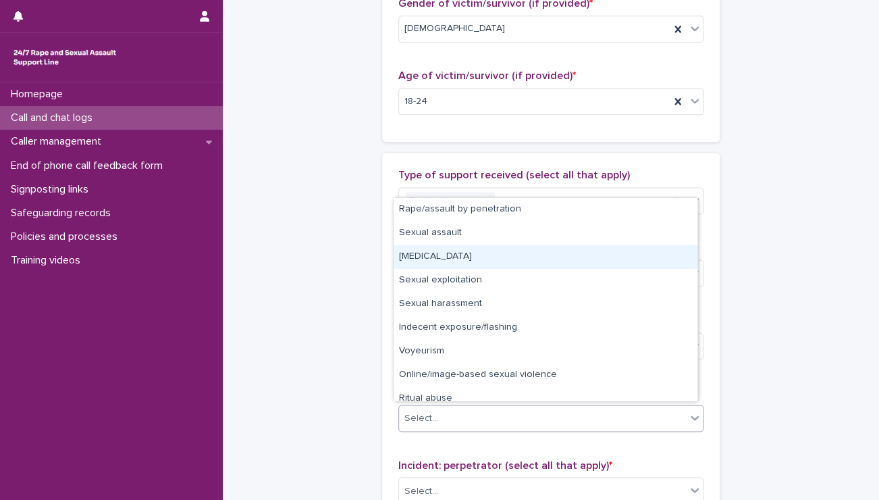
click at [502, 257] on div "[MEDICAL_DATA]" at bounding box center [546, 257] width 304 height 24
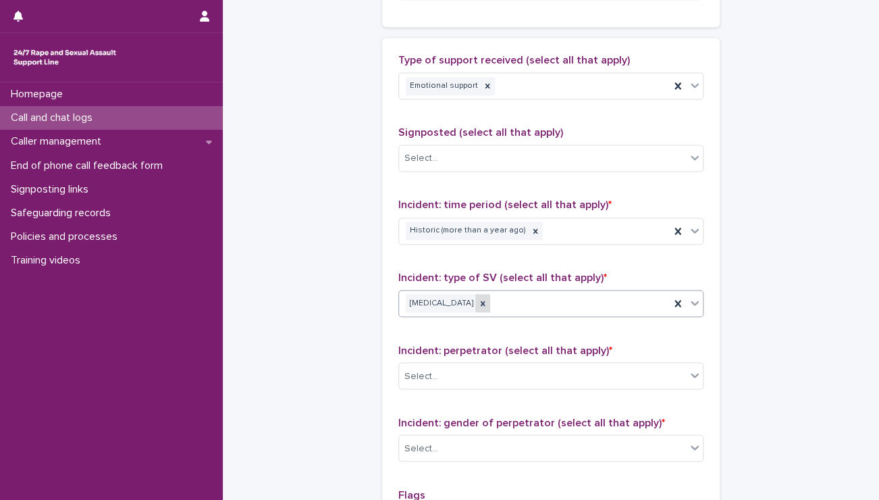
scroll to position [799, 0]
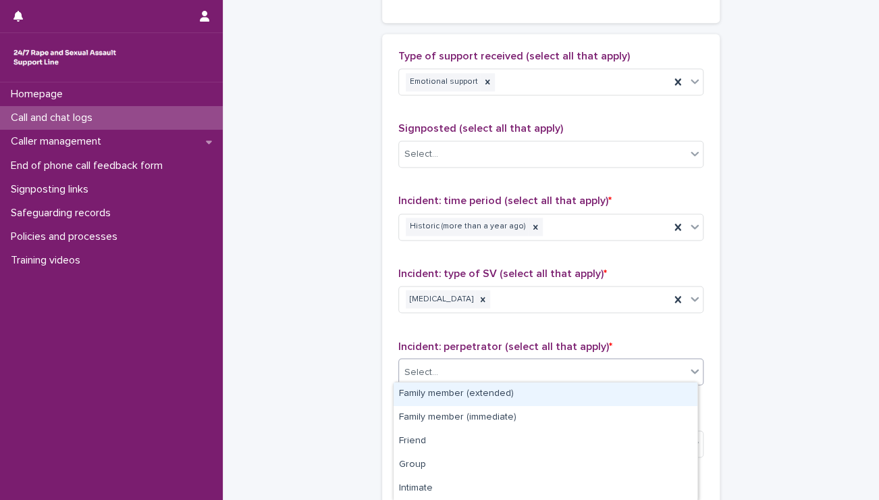
click at [463, 373] on div "Select..." at bounding box center [542, 372] width 287 height 22
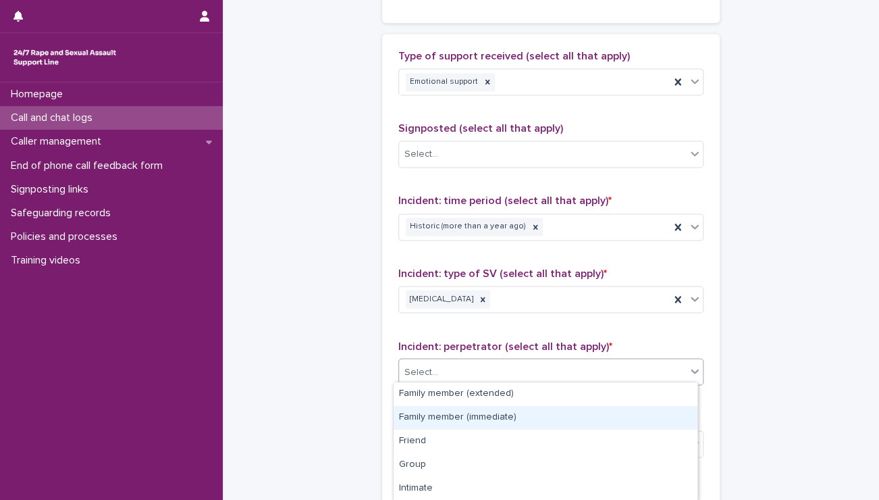
click at [435, 413] on div "Family member (immediate)" at bounding box center [546, 418] width 304 height 24
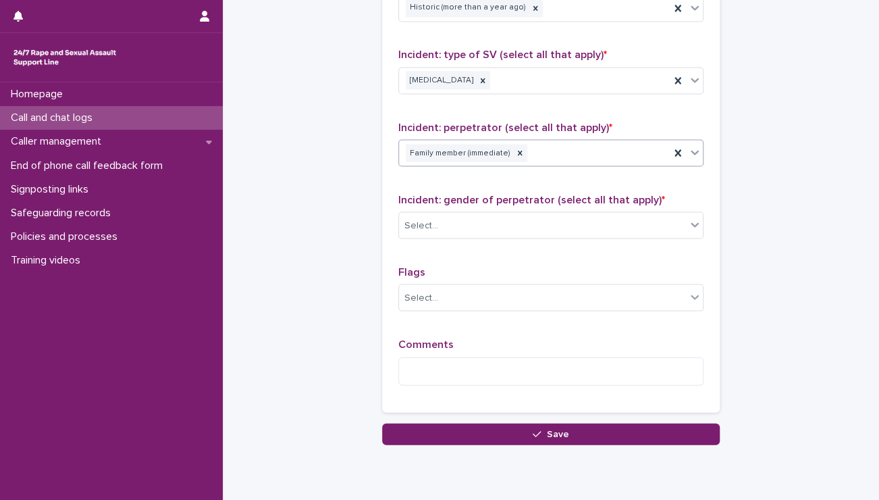
scroll to position [1020, 0]
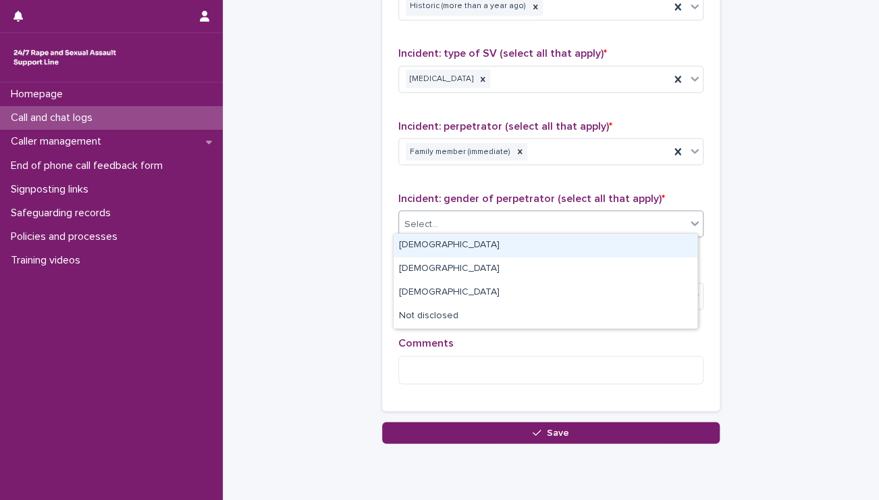
click at [463, 218] on div "Select..." at bounding box center [542, 224] width 287 height 22
click at [448, 248] on div "[DEMOGRAPHIC_DATA]" at bounding box center [546, 246] width 304 height 24
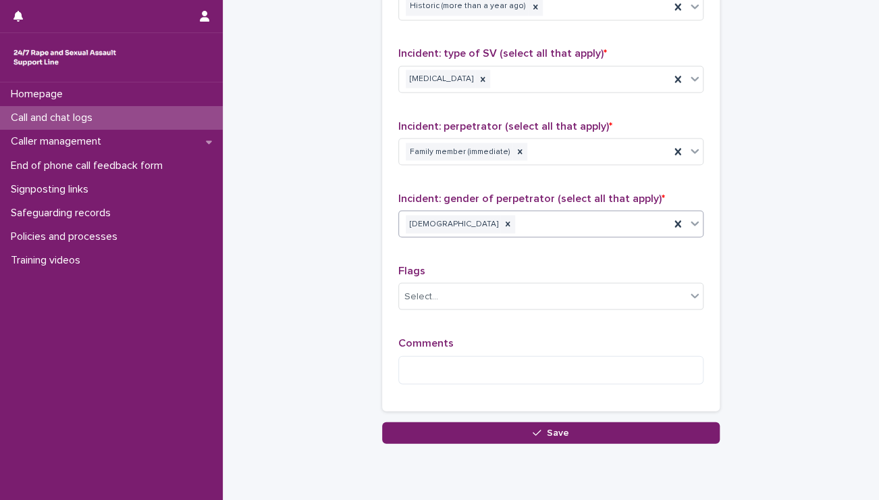
click at [488, 218] on div "[DEMOGRAPHIC_DATA]" at bounding box center [534, 224] width 271 height 24
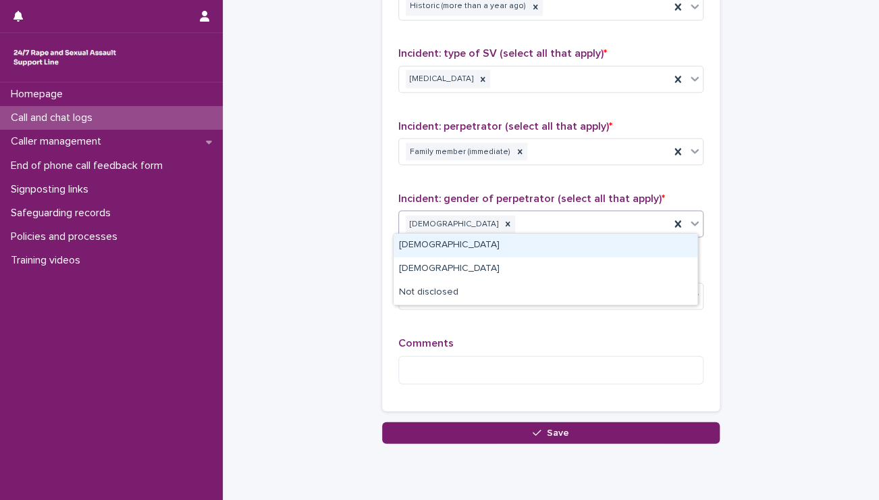
click at [454, 245] on div "[DEMOGRAPHIC_DATA]" at bounding box center [546, 246] width 304 height 24
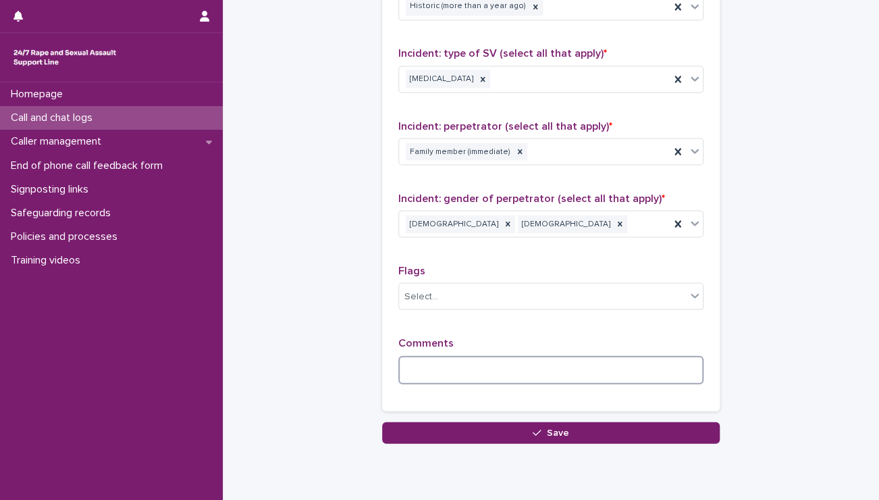
click at [437, 363] on textarea at bounding box center [550, 369] width 305 height 29
click at [455, 355] on textarea "****" at bounding box center [550, 369] width 305 height 29
click at [543, 369] on textarea "**********" at bounding box center [550, 369] width 305 height 29
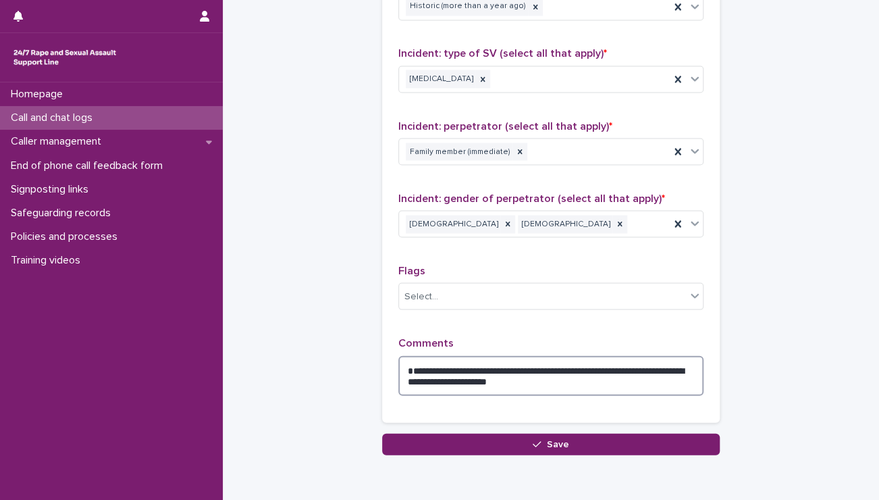
click at [492, 371] on textarea "**********" at bounding box center [550, 375] width 305 height 41
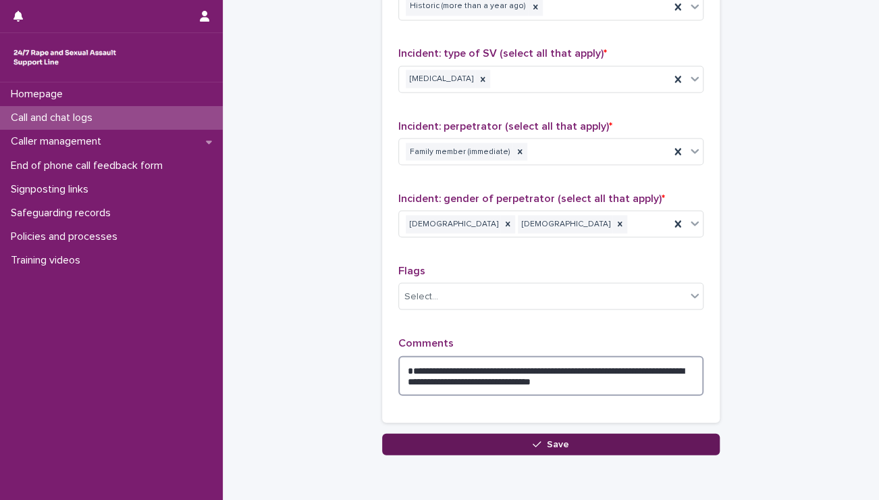
type textarea "**********"
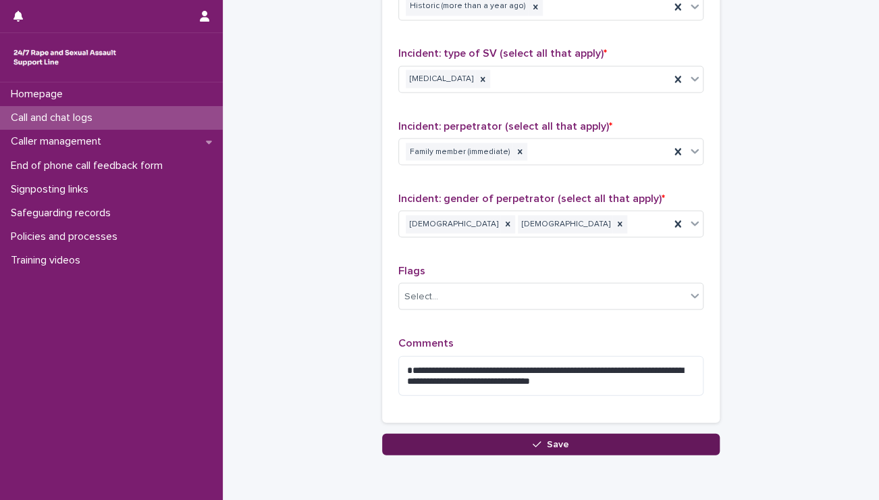
click at [562, 433] on button "Save" at bounding box center [551, 444] width 338 height 22
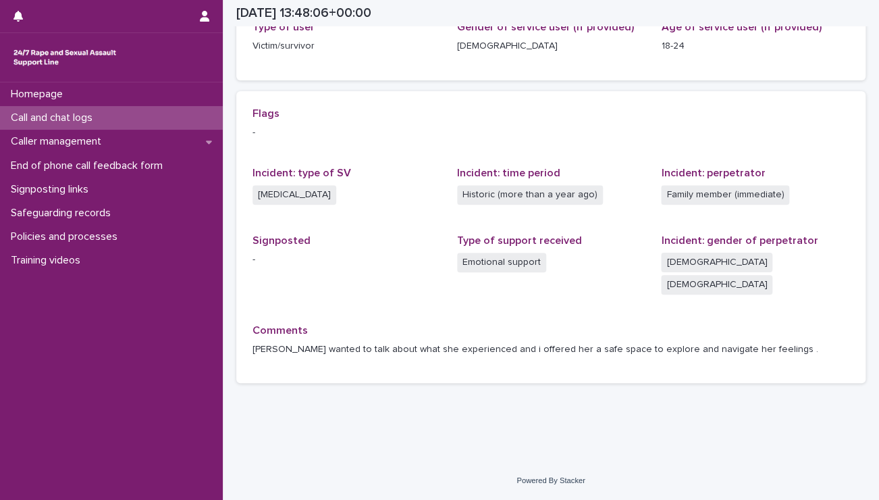
scroll to position [217, 0]
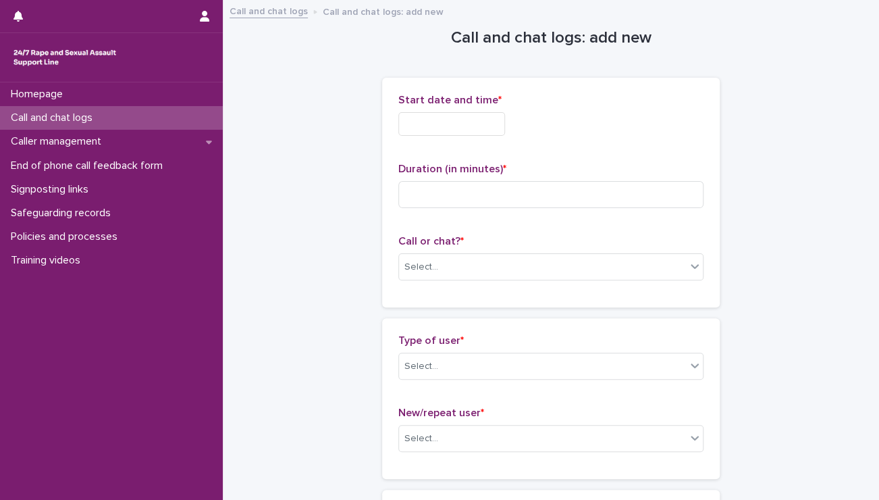
click at [465, 123] on input "text" at bounding box center [451, 124] width 107 height 24
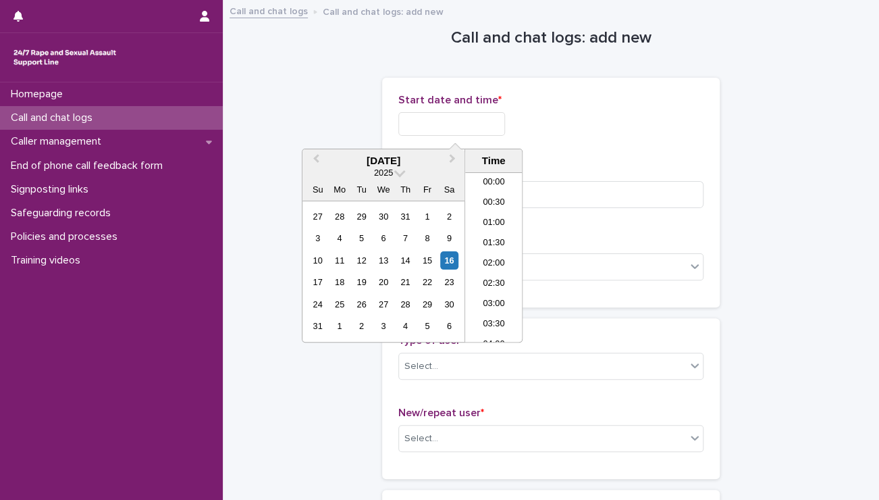
scroll to position [533, 0]
click at [488, 236] on li "14:30" at bounding box center [493, 237] width 57 height 20
click at [471, 118] on input "**********" at bounding box center [451, 124] width 107 height 24
type input "**********"
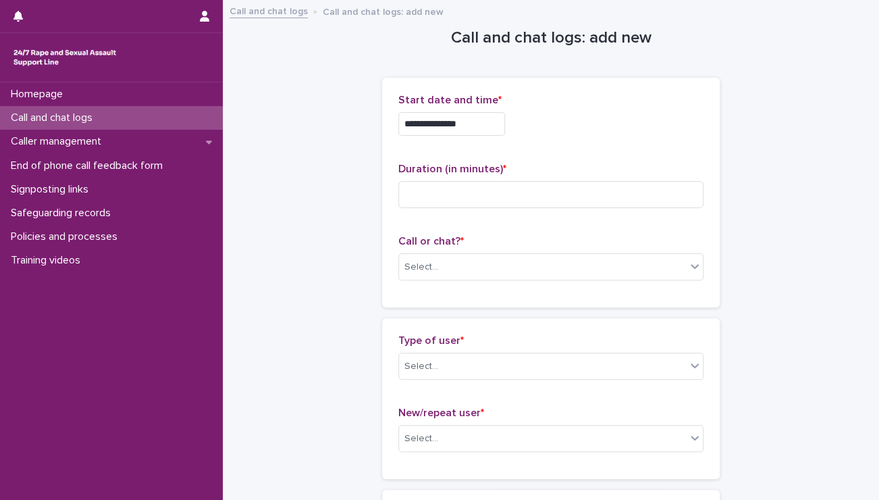
click at [540, 145] on div "**********" at bounding box center [550, 120] width 305 height 53
click at [486, 203] on input at bounding box center [550, 194] width 305 height 27
type input "**"
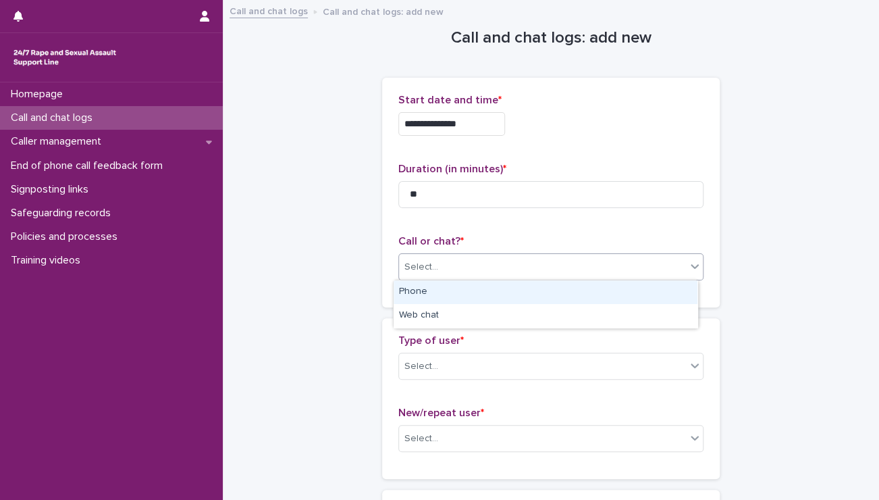
click at [424, 262] on div "Select..." at bounding box center [421, 267] width 34 height 14
click at [424, 289] on div "Phone" at bounding box center [546, 292] width 304 height 24
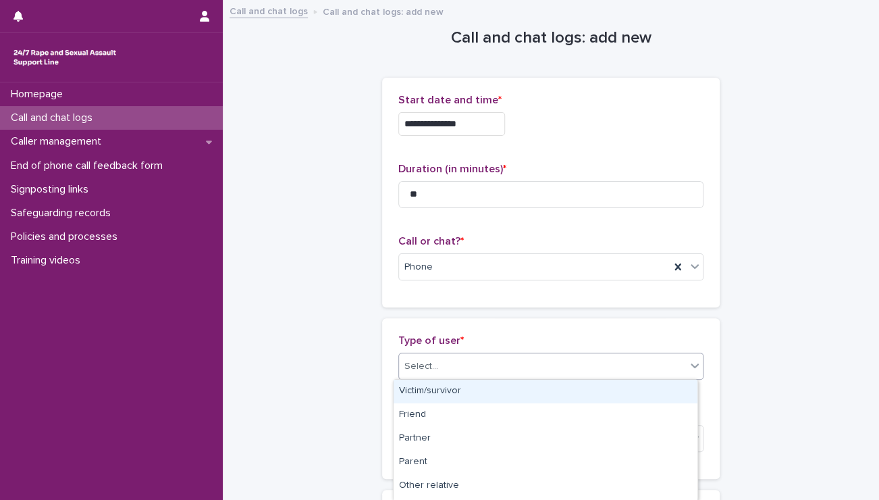
click at [442, 353] on div "Select..." at bounding box center [550, 365] width 305 height 27
click at [438, 389] on div "Victim/survivor" at bounding box center [546, 391] width 304 height 24
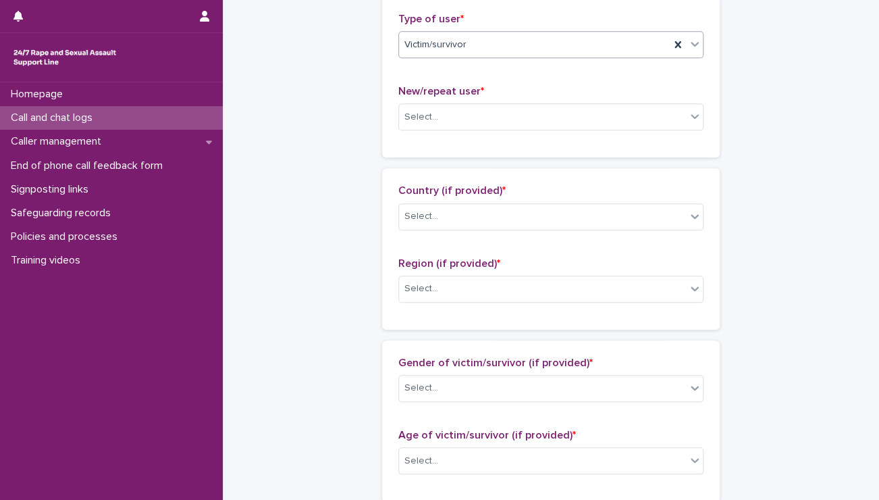
scroll to position [323, 0]
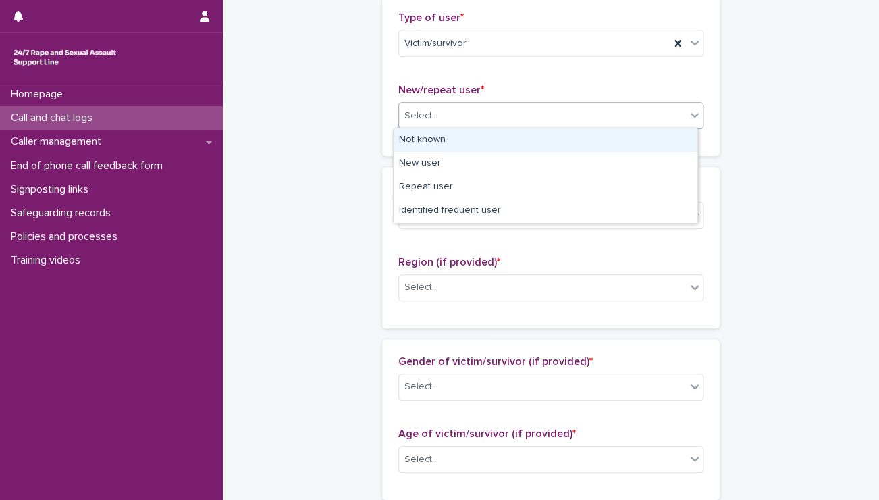
click at [420, 106] on div "Select..." at bounding box center [542, 116] width 287 height 22
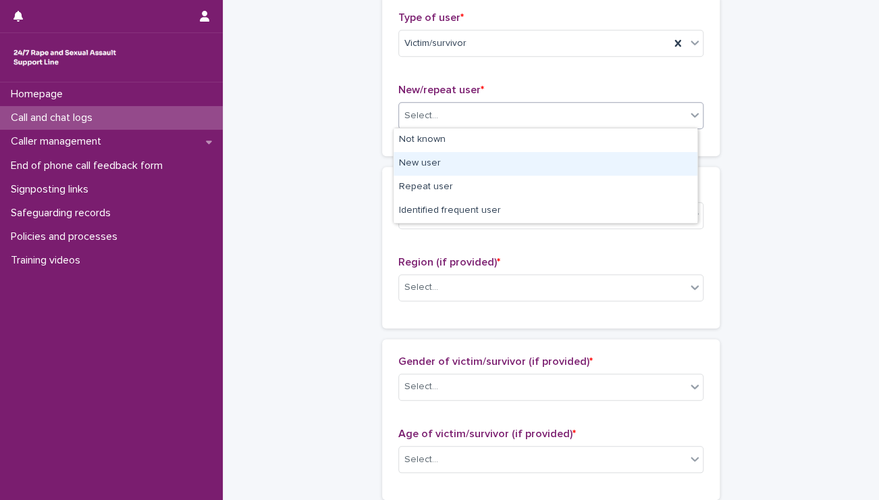
click at [424, 162] on div "New user" at bounding box center [546, 164] width 304 height 24
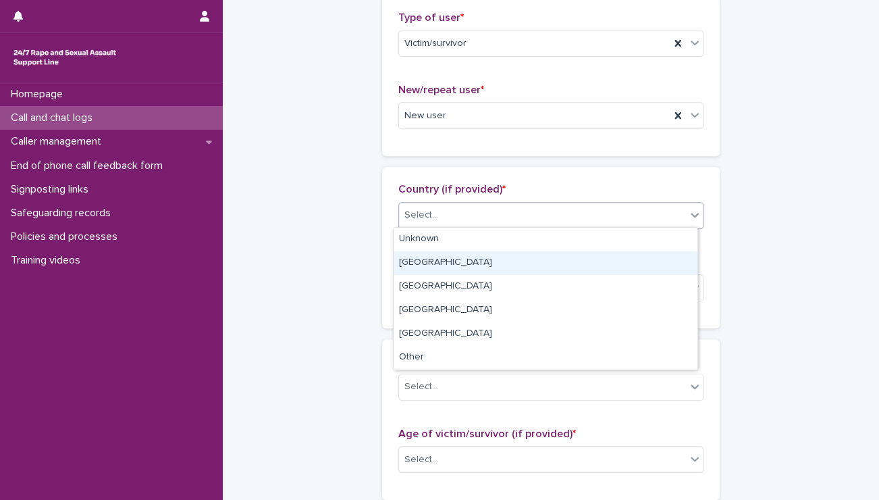
drag, startPoint x: 442, startPoint y: 213, endPoint x: 436, endPoint y: 249, distance: 37.0
click at [437, 267] on body "**********" at bounding box center [439, 250] width 879 height 500
click at [437, 267] on div "[GEOGRAPHIC_DATA]" at bounding box center [546, 263] width 304 height 24
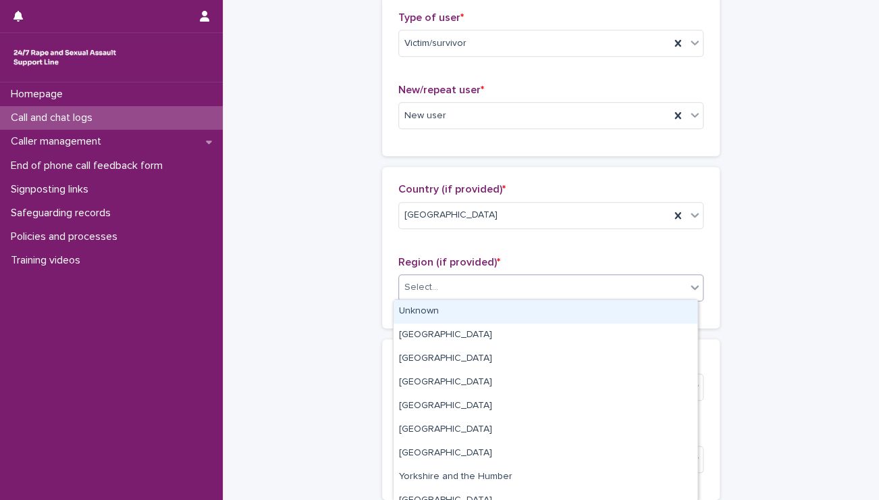
click at [443, 288] on div "Select..." at bounding box center [542, 287] width 287 height 22
click at [441, 311] on div "Unknown" at bounding box center [546, 312] width 304 height 24
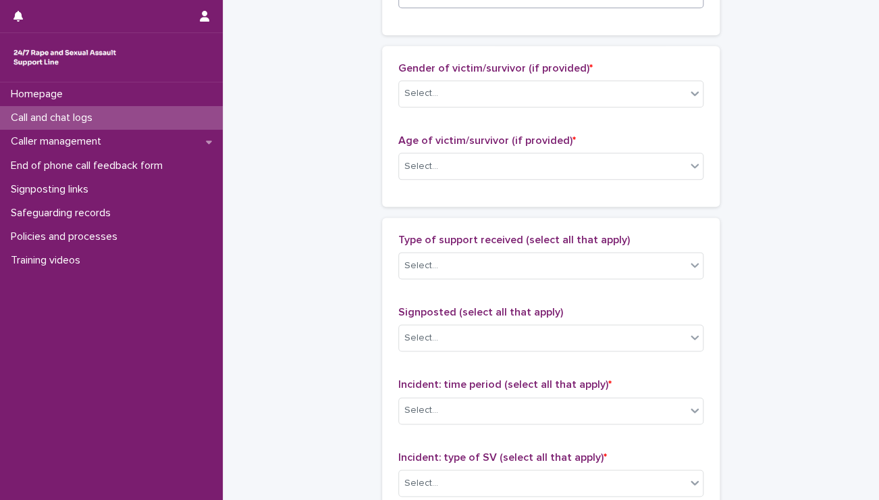
scroll to position [617, 0]
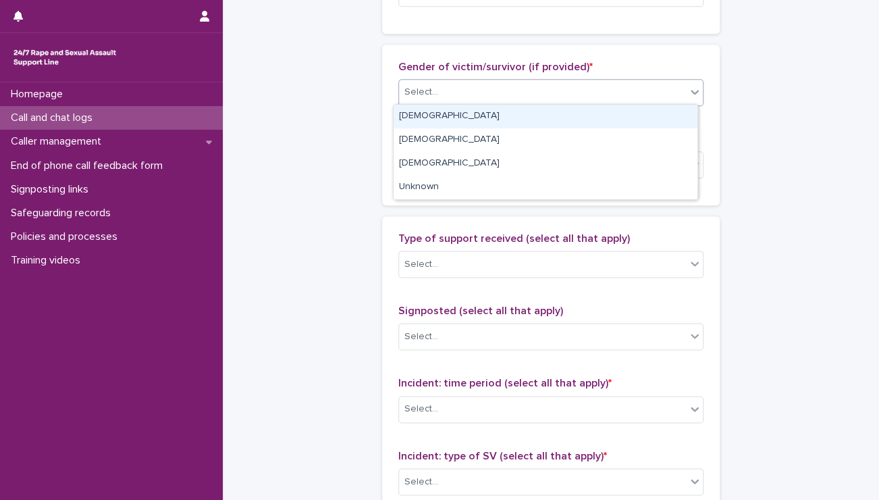
click at [467, 91] on div "Select..." at bounding box center [542, 92] width 287 height 22
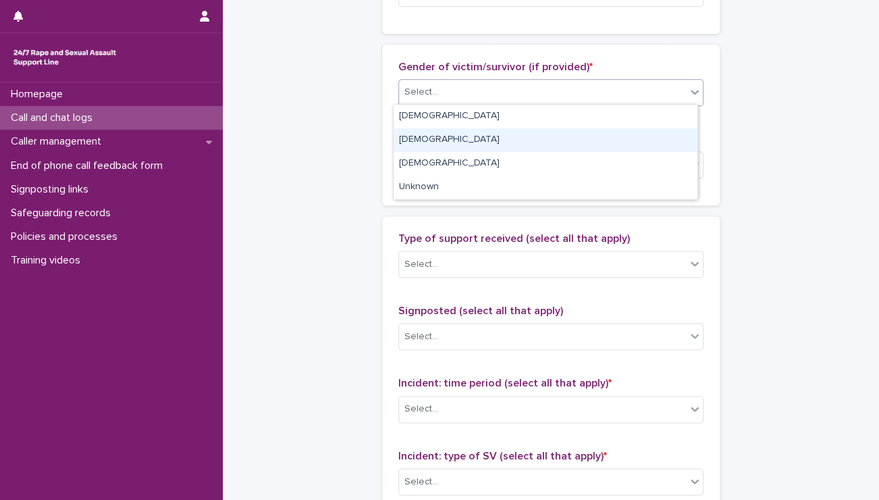
click at [442, 138] on div "[DEMOGRAPHIC_DATA]" at bounding box center [546, 140] width 304 height 24
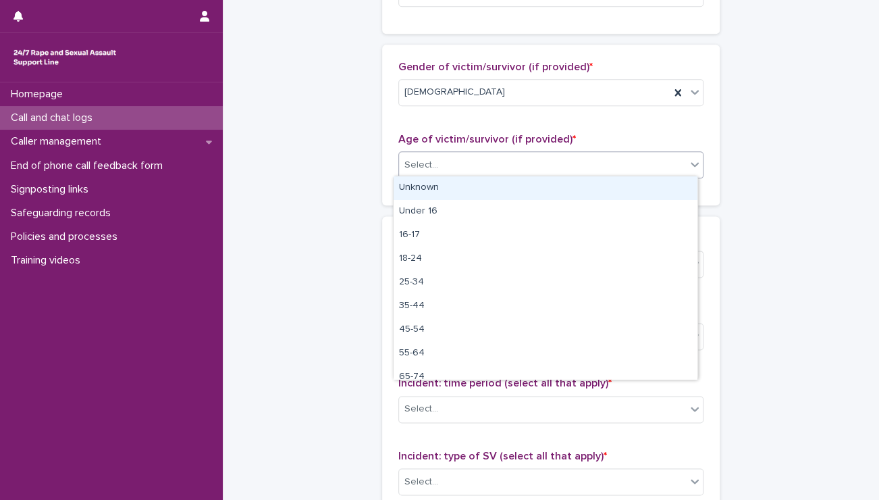
click at [441, 151] on div "Select..." at bounding box center [550, 164] width 305 height 27
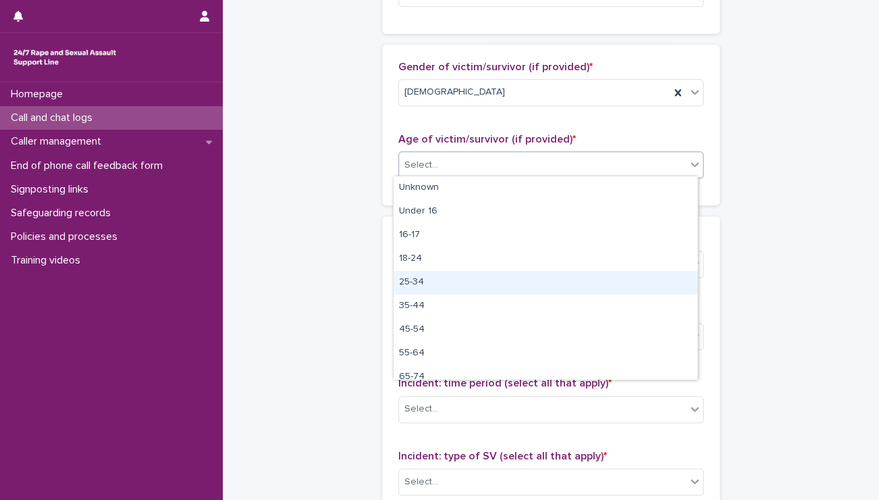
click at [419, 278] on div "25-34" at bounding box center [546, 283] width 304 height 24
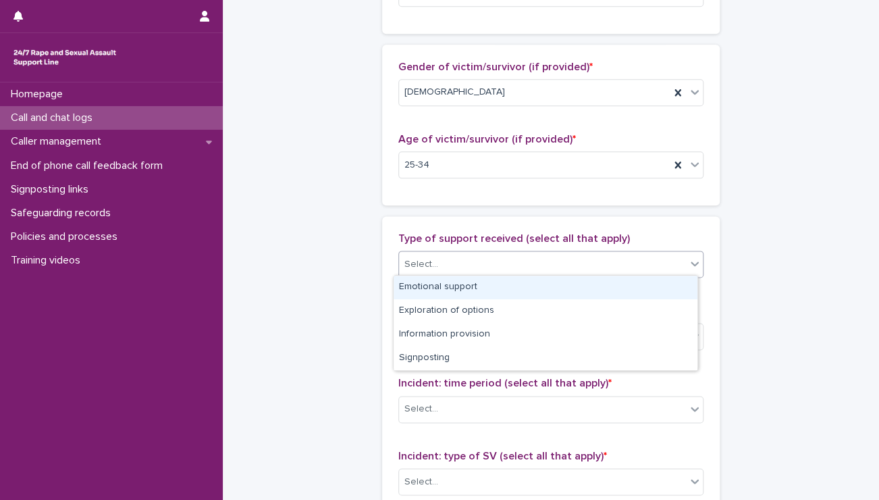
click at [427, 261] on div "Select..." at bounding box center [421, 264] width 34 height 14
click at [427, 283] on div "Emotional support" at bounding box center [546, 287] width 304 height 24
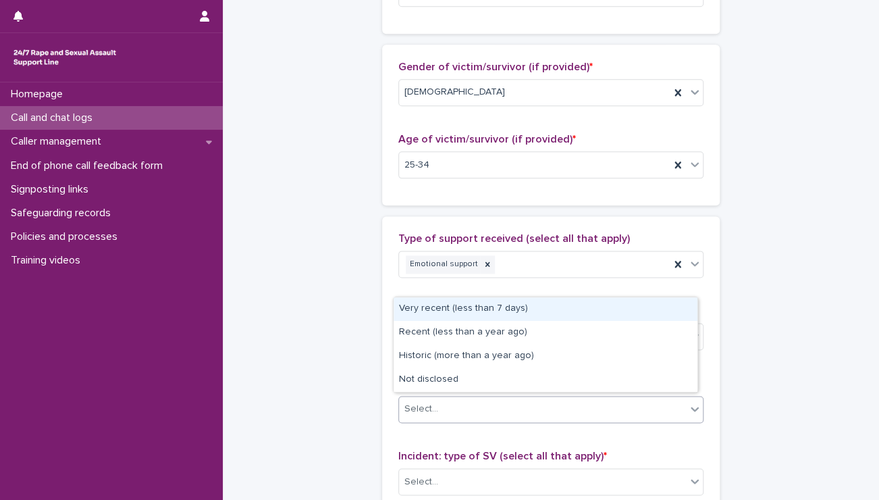
click at [429, 408] on div "Select..." at bounding box center [421, 409] width 34 height 14
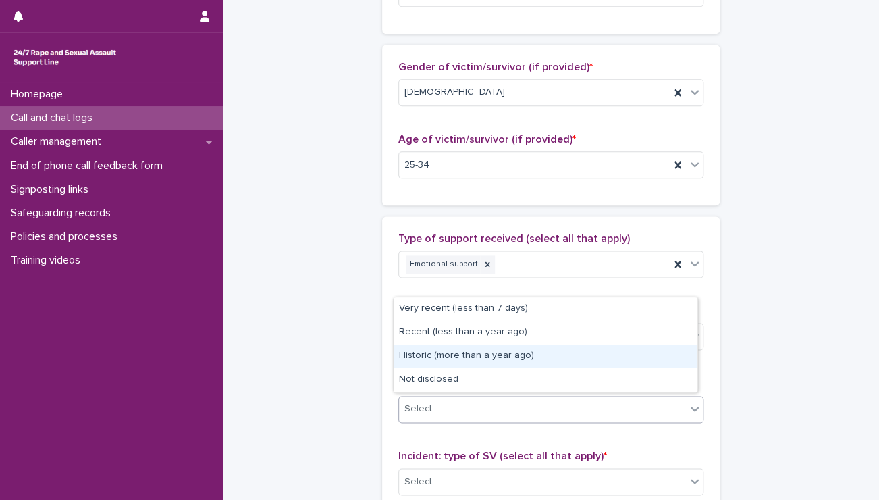
click at [433, 354] on div "Historic (more than a year ago)" at bounding box center [546, 356] width 304 height 24
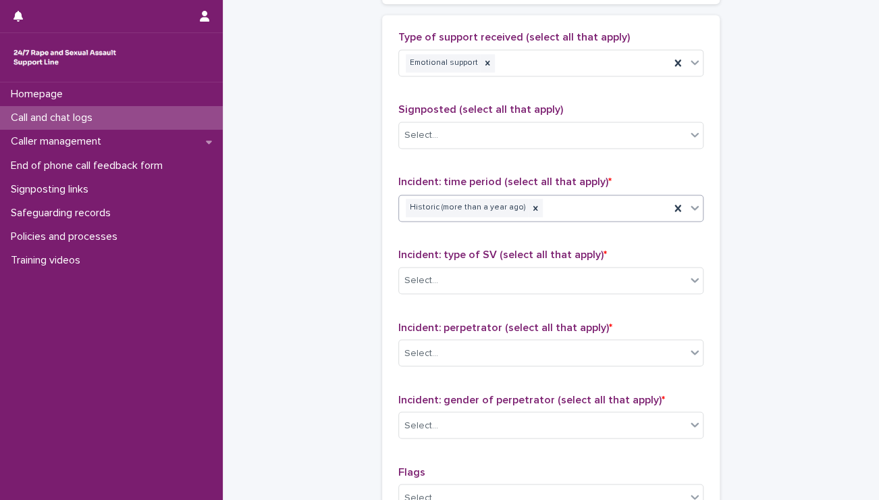
scroll to position [820, 0]
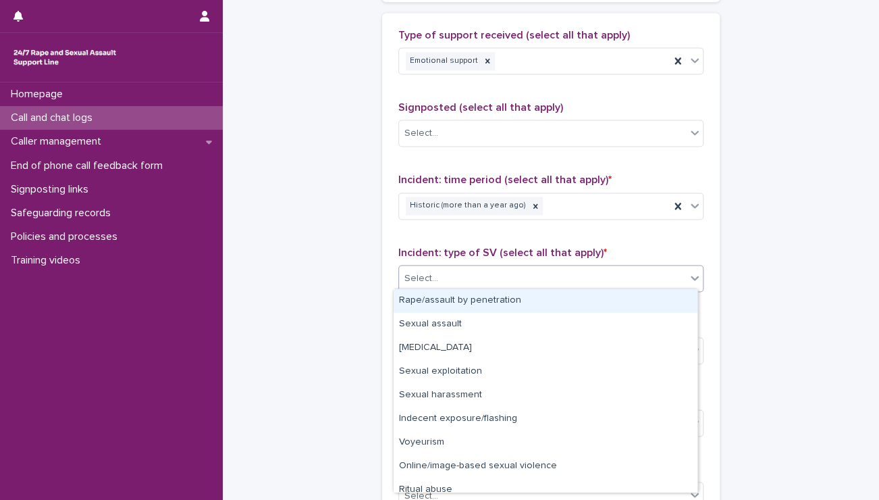
click at [475, 277] on div "Select..." at bounding box center [542, 278] width 287 height 22
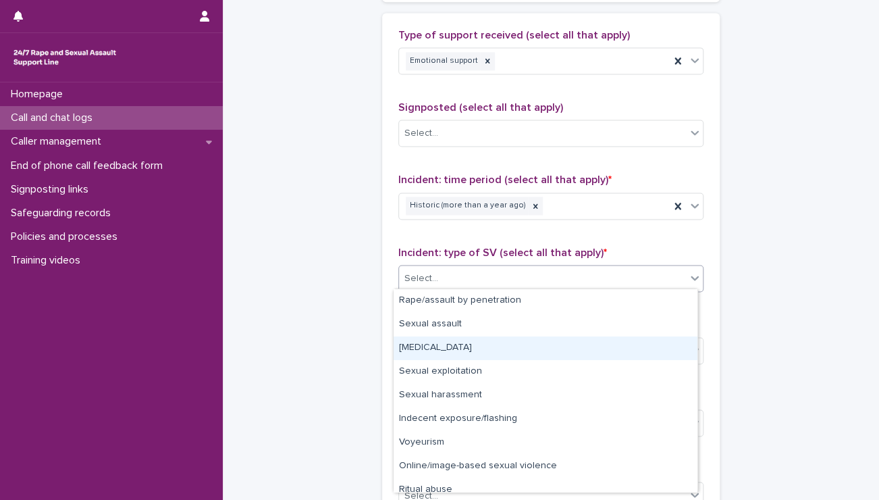
click at [434, 342] on div "[MEDICAL_DATA]" at bounding box center [546, 348] width 304 height 24
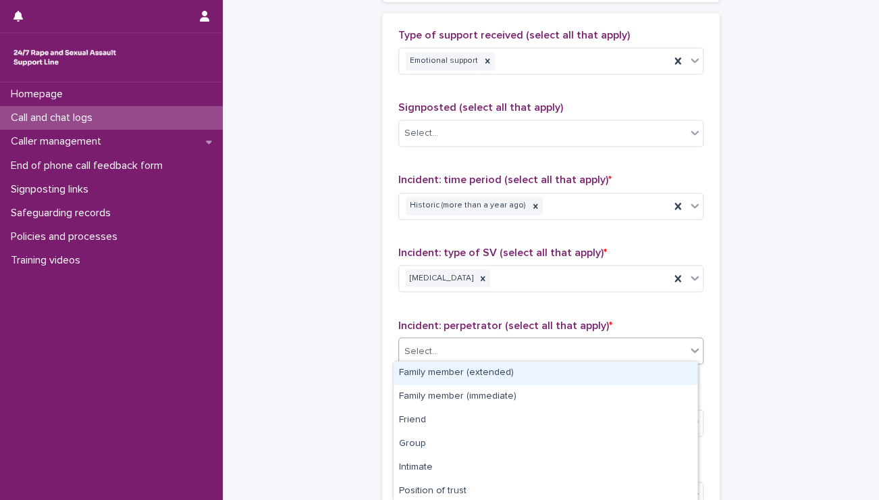
click at [434, 342] on div "Select..." at bounding box center [542, 351] width 287 height 22
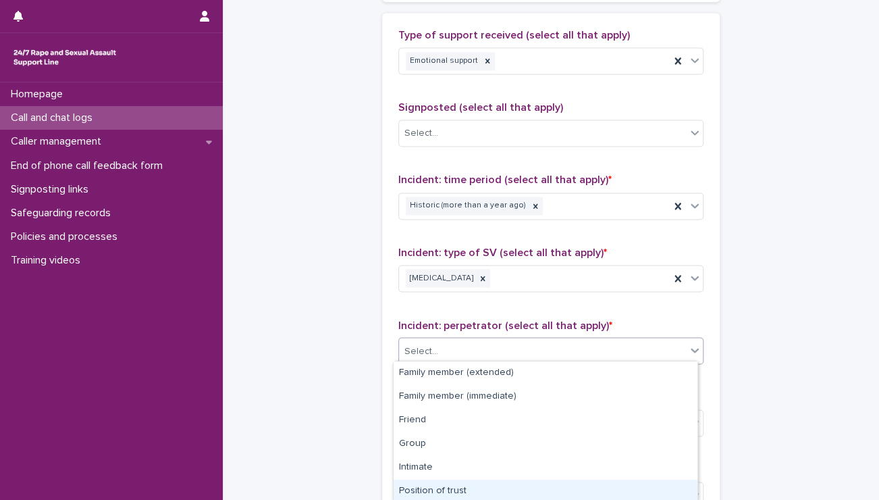
click at [429, 489] on div "Position of trust" at bounding box center [546, 491] width 304 height 24
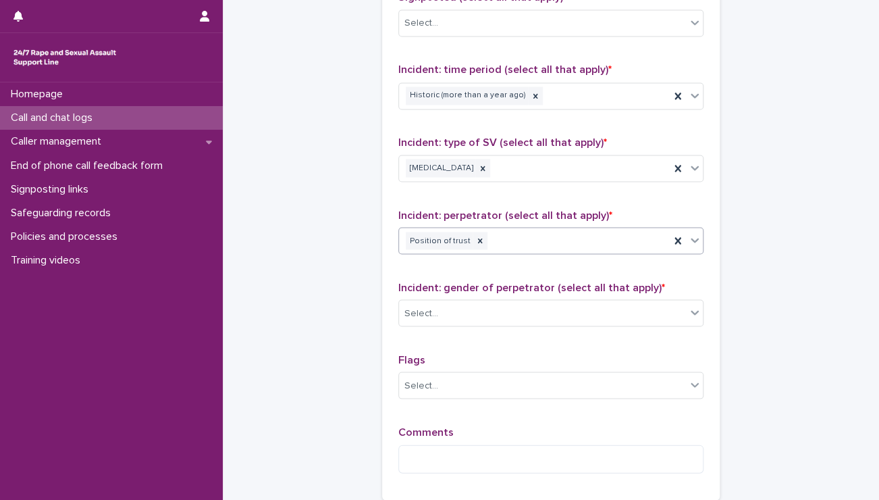
scroll to position [931, 0]
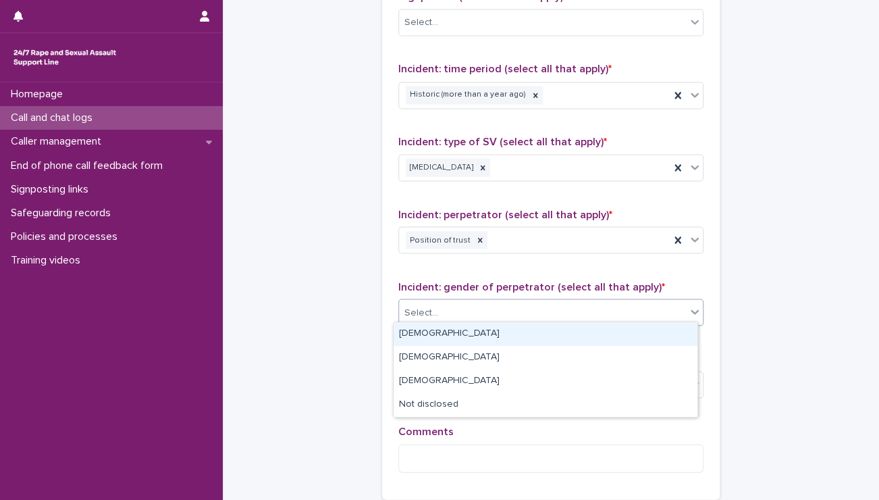
click at [453, 307] on div "Select..." at bounding box center [542, 312] width 287 height 22
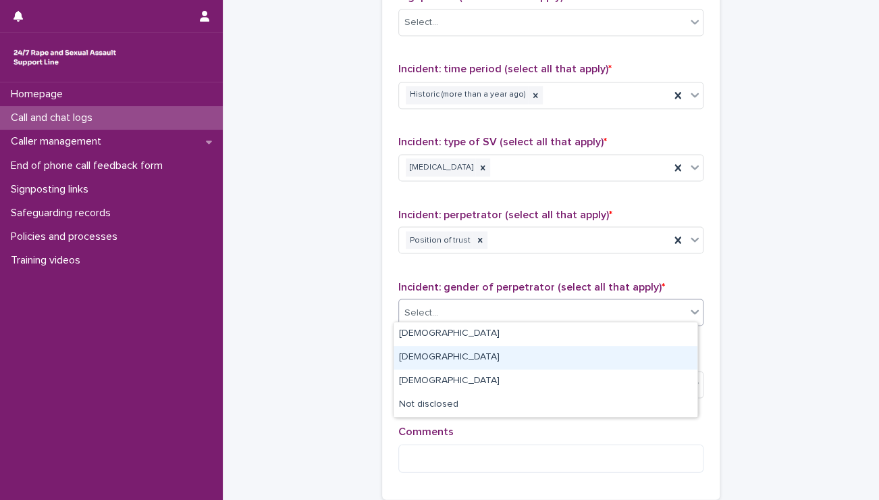
click at [421, 360] on div "[DEMOGRAPHIC_DATA]" at bounding box center [546, 358] width 304 height 24
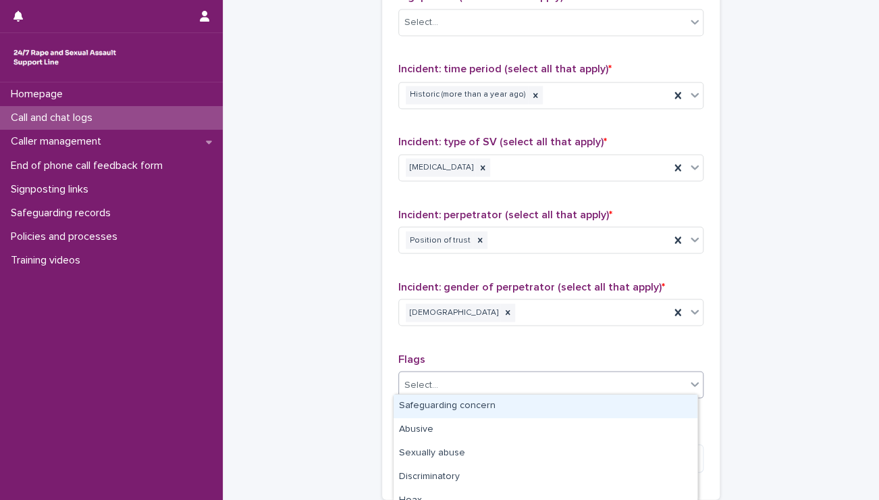
click at [440, 374] on div "Select..." at bounding box center [542, 384] width 287 height 22
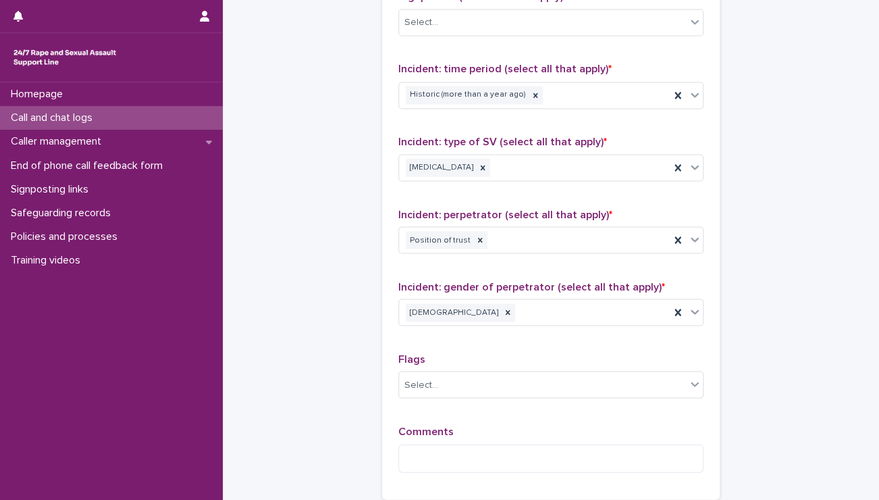
click at [481, 353] on p "Flags" at bounding box center [550, 358] width 305 height 13
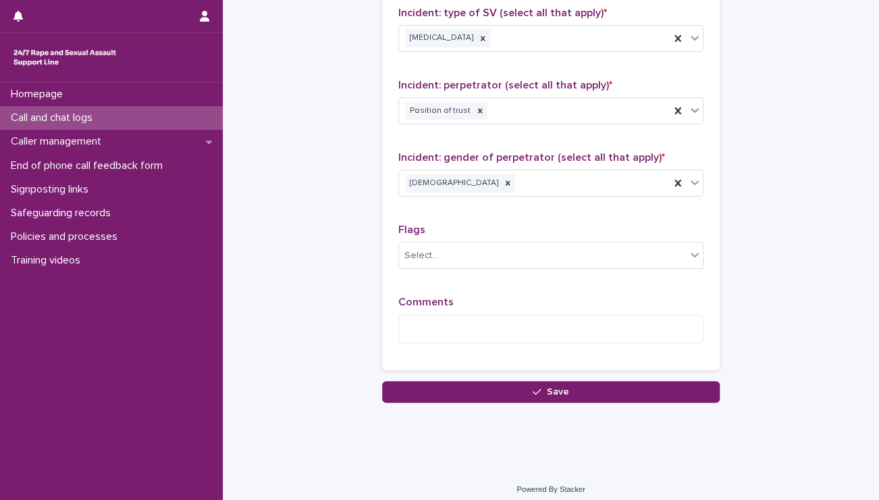
scroll to position [1061, 0]
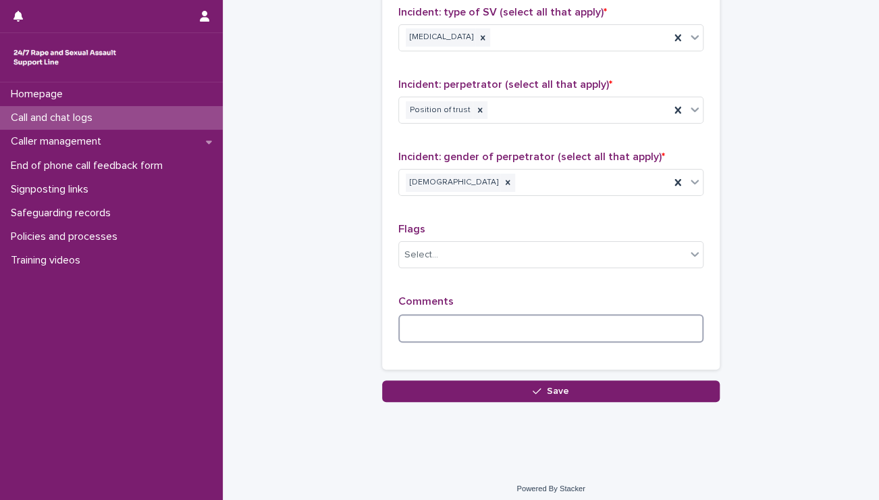
click at [470, 323] on textarea at bounding box center [550, 328] width 305 height 29
click at [451, 321] on textarea at bounding box center [550, 328] width 305 height 29
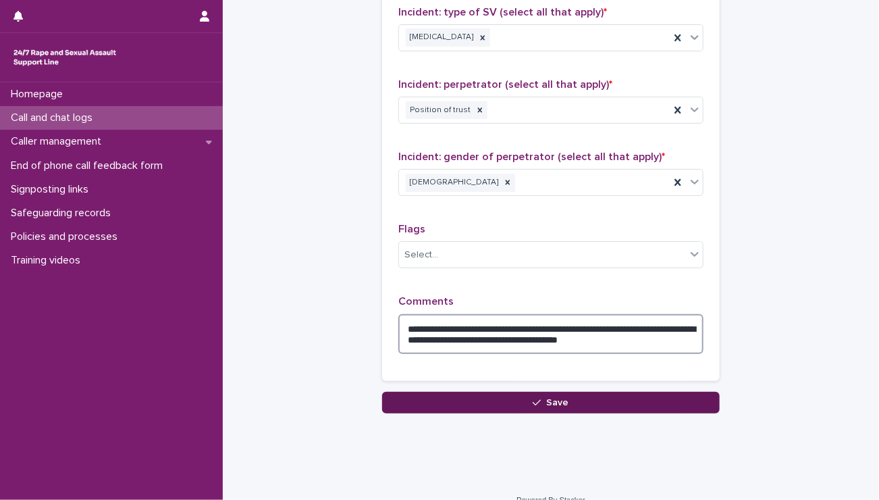
type textarea "**********"
click at [587, 402] on button "Save" at bounding box center [551, 403] width 338 height 22
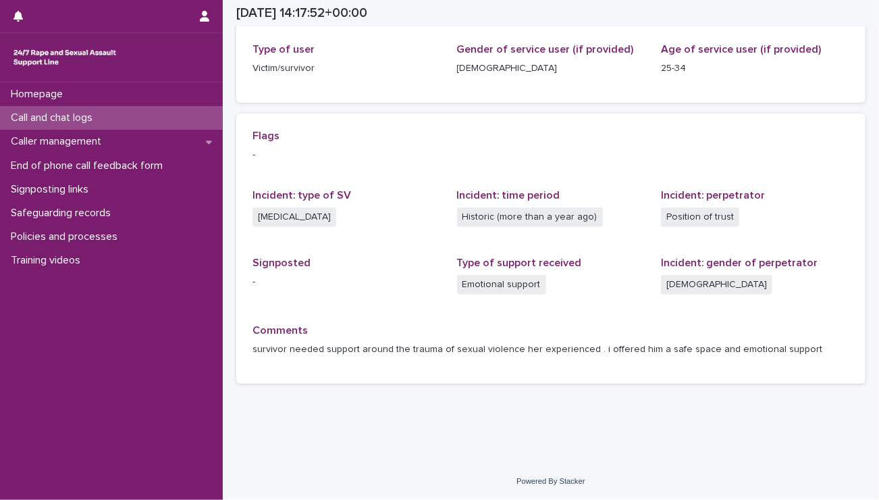
scroll to position [217, 0]
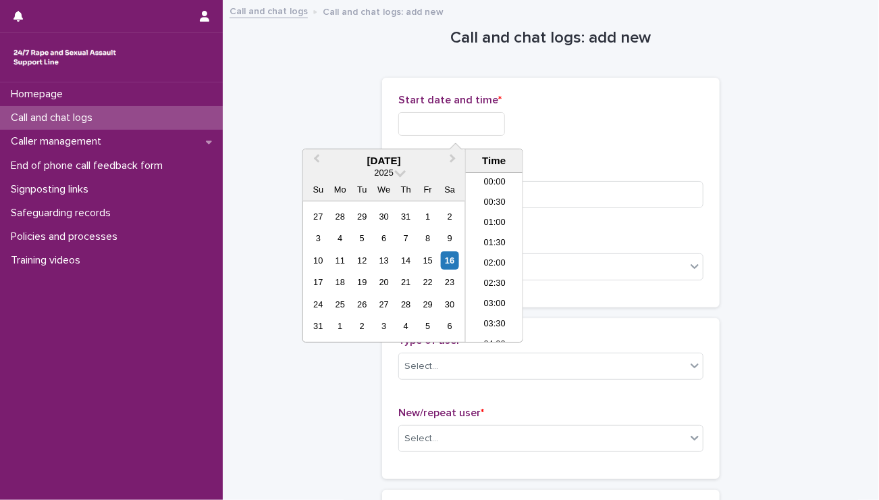
scroll to position [533, 0]
click at [471, 130] on input "text" at bounding box center [451, 124] width 107 height 24
click at [491, 255] on li "15:00" at bounding box center [494, 257] width 57 height 20
click at [471, 131] on input "**********" at bounding box center [451, 124] width 107 height 24
type input "**********"
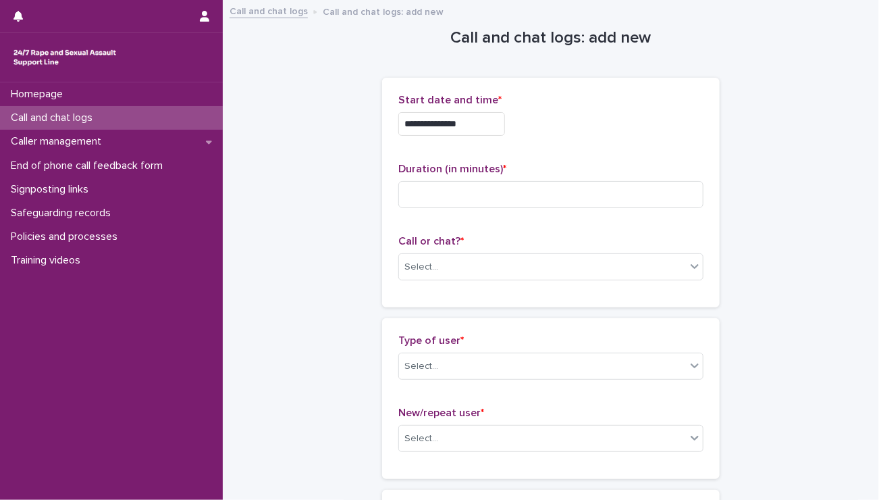
click at [562, 99] on p "Start date and time *" at bounding box center [550, 100] width 305 height 13
click at [473, 203] on input at bounding box center [550, 194] width 305 height 27
type input "*"
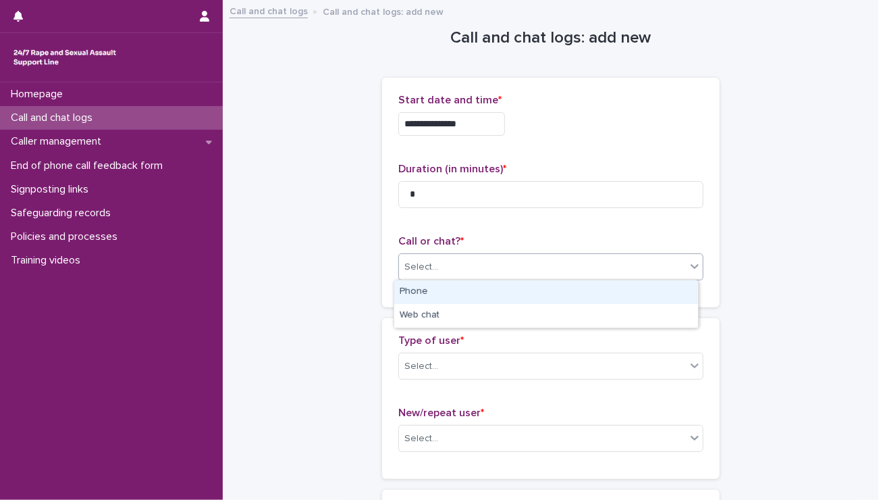
click at [409, 268] on div "Select..." at bounding box center [421, 267] width 34 height 14
click at [429, 294] on div "Phone" at bounding box center [546, 292] width 304 height 24
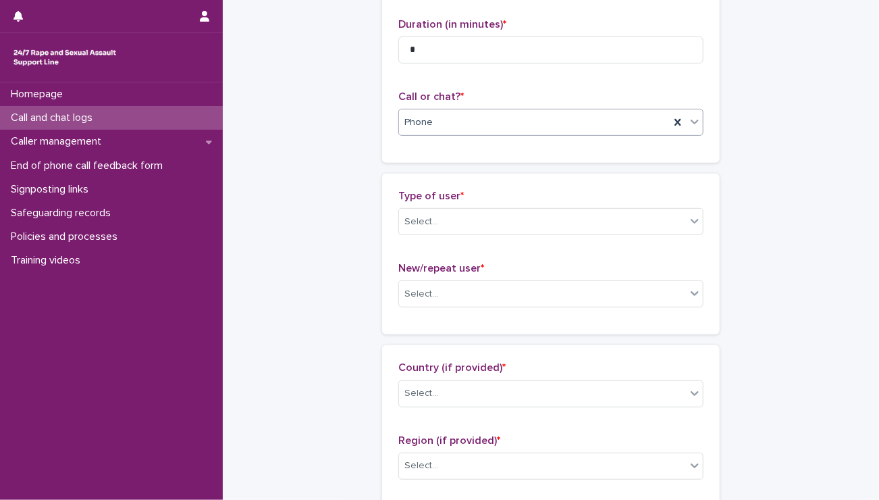
scroll to position [178, 0]
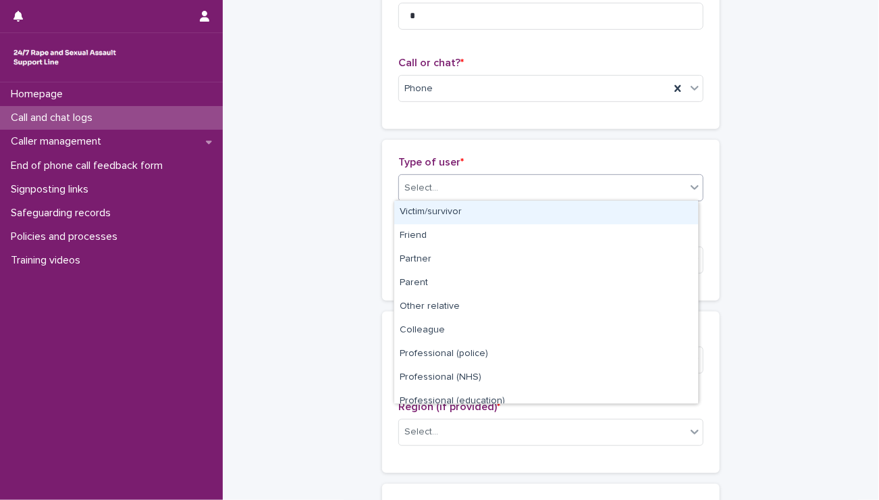
click at [430, 174] on div "Select..." at bounding box center [550, 187] width 305 height 27
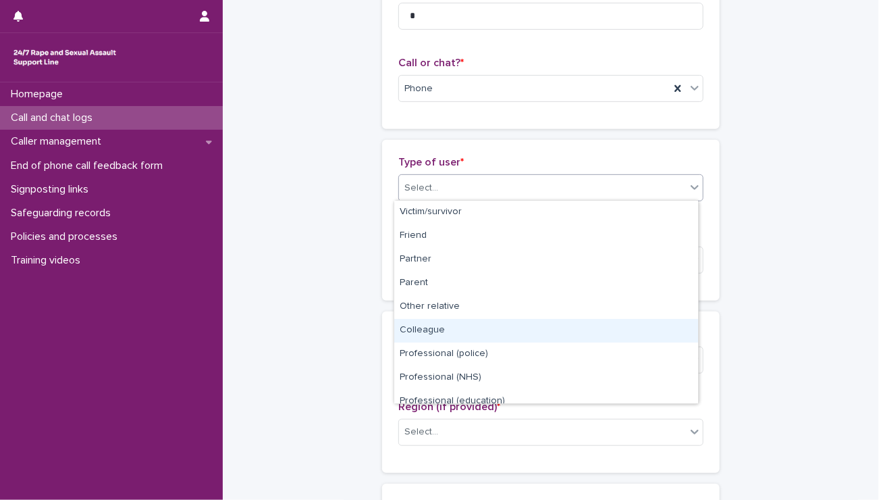
scroll to position [151, 0]
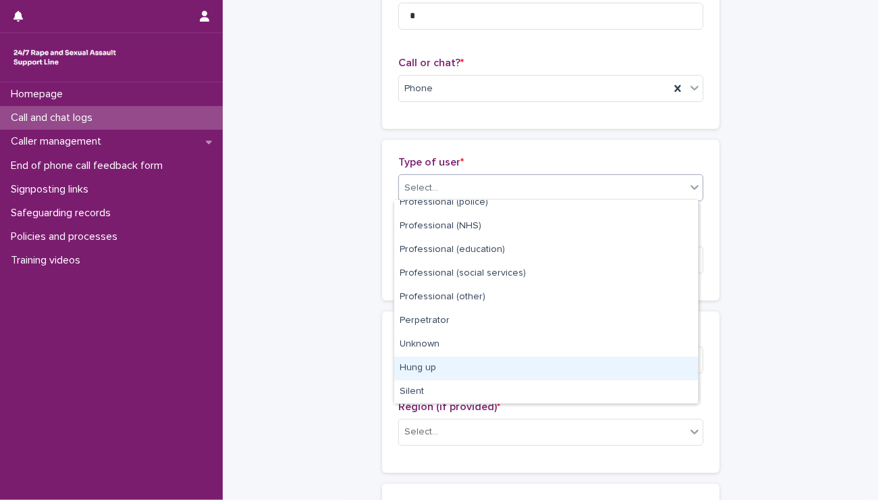
click at [419, 364] on div "Hung up" at bounding box center [546, 369] width 304 height 24
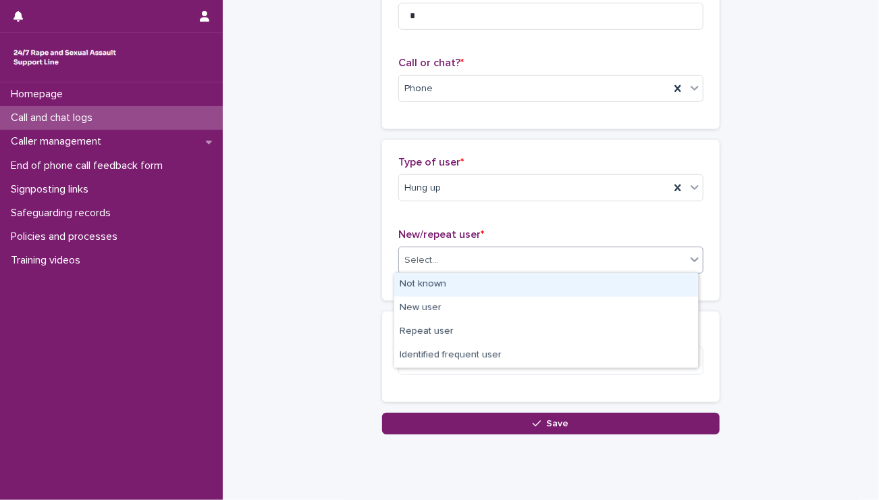
click at [442, 259] on div "Select..." at bounding box center [542, 260] width 287 height 22
click at [438, 279] on div "Not known" at bounding box center [546, 285] width 304 height 24
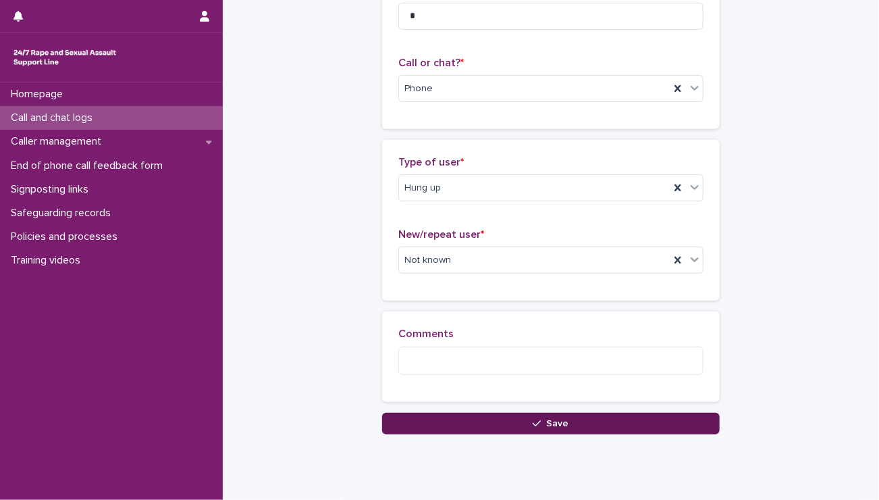
click at [483, 417] on button "Save" at bounding box center [551, 424] width 338 height 22
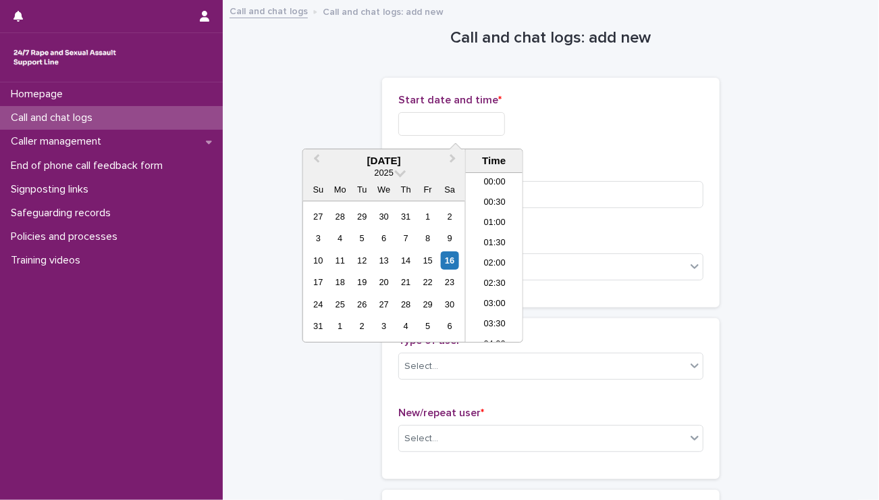
scroll to position [533, 0]
click at [438, 127] on input "text" at bounding box center [451, 124] width 107 height 24
click at [489, 254] on li "15:00" at bounding box center [494, 257] width 57 height 20
click at [485, 132] on input "**********" at bounding box center [451, 124] width 107 height 24
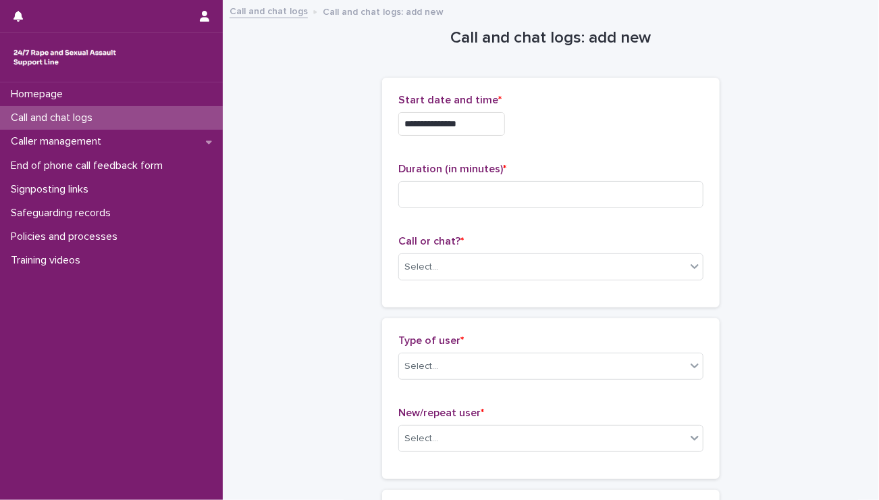
click at [573, 136] on div "**********" at bounding box center [550, 120] width 305 height 53
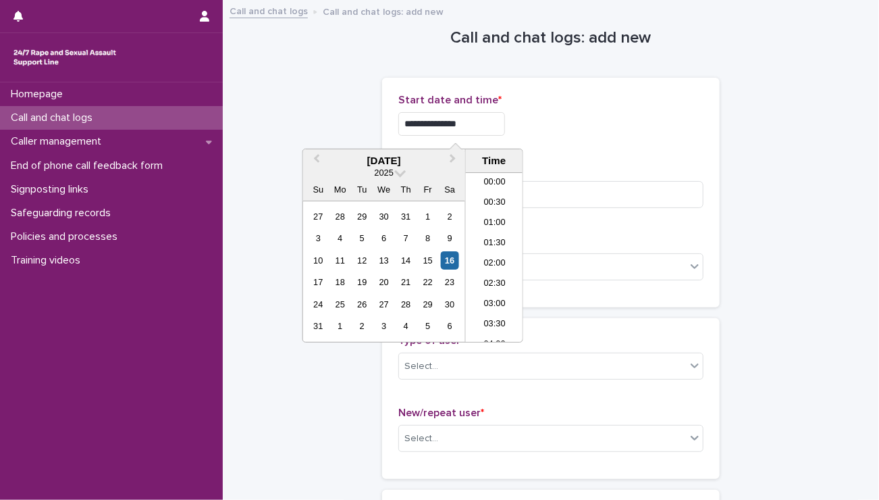
click at [473, 127] on input "**********" at bounding box center [451, 124] width 107 height 24
type input "**********"
click at [575, 149] on div "**********" at bounding box center [550, 192] width 305 height 197
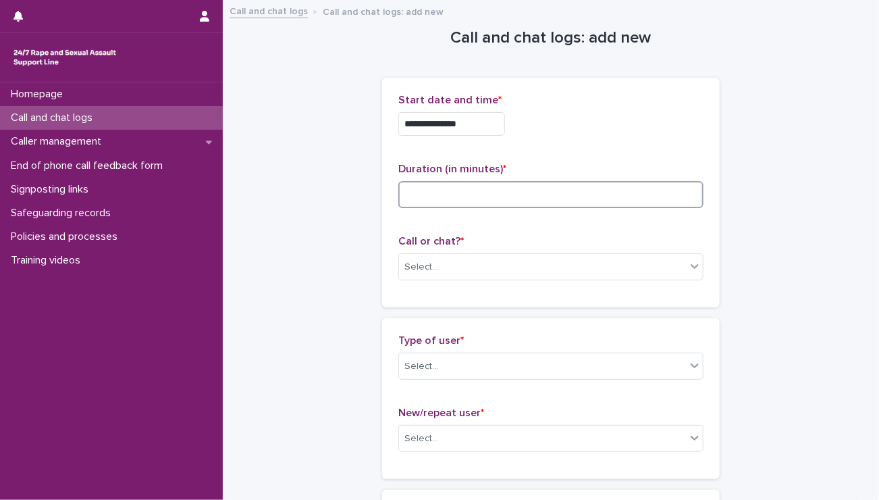
click at [508, 181] on input at bounding box center [550, 194] width 305 height 27
click at [545, 196] on input at bounding box center [550, 194] width 305 height 27
type input "*"
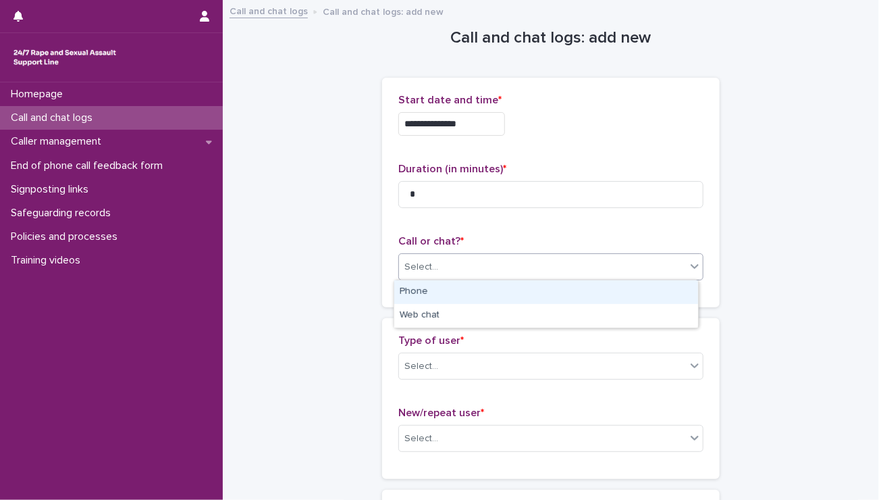
click at [511, 265] on div "Select..." at bounding box center [542, 267] width 287 height 22
click at [440, 303] on div "Phone" at bounding box center [546, 292] width 304 height 24
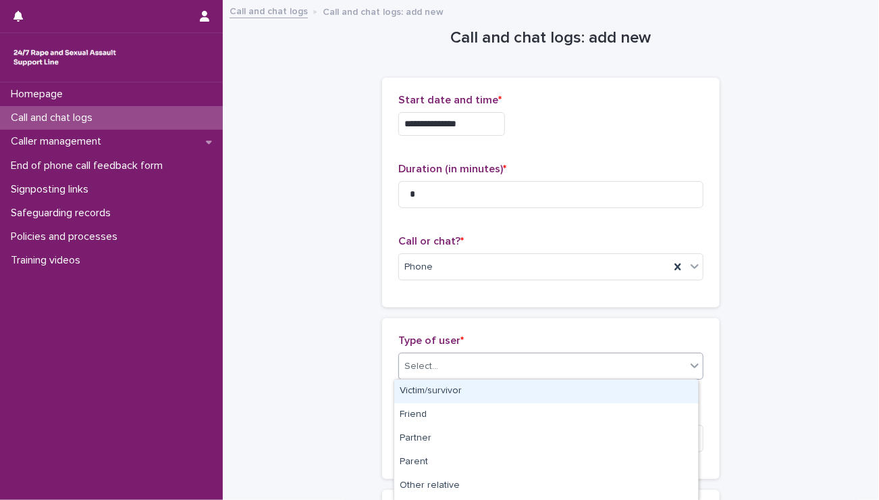
click at [440, 358] on div at bounding box center [440, 366] width 1 height 17
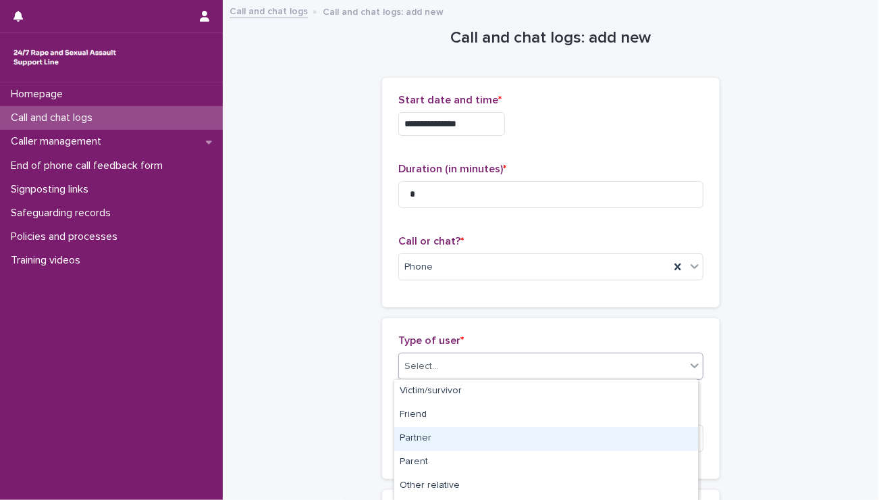
scroll to position [233, 0]
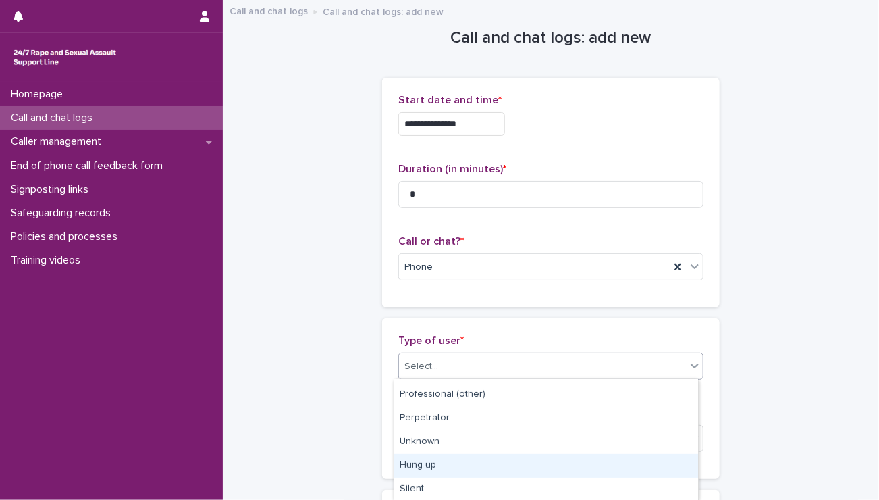
click at [427, 470] on div "Hung up" at bounding box center [546, 466] width 304 height 24
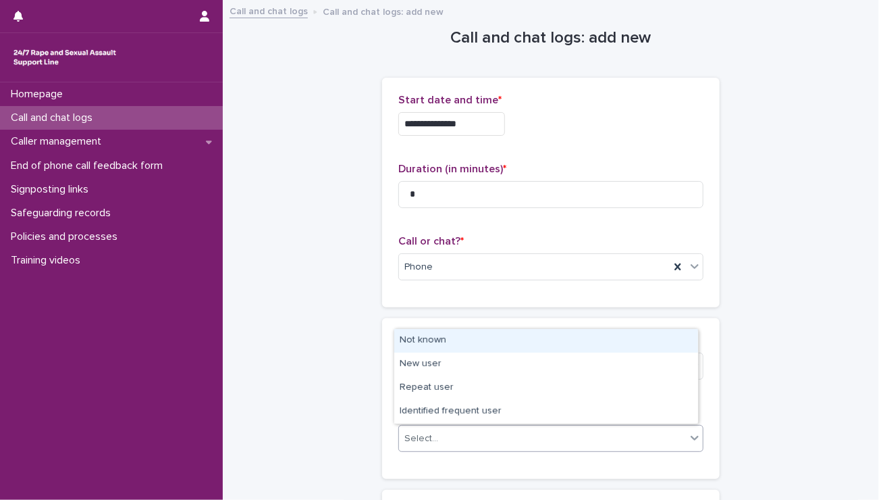
click at [450, 432] on div "Select..." at bounding box center [542, 438] width 287 height 22
click at [435, 345] on div "Not known" at bounding box center [546, 341] width 304 height 24
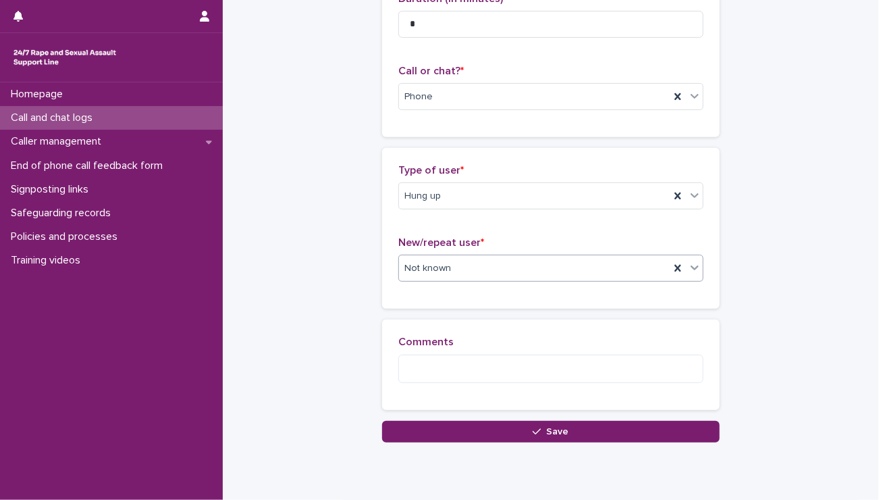
scroll to position [184, 0]
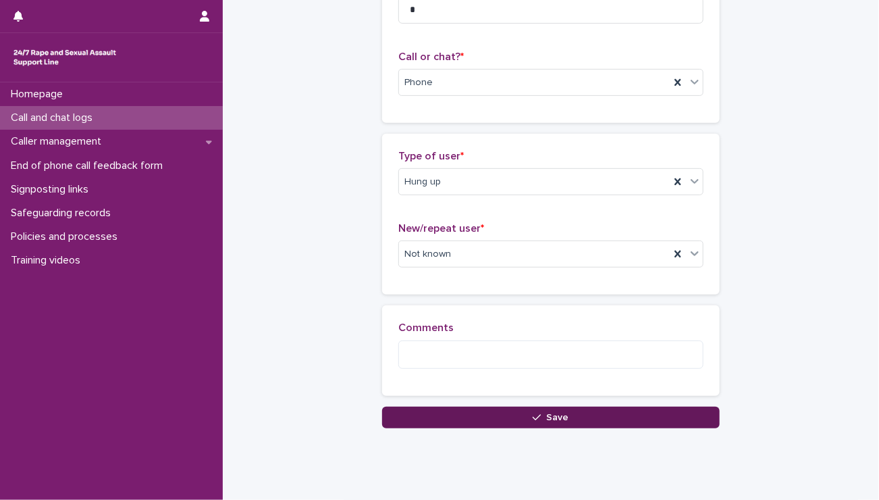
click at [456, 418] on button "Save" at bounding box center [551, 417] width 338 height 22
